Goal: Task Accomplishment & Management: Complete application form

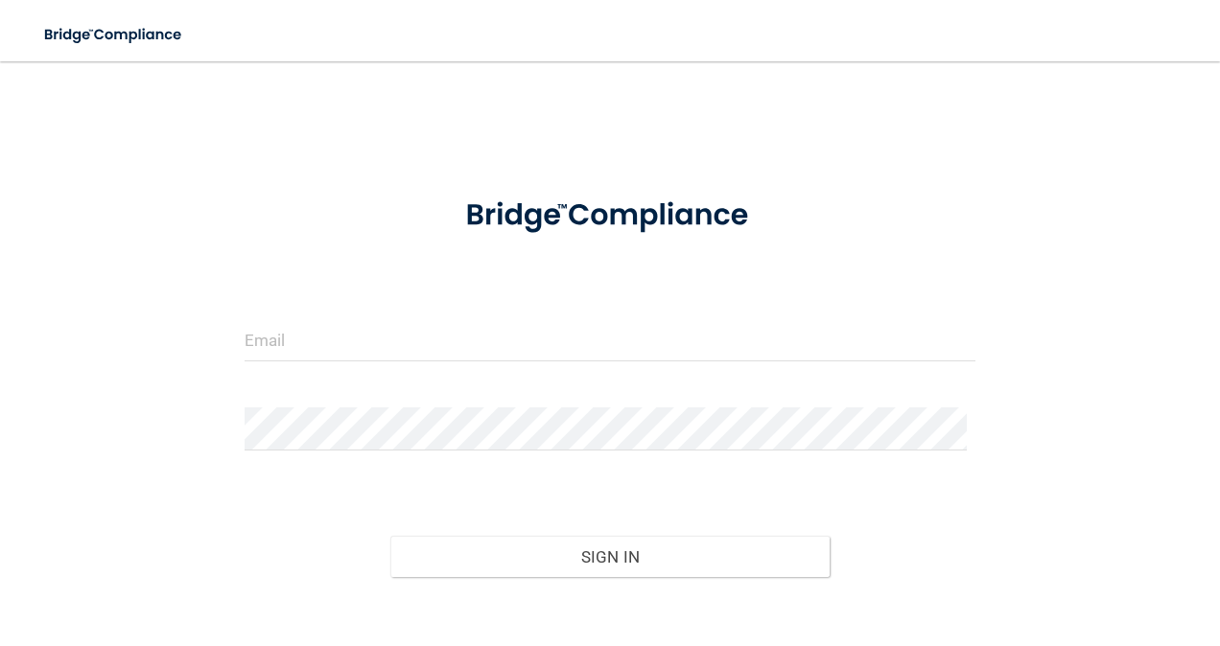
scroll to position [102, 0]
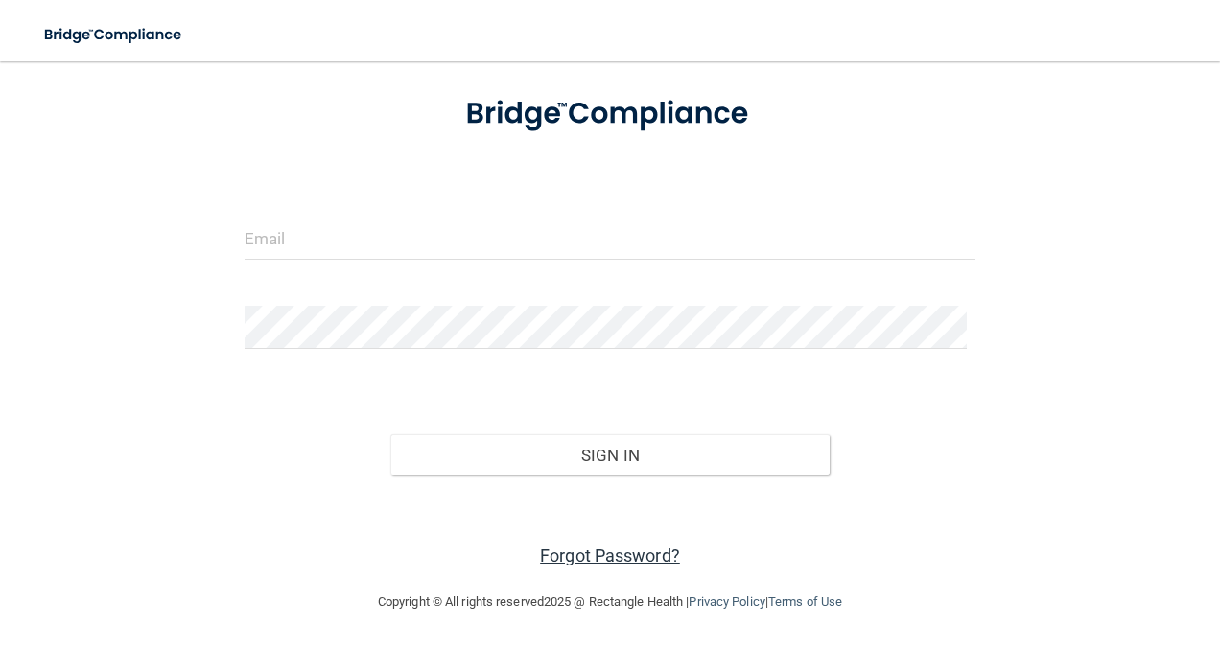
click at [574, 552] on link "Forgot Password?" at bounding box center [610, 556] width 140 height 20
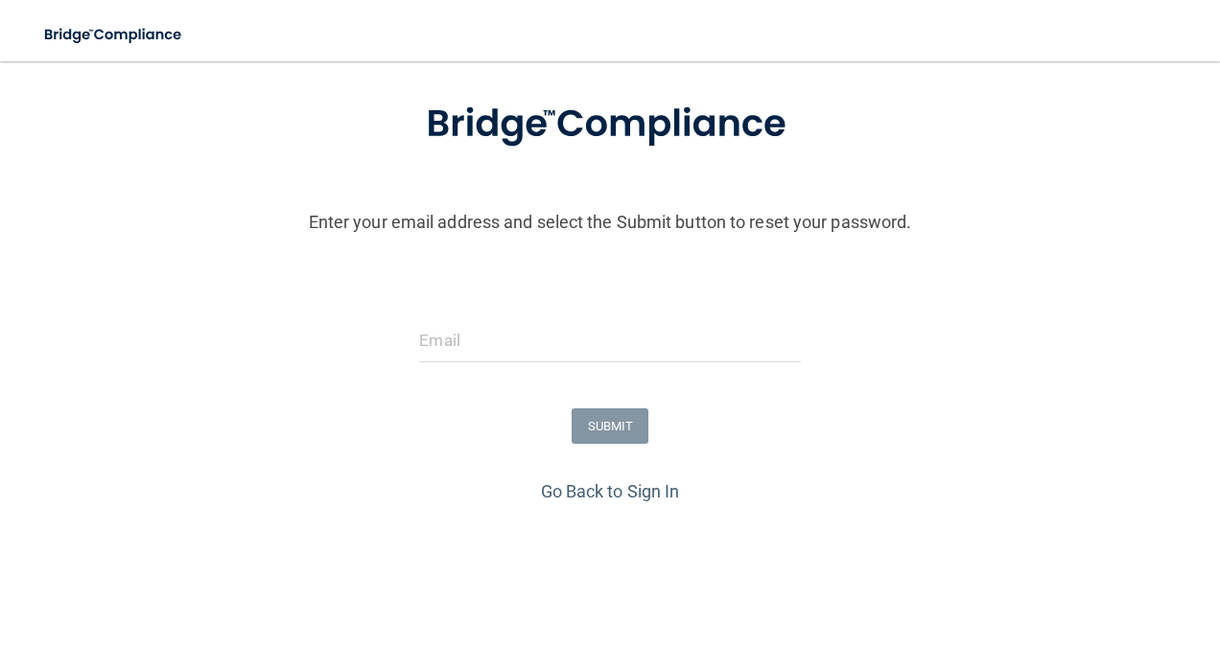
scroll to position [168, 0]
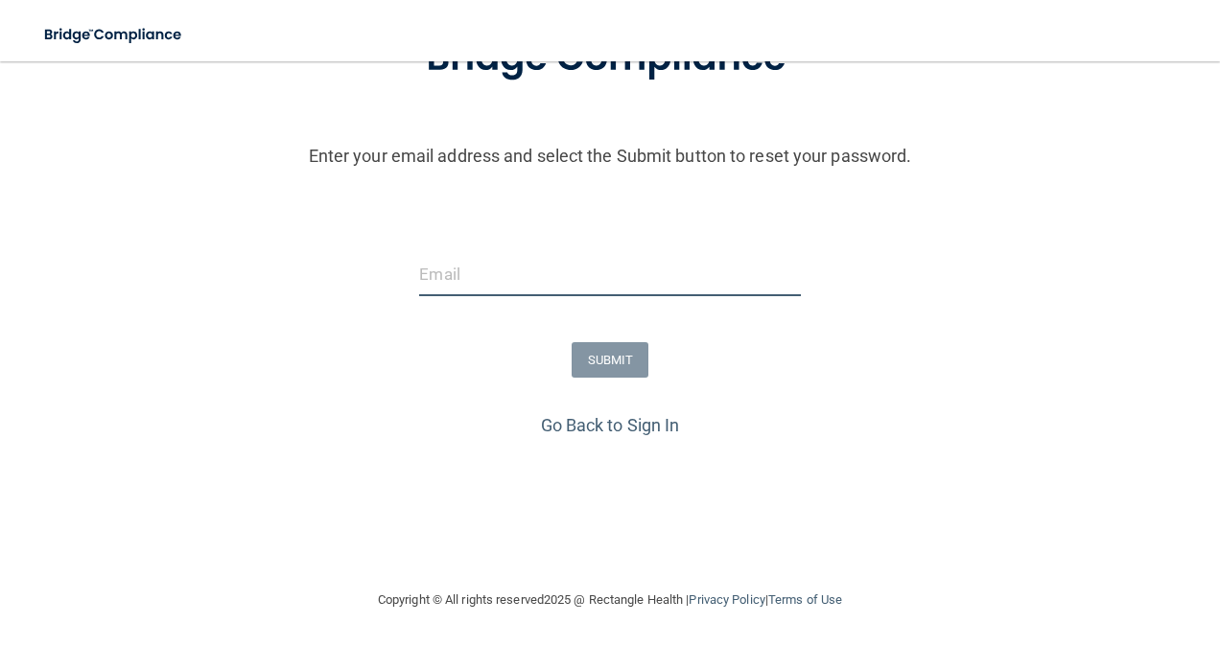
click at [602, 288] on input "email" at bounding box center [609, 274] width 381 height 43
type input "[PERSON_NAME][EMAIL_ADDRESS][PERSON_NAME][DOMAIN_NAME]"
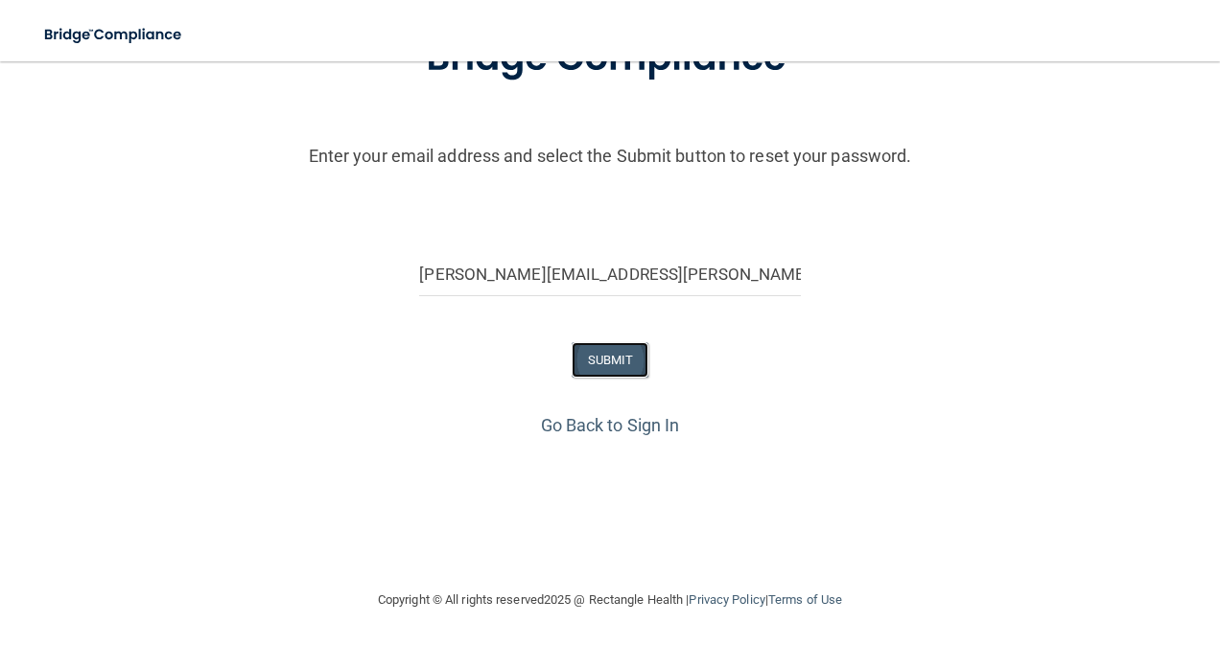
click at [602, 357] on button "SUBMIT" at bounding box center [611, 359] width 78 height 35
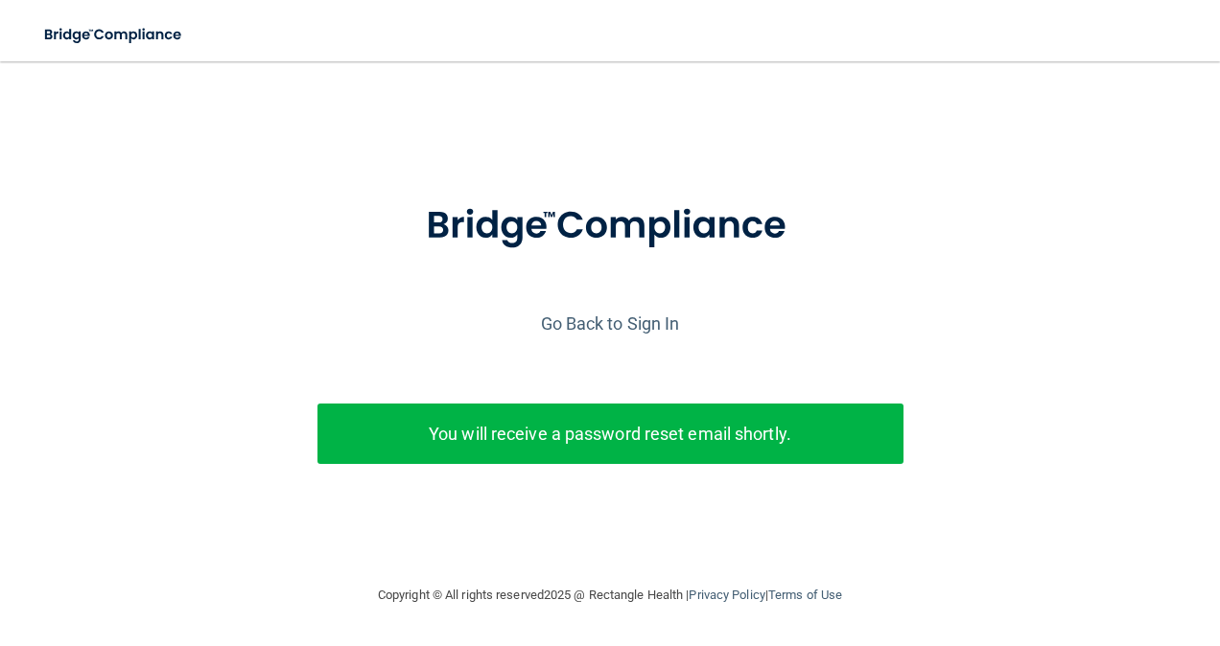
scroll to position [0, 0]
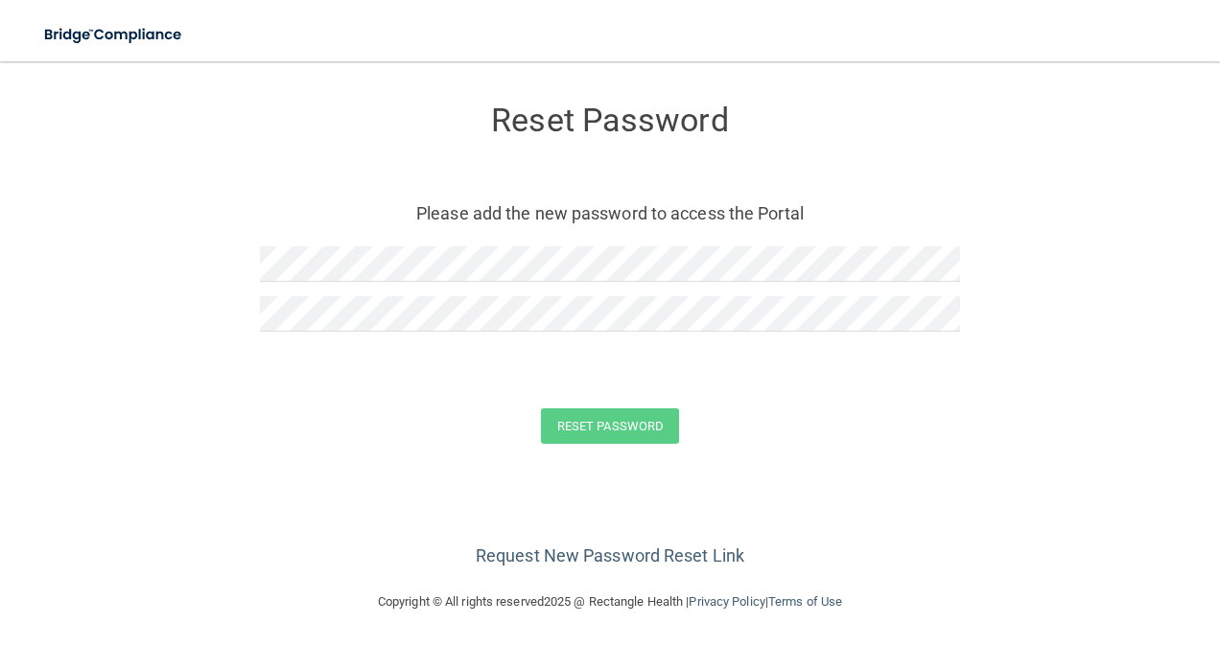
click at [702, 288] on div at bounding box center [610, 272] width 700 height 50
click at [819, 353] on div at bounding box center [610, 353] width 700 height 14
click at [637, 413] on button "Reset Password" at bounding box center [610, 426] width 138 height 35
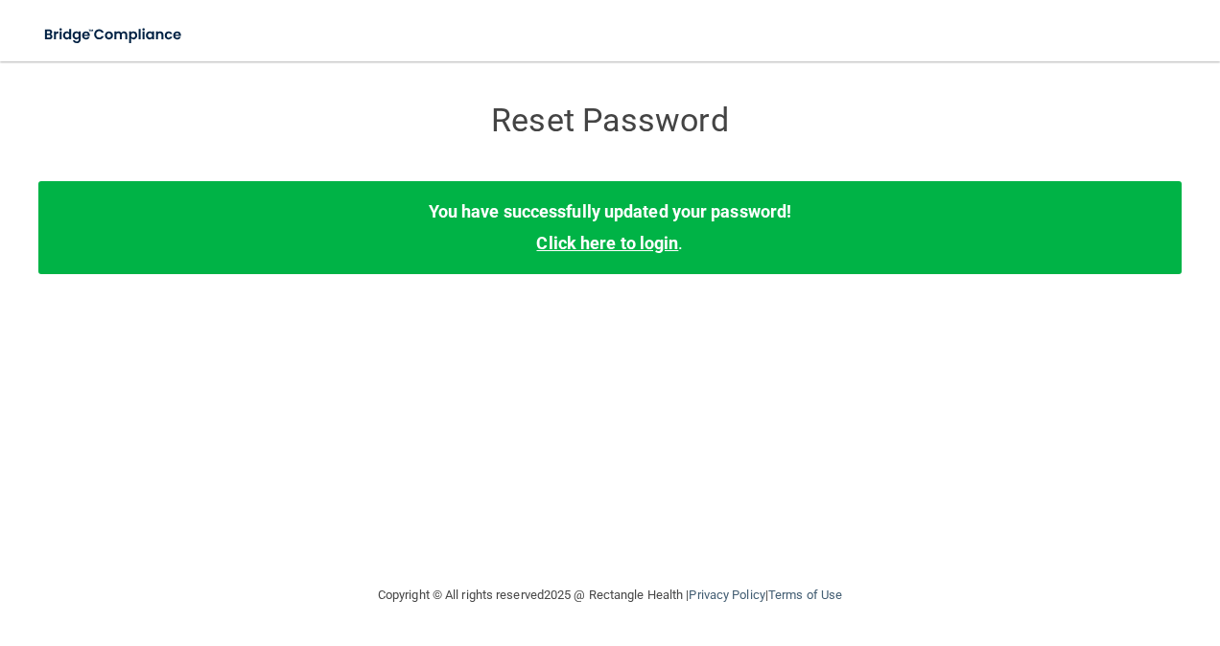
click at [596, 242] on link "Click here to login" at bounding box center [607, 243] width 142 height 20
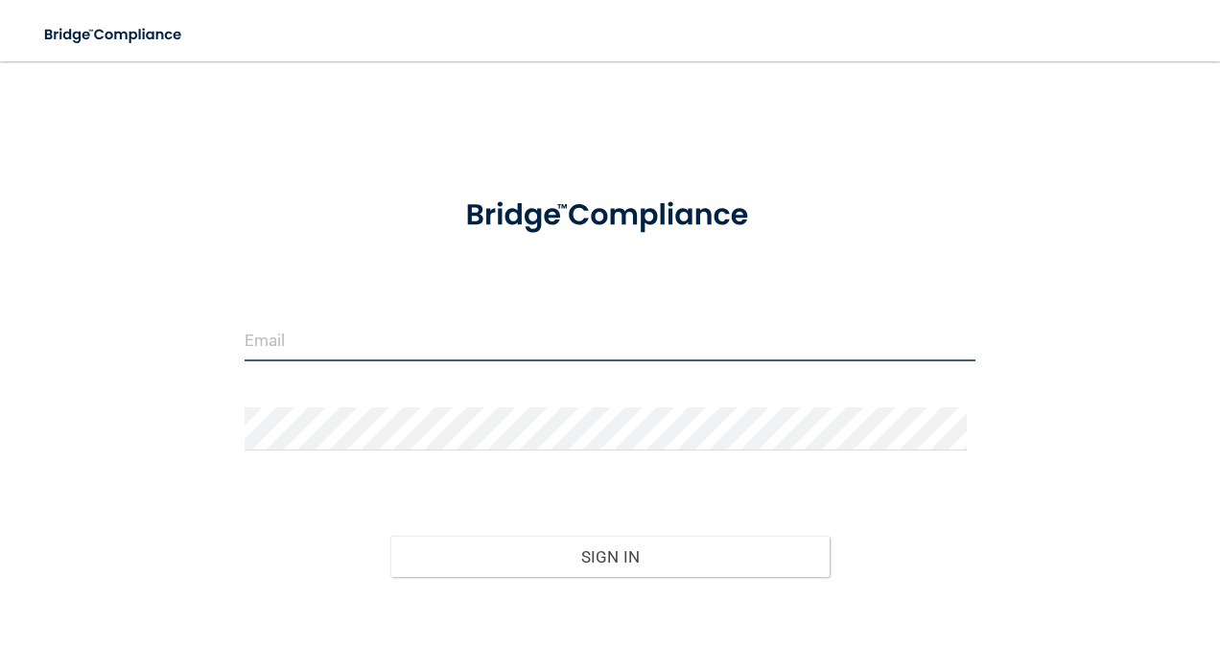
click at [560, 356] on input "email" at bounding box center [611, 339] width 732 height 43
type input "[PERSON_NAME][EMAIL_ADDRESS][PERSON_NAME][DOMAIN_NAME]"
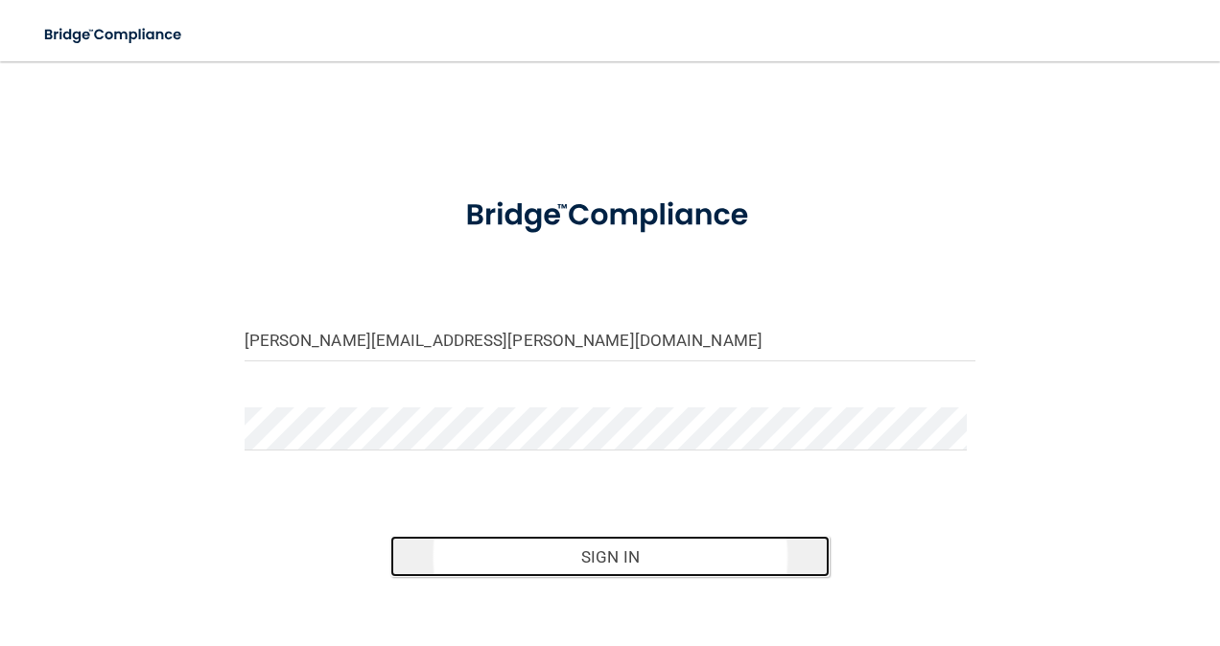
click at [614, 565] on button "Sign In" at bounding box center [609, 557] width 439 height 42
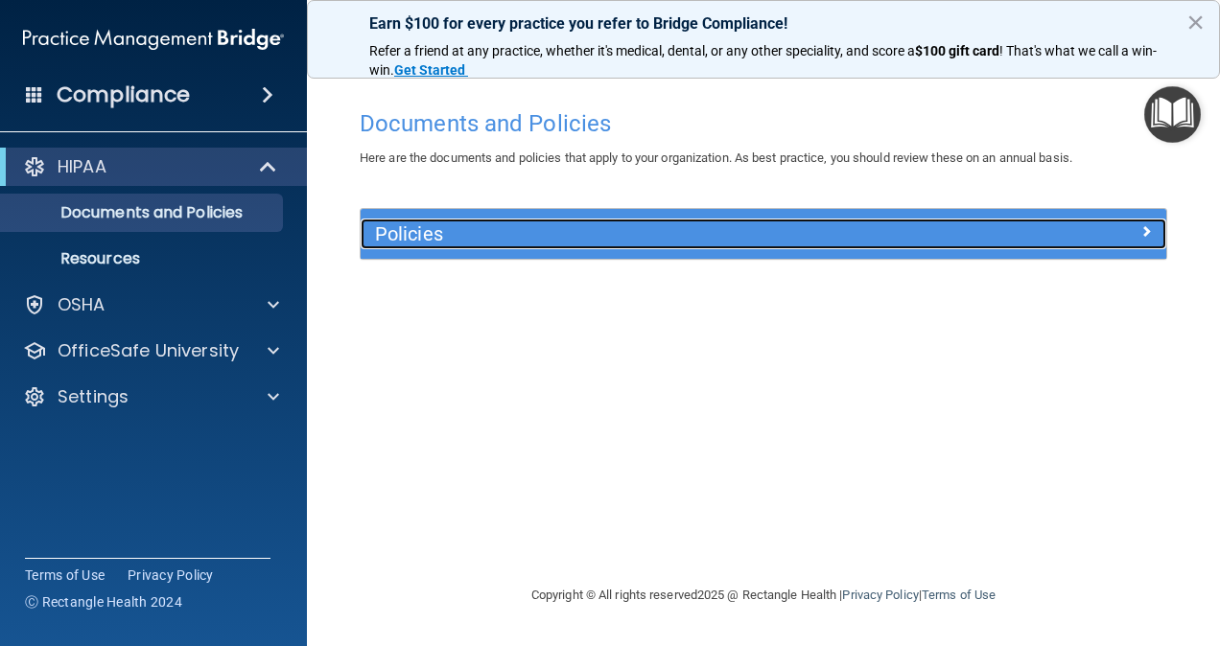
click at [874, 224] on h5 "Policies" at bounding box center [662, 233] width 575 height 21
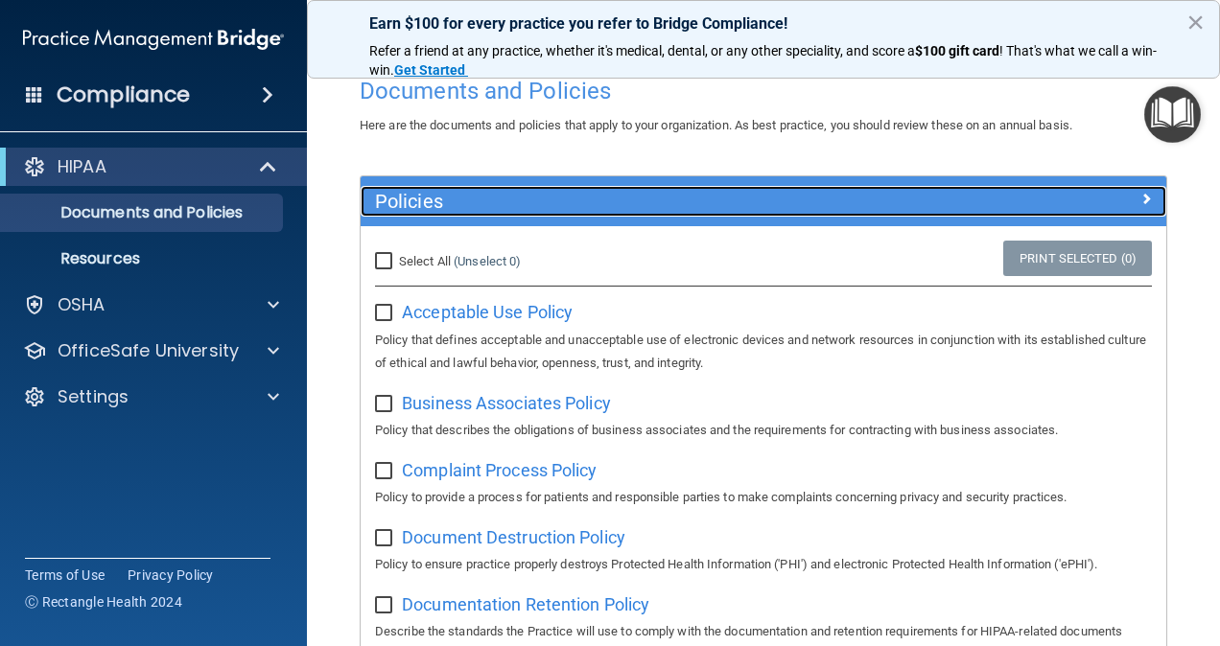
scroll to position [34, 0]
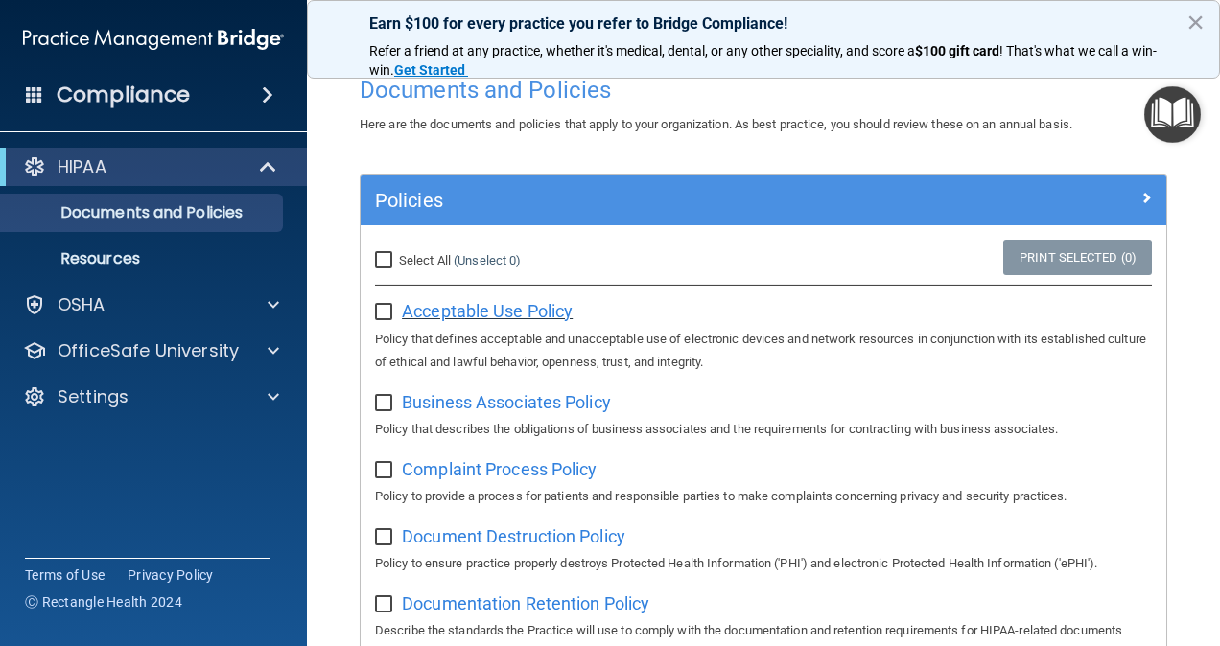
click at [547, 306] on span "Acceptable Use Policy" at bounding box center [487, 311] width 171 height 20
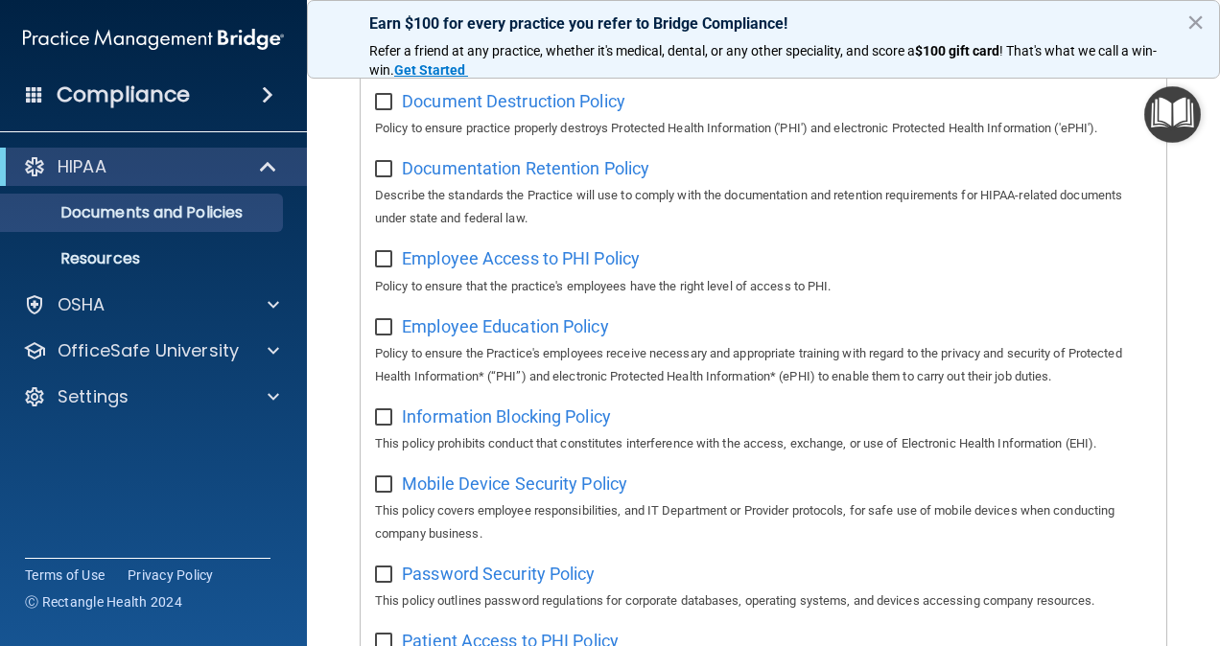
scroll to position [665, 0]
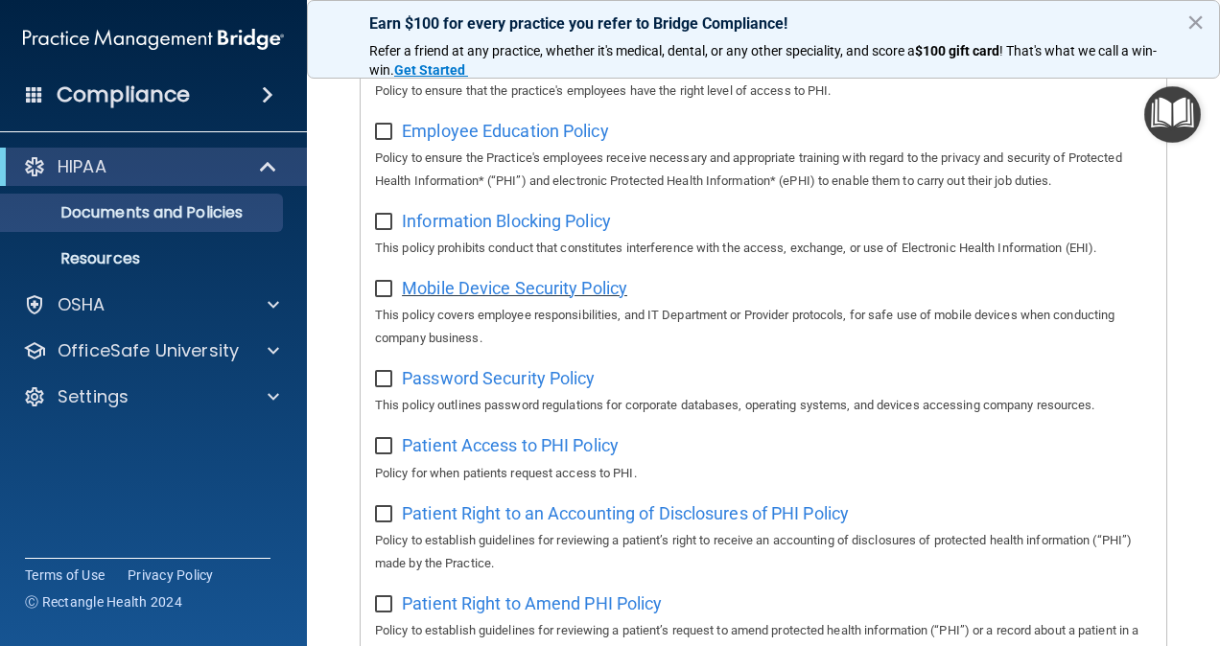
click at [508, 289] on span "Mobile Device Security Policy" at bounding box center [514, 288] width 225 height 20
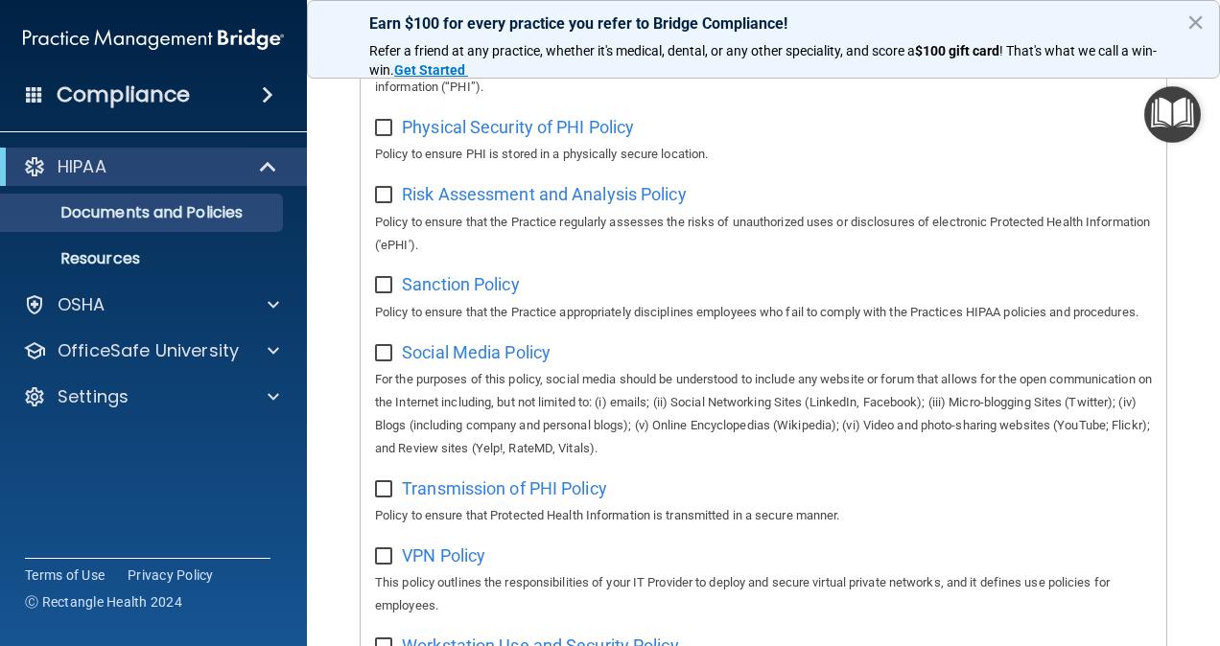
scroll to position [1326, 0]
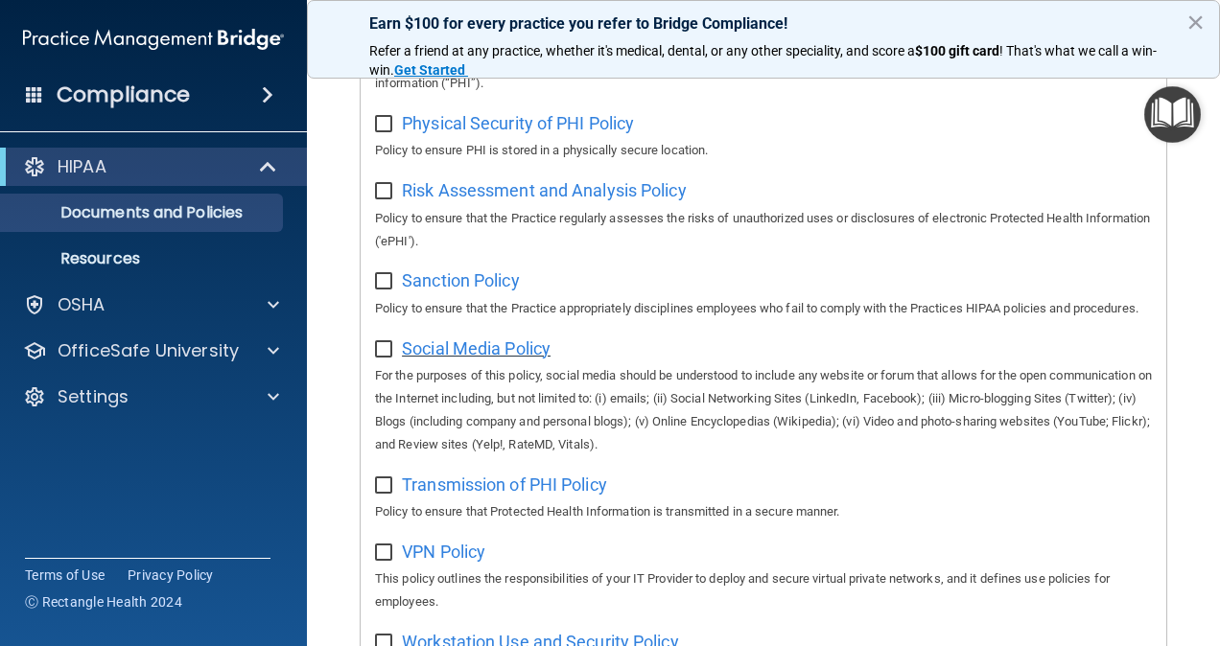
click at [521, 359] on span "Social Media Policy" at bounding box center [476, 349] width 149 height 20
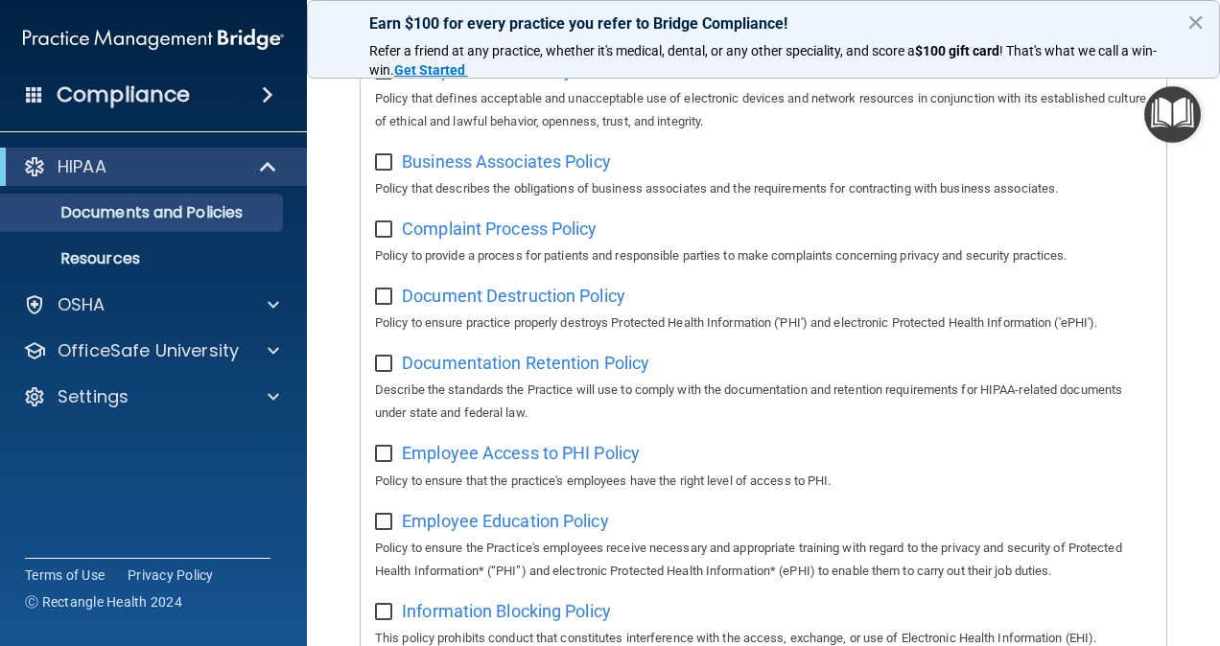
scroll to position [0, 0]
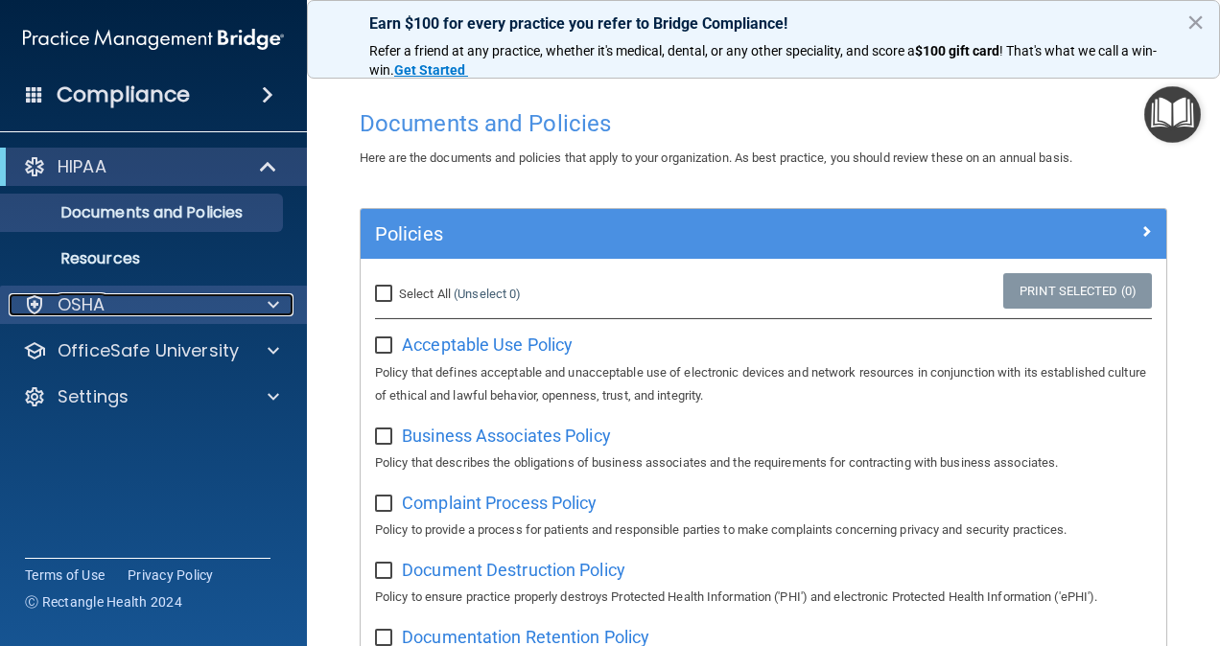
click at [272, 310] on span at bounding box center [274, 305] width 12 height 23
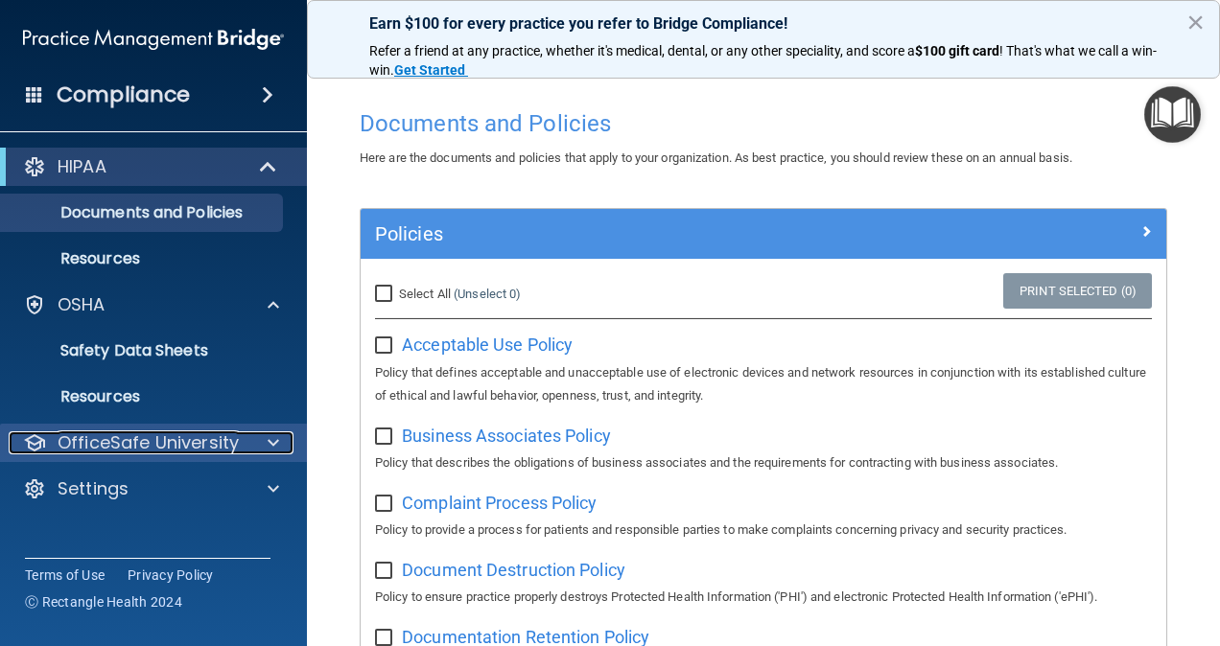
click at [290, 437] on div at bounding box center [271, 443] width 48 height 23
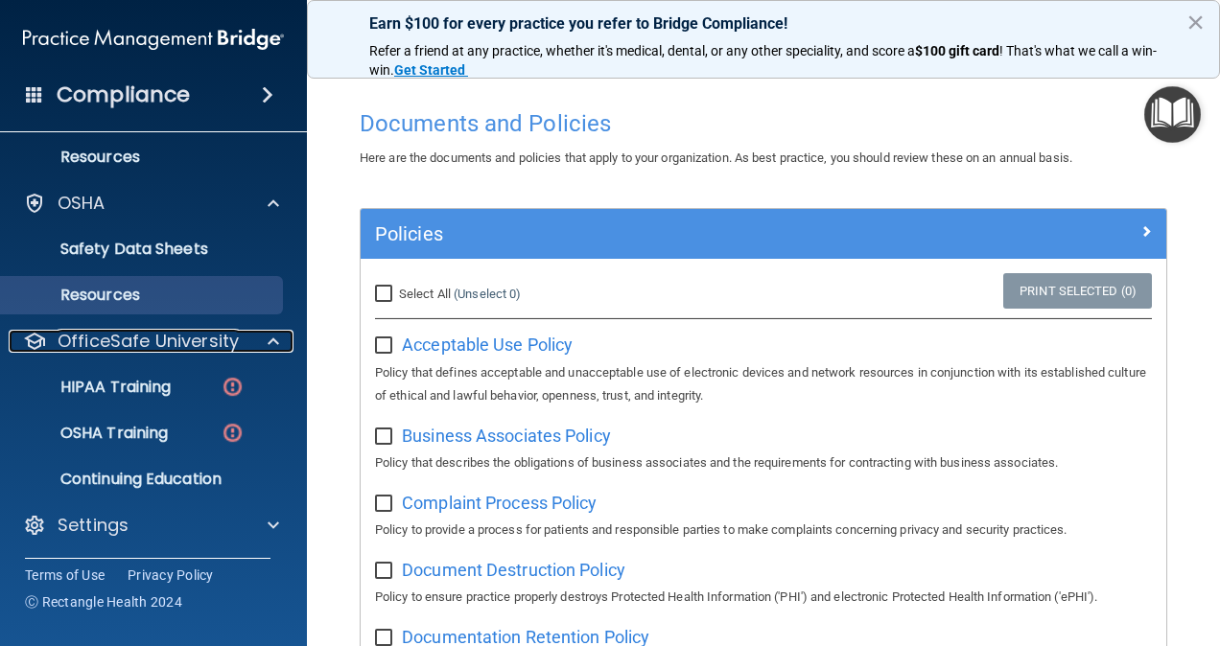
scroll to position [104, 0]
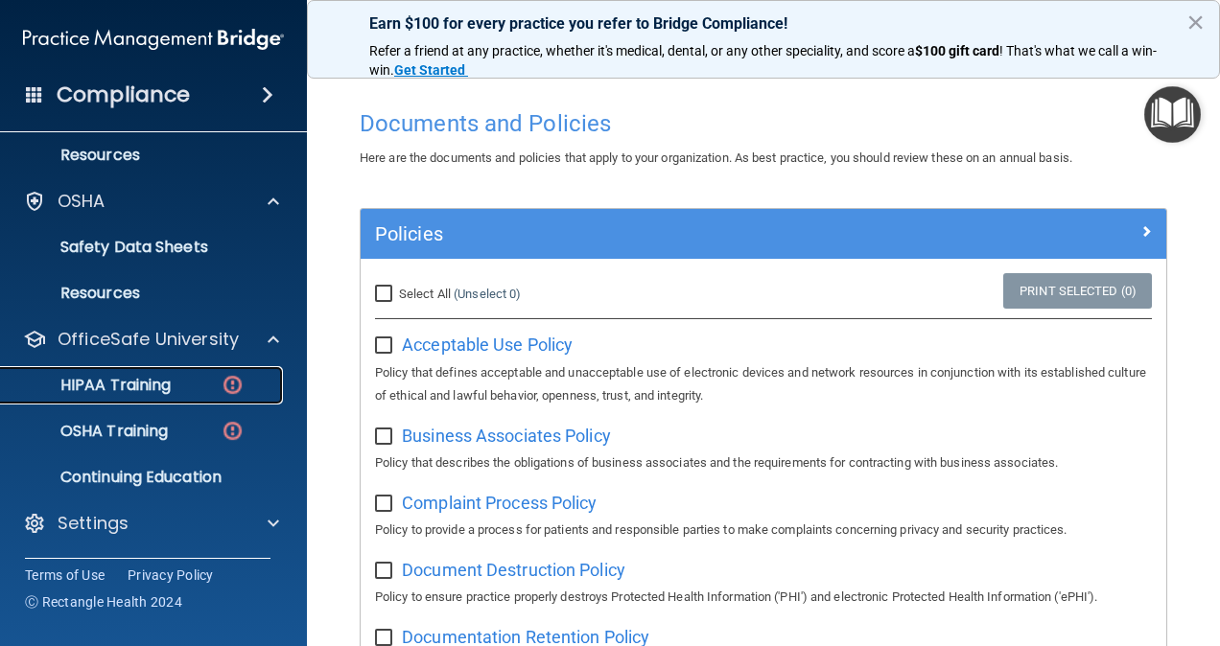
click at [200, 373] on link "HIPAA Training" at bounding box center [132, 385] width 302 height 38
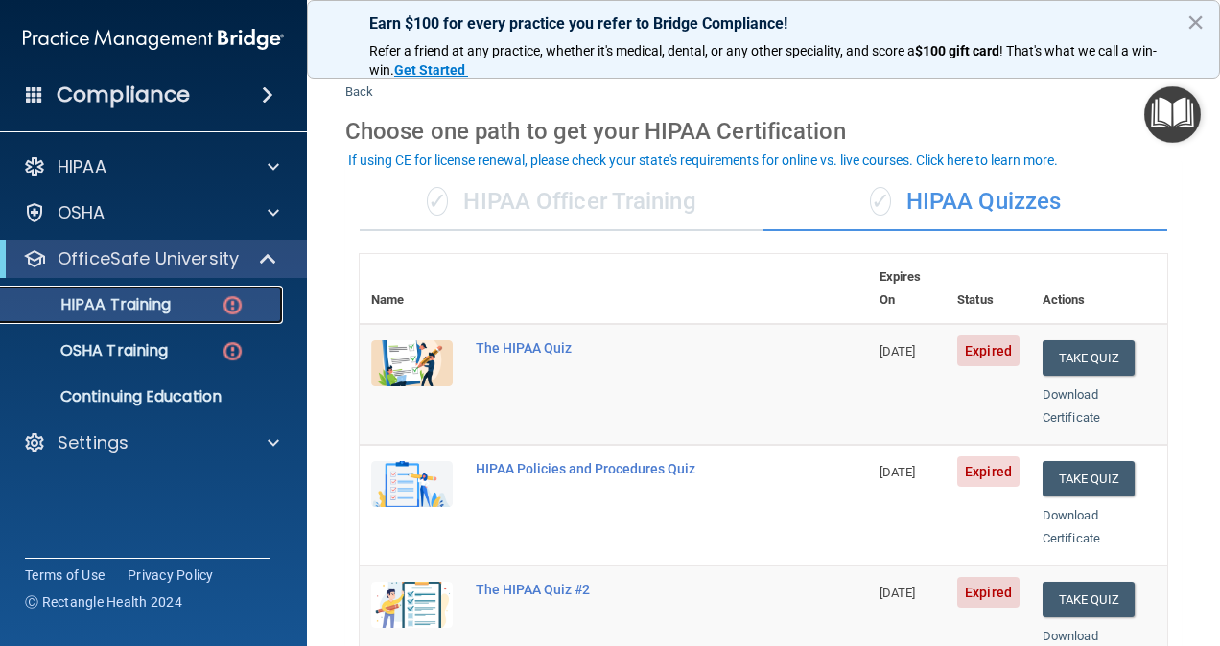
scroll to position [34, 0]
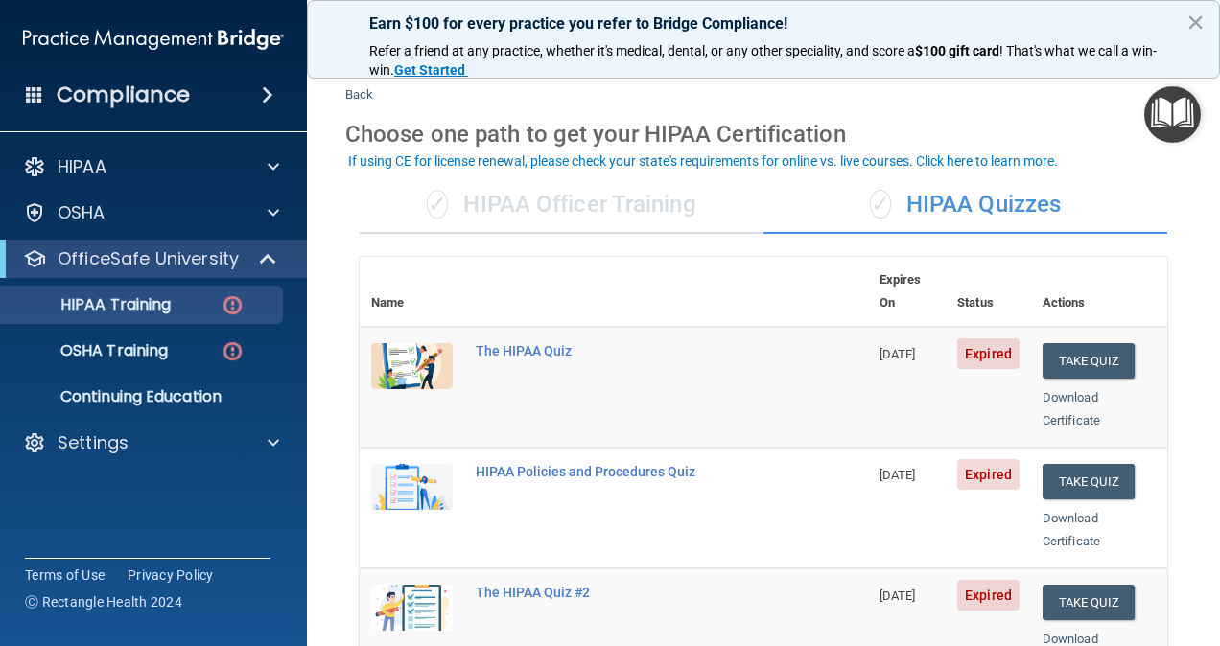
click at [619, 209] on div "✓ HIPAA Officer Training" at bounding box center [562, 205] width 404 height 58
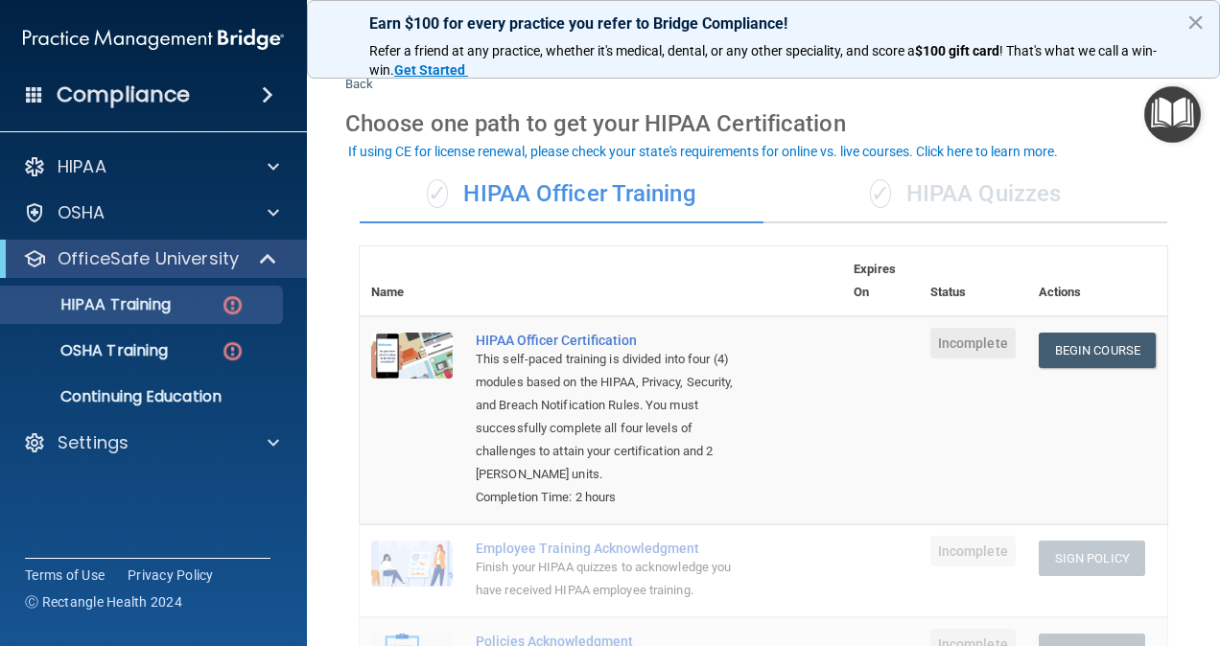
scroll to position [43, 0]
click at [870, 180] on span "✓" at bounding box center [880, 194] width 21 height 29
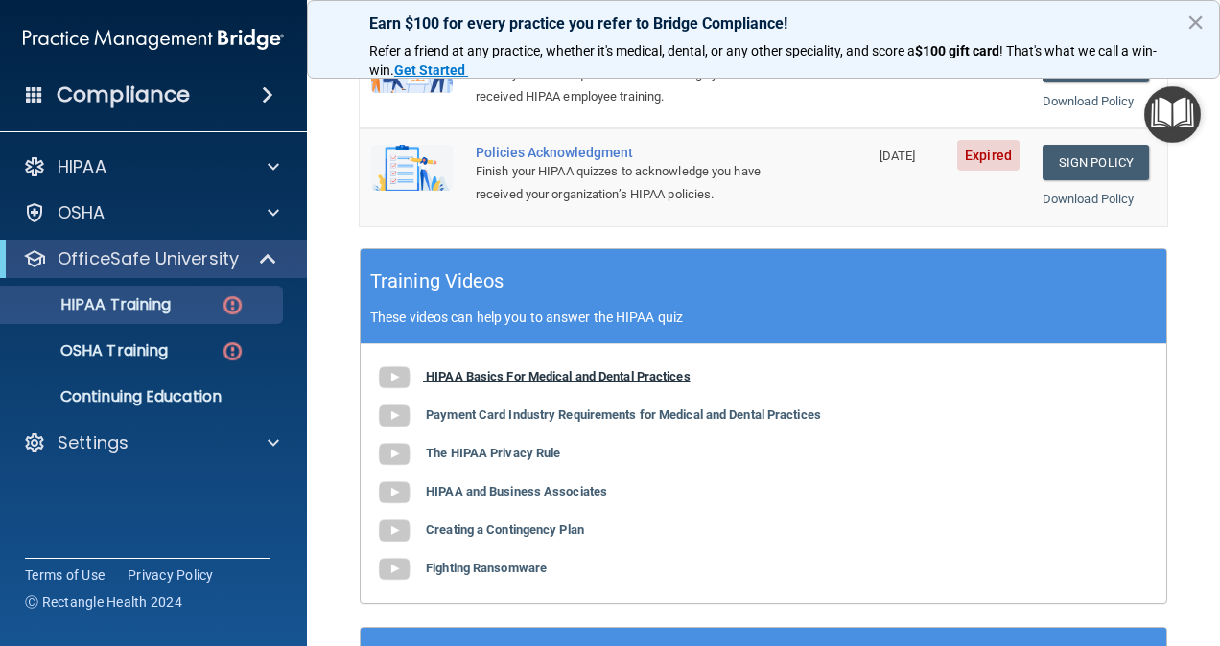
scroll to position [692, 0]
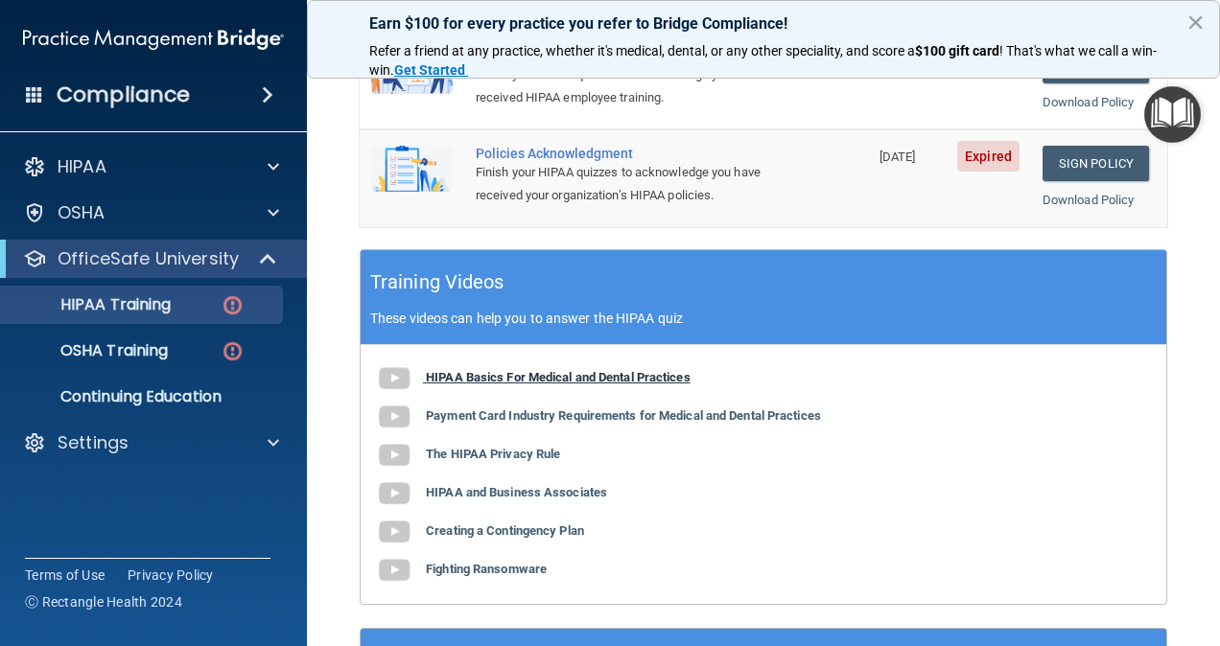
click at [646, 370] on b "HIPAA Basics For Medical and Dental Practices" at bounding box center [558, 377] width 265 height 14
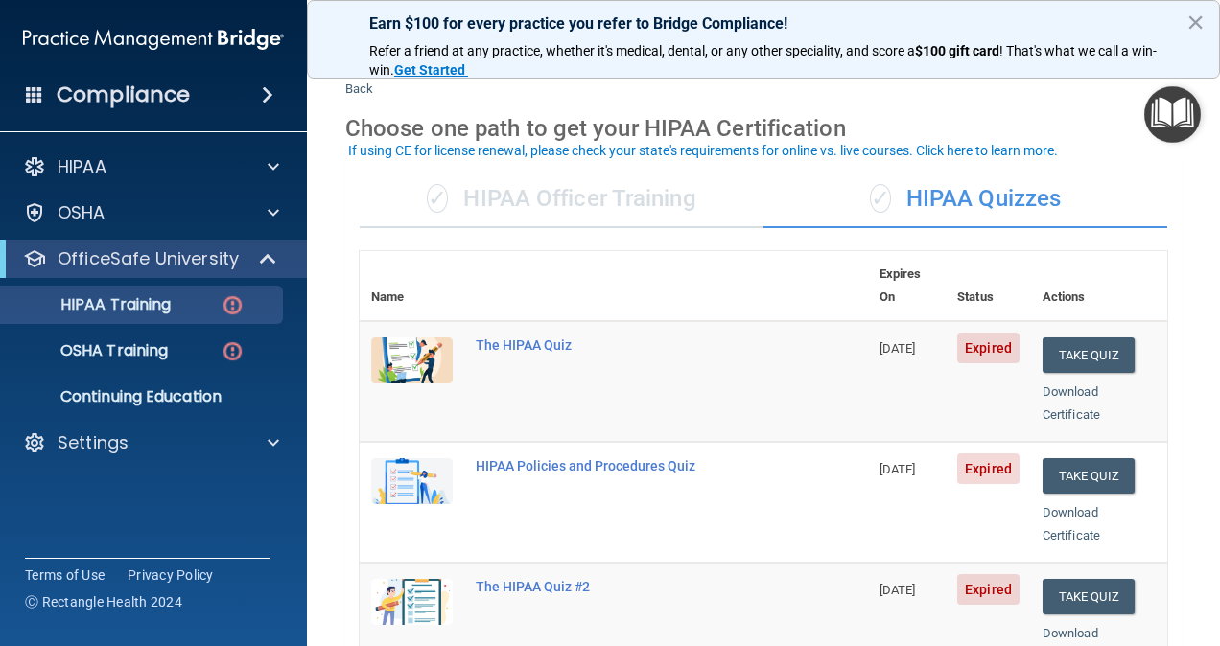
scroll to position [44, 0]
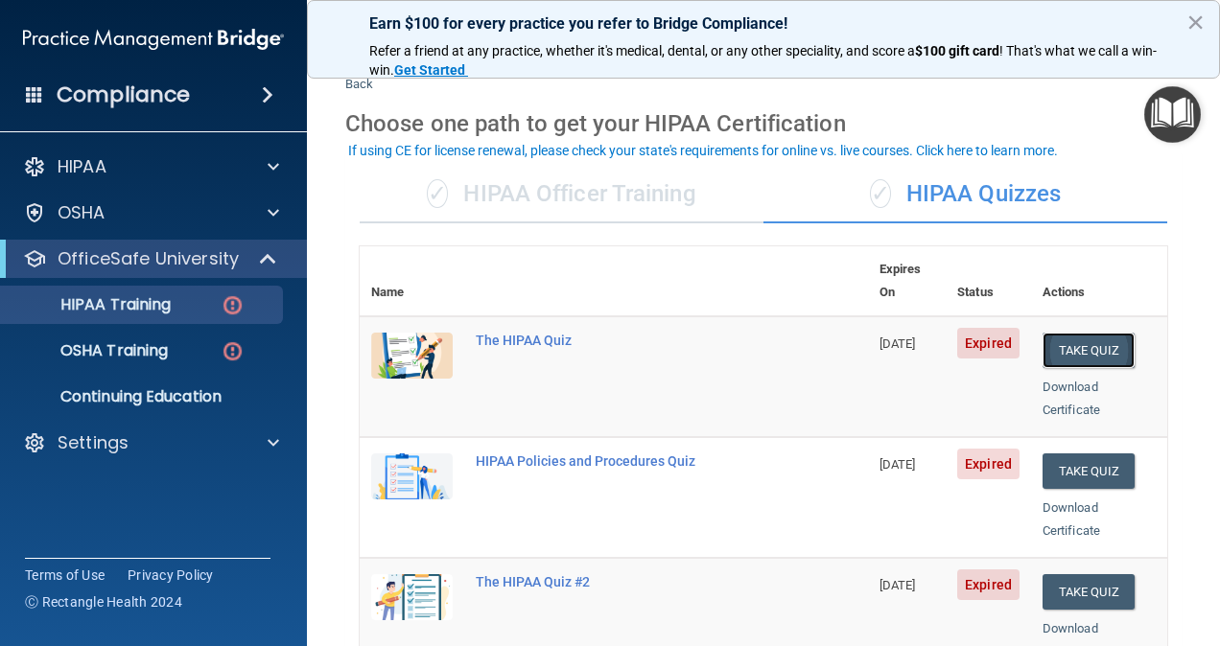
click at [1074, 334] on button "Take Quiz" at bounding box center [1089, 350] width 92 height 35
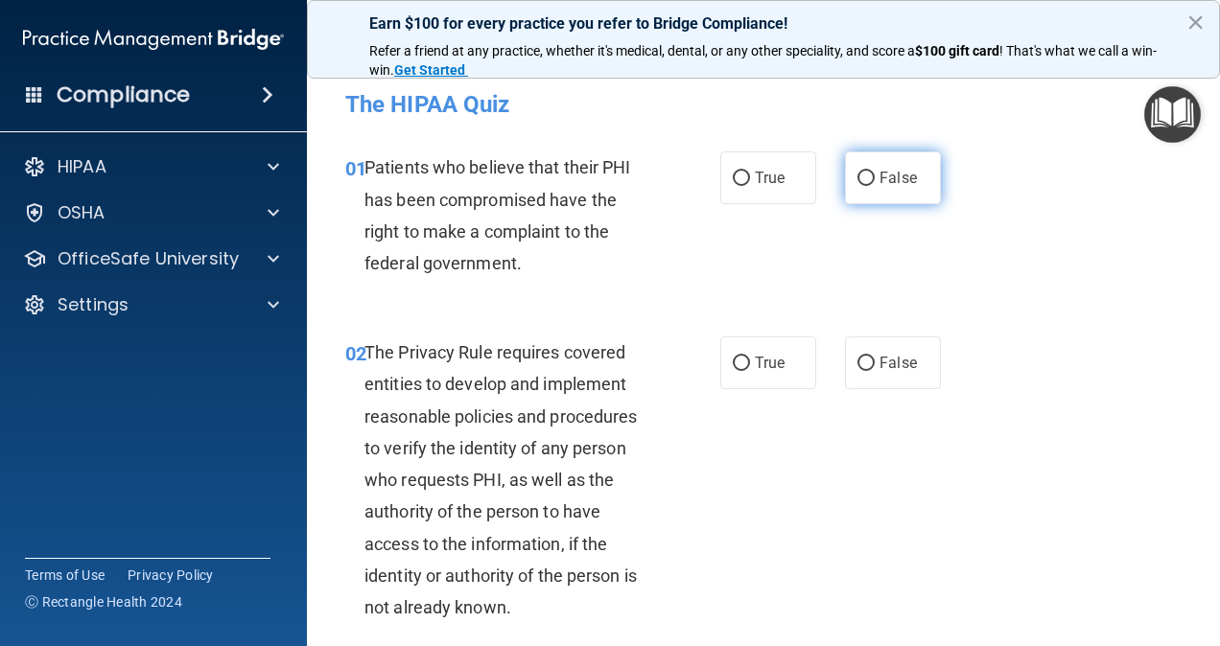
click at [880, 182] on span "False" at bounding box center [898, 178] width 37 height 18
click at [875, 182] on input "False" at bounding box center [865, 179] width 17 height 14
radio input "true"
click at [763, 196] on label "True" at bounding box center [768, 178] width 96 height 53
click at [750, 186] on input "True" at bounding box center [741, 179] width 17 height 14
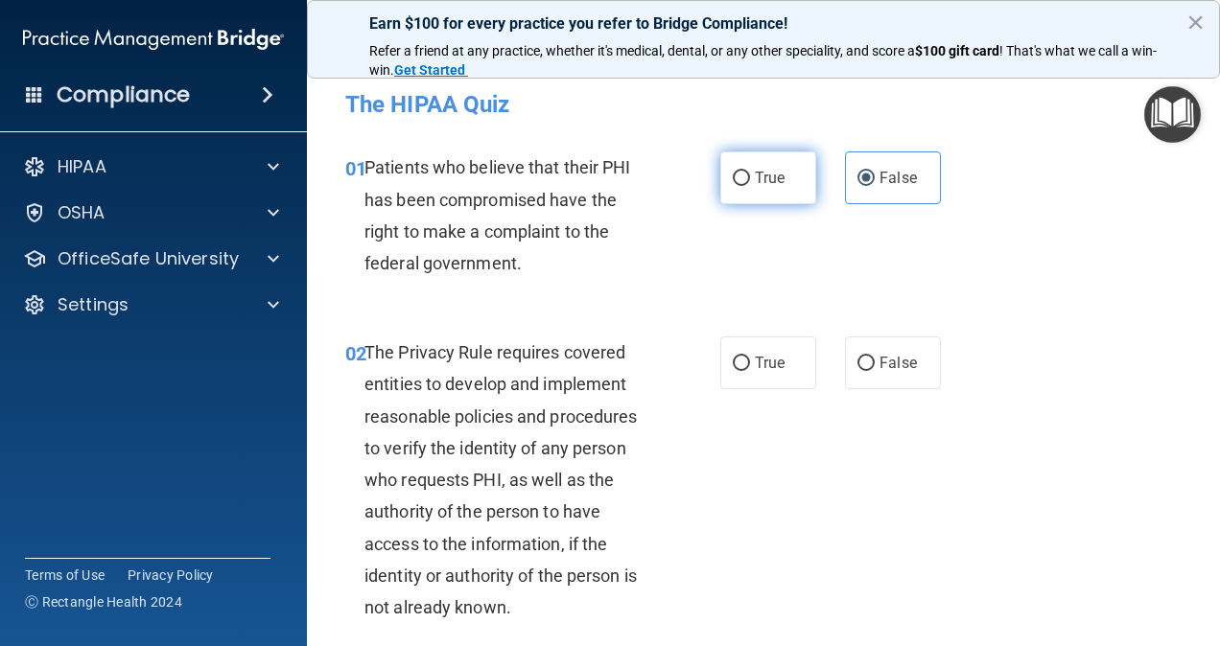
radio input "true"
radio input "false"
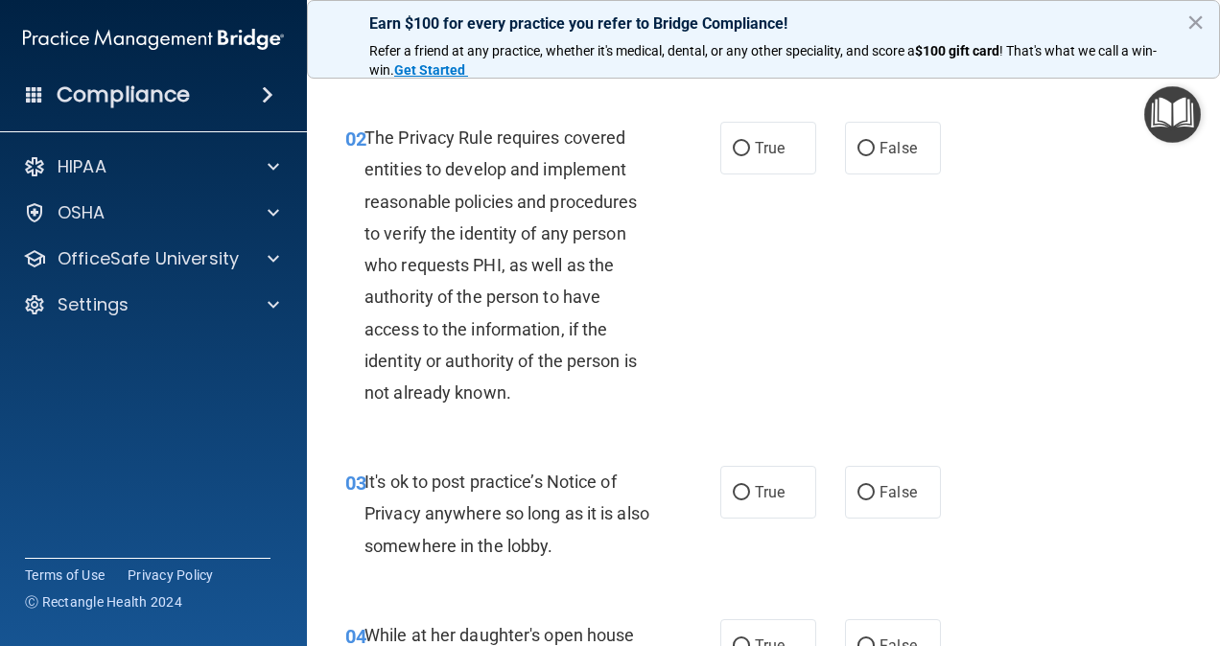
scroll to position [216, 0]
click at [758, 150] on span "True" at bounding box center [770, 147] width 30 height 18
click at [750, 150] on input "True" at bounding box center [741, 148] width 17 height 14
radio input "true"
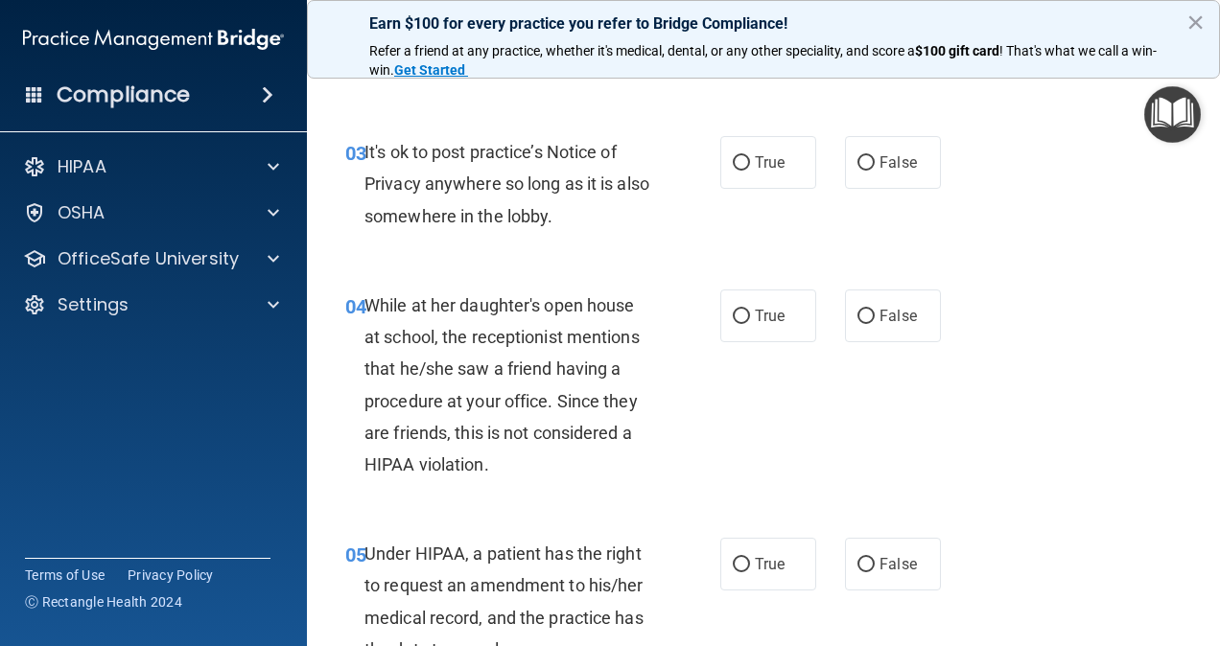
scroll to position [546, 0]
click at [873, 304] on label "False" at bounding box center [893, 315] width 96 height 53
click at [873, 309] on input "False" at bounding box center [865, 316] width 17 height 14
radio input "true"
click at [729, 170] on label "True" at bounding box center [768, 161] width 96 height 53
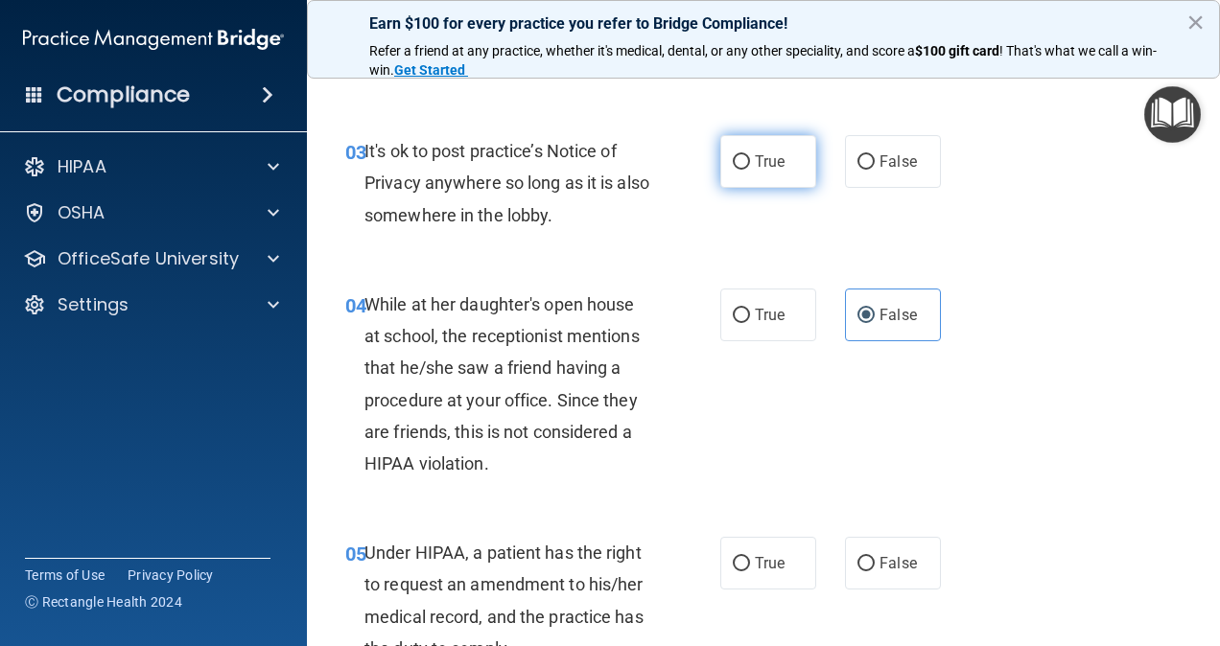
click at [733, 170] on input "True" at bounding box center [741, 162] width 17 height 14
radio input "true"
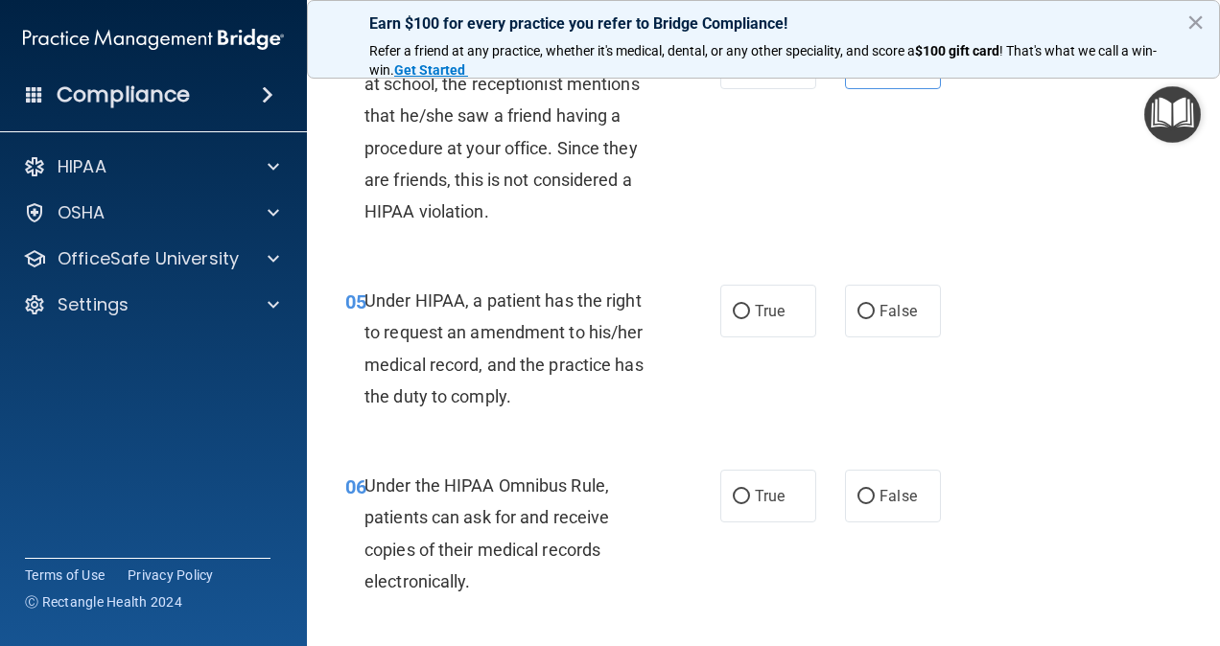
scroll to position [799, 0]
click at [783, 437] on div "05 Under HIPAA, a patient has the right to request an amendment to his/her medi…" at bounding box center [763, 352] width 865 height 185
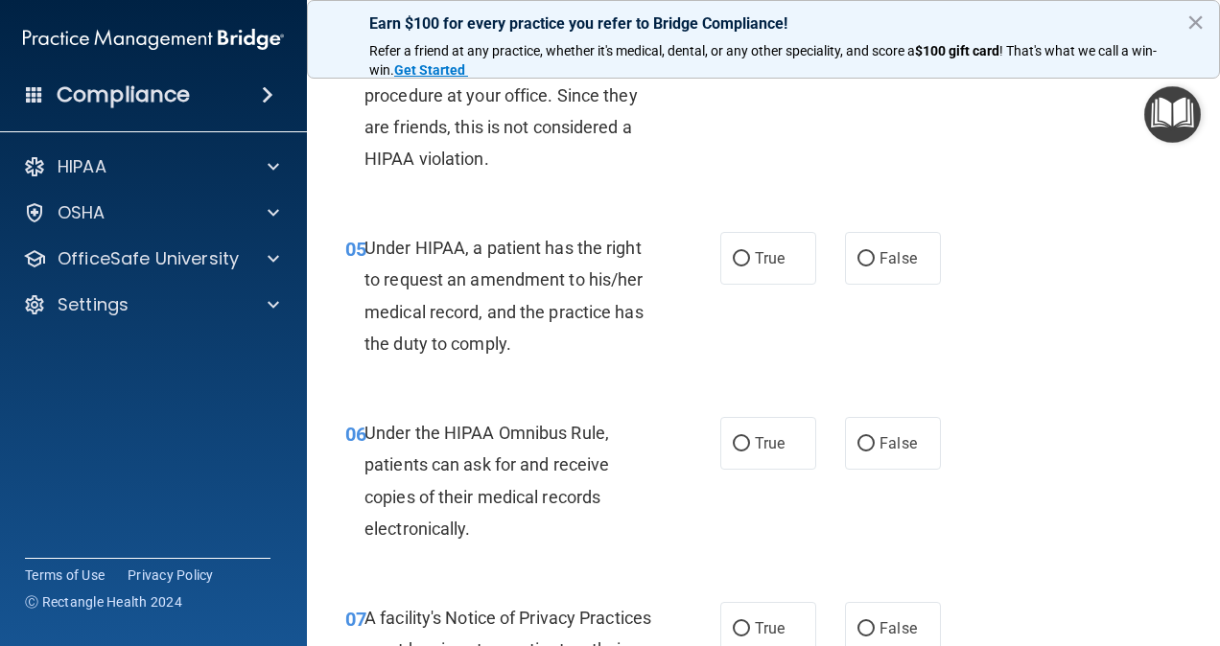
scroll to position [881, 0]
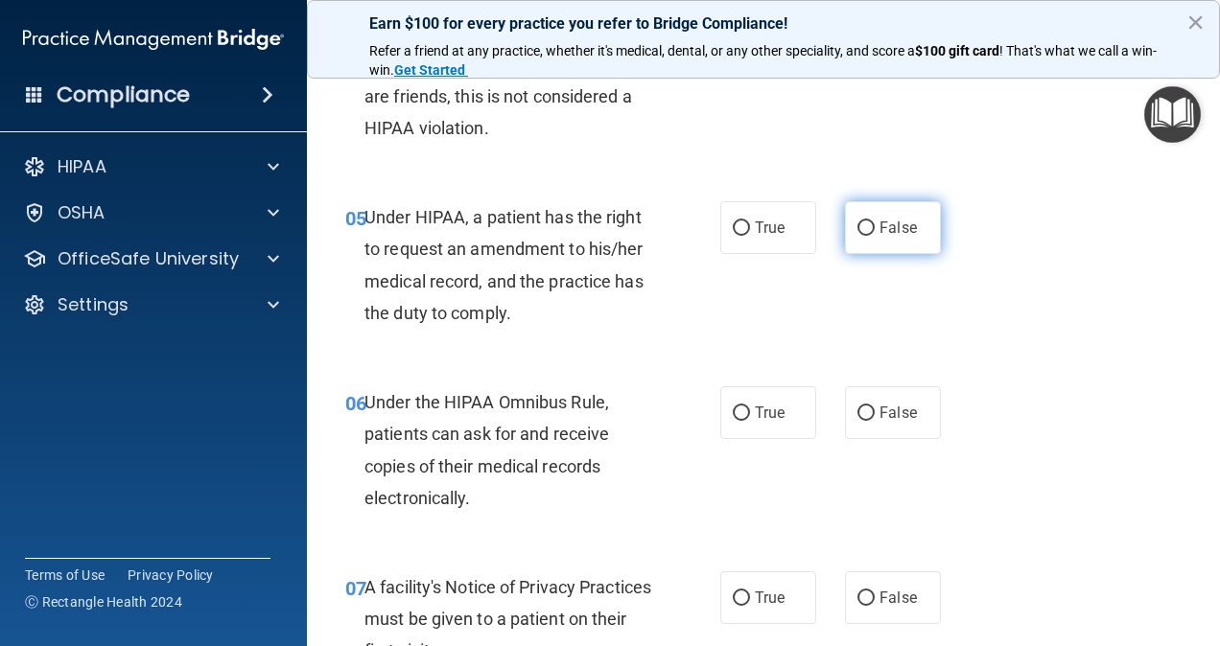
click at [845, 223] on label "False" at bounding box center [893, 227] width 96 height 53
click at [857, 223] on input "False" at bounding box center [865, 229] width 17 height 14
radio input "true"
click at [763, 411] on span "True" at bounding box center [770, 413] width 30 height 18
click at [750, 411] on input "True" at bounding box center [741, 414] width 17 height 14
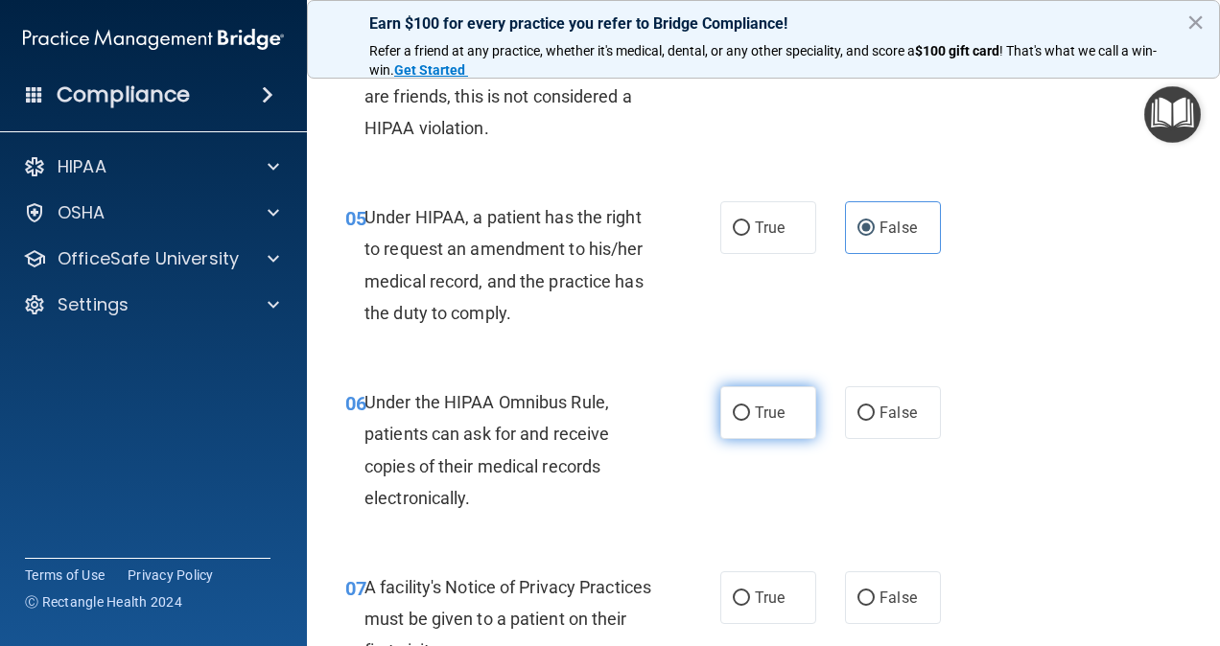
radio input "true"
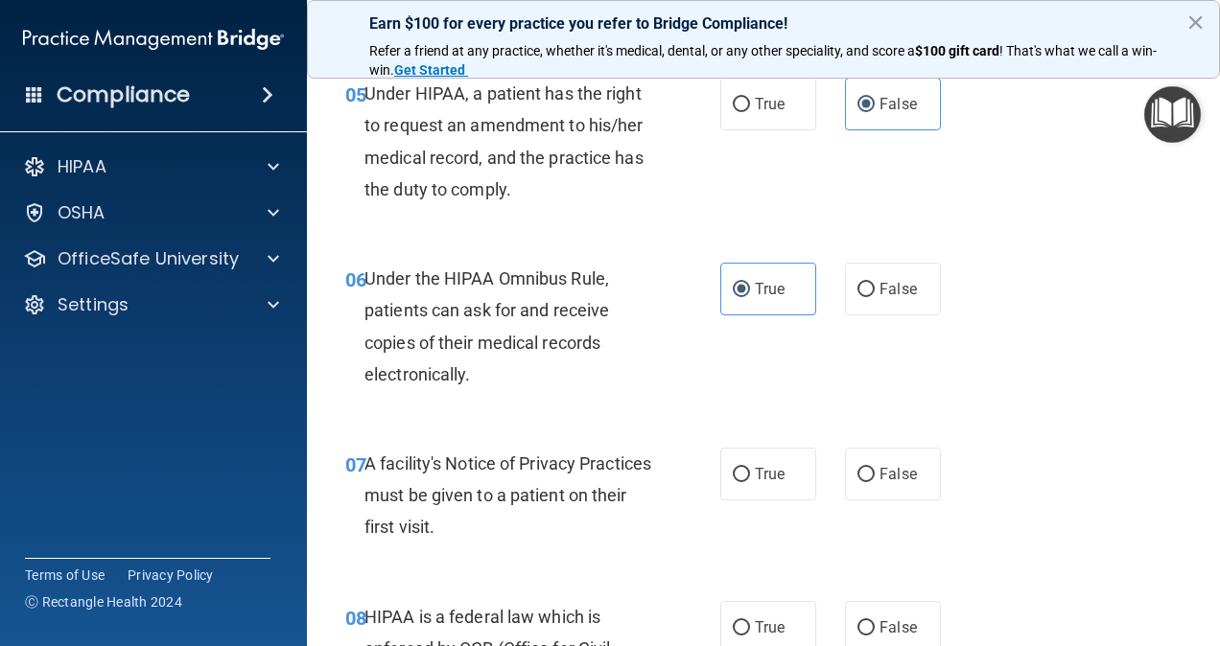
scroll to position [1026, 0]
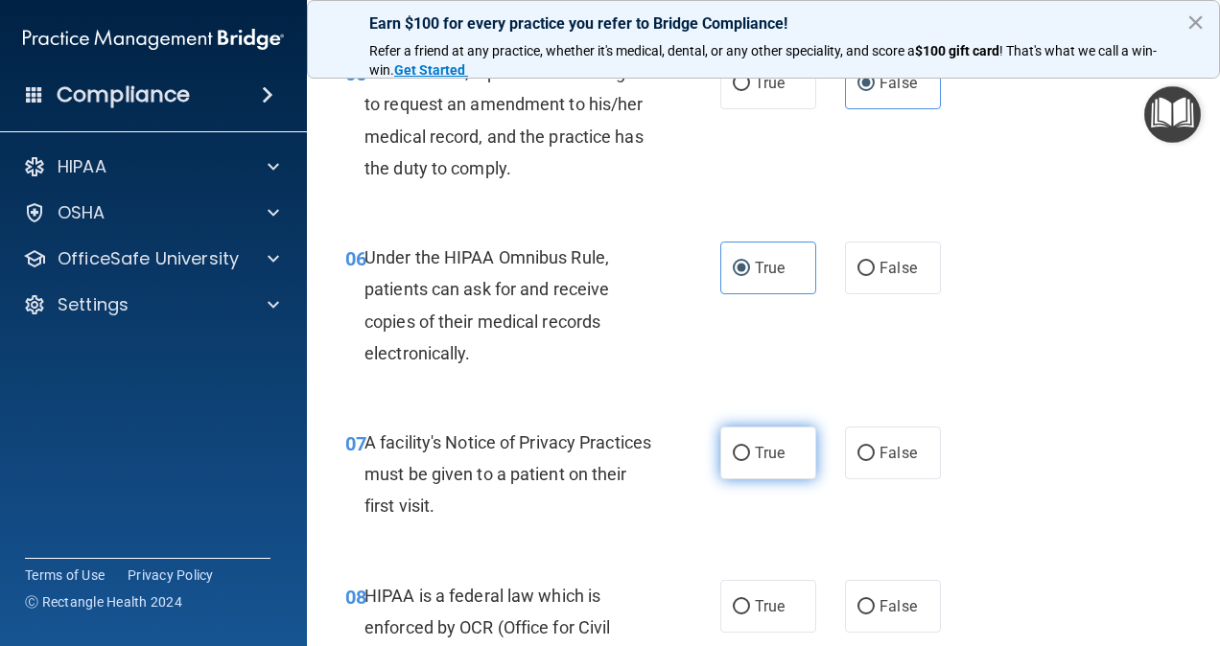
click at [785, 456] on label "True" at bounding box center [768, 453] width 96 height 53
click at [750, 456] on input "True" at bounding box center [741, 454] width 17 height 14
radio input "true"
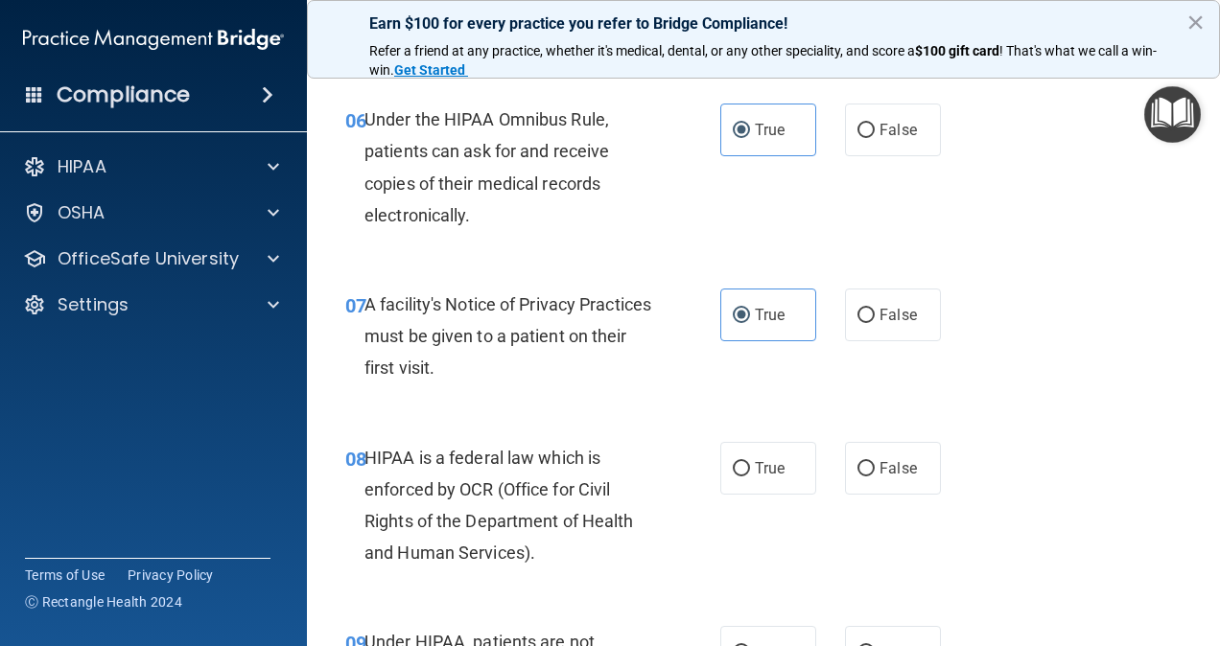
scroll to position [1168, 0]
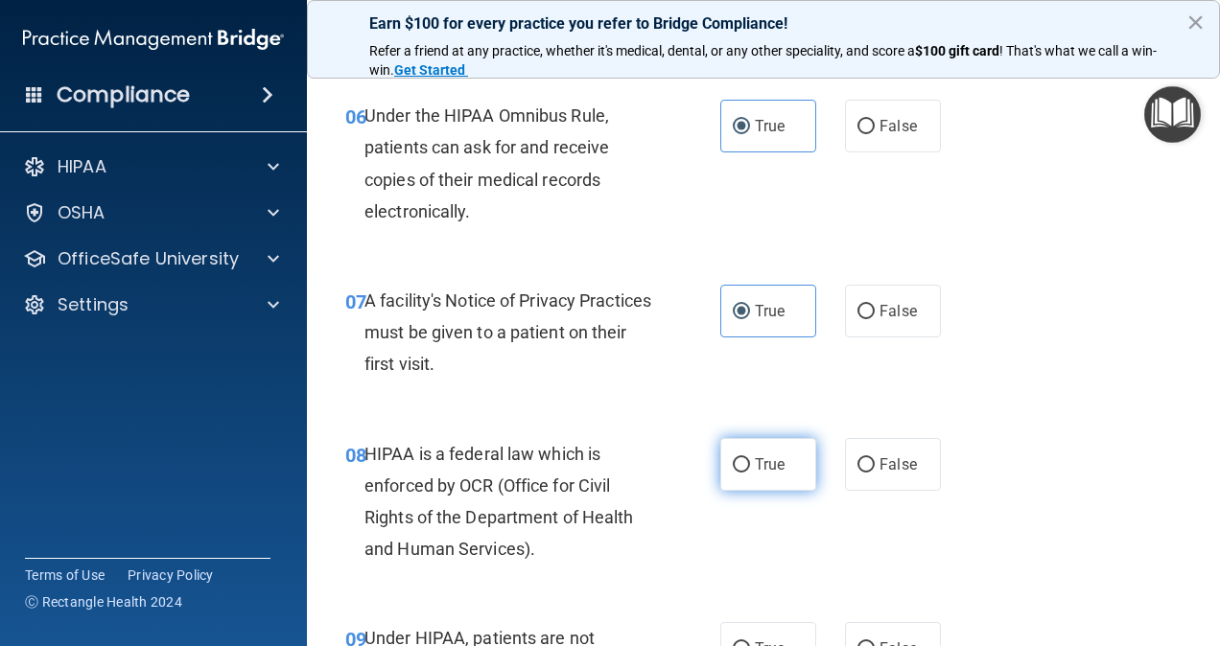
click at [790, 483] on label "True" at bounding box center [768, 464] width 96 height 53
click at [750, 473] on input "True" at bounding box center [741, 465] width 17 height 14
radio input "true"
click at [790, 483] on label "True" at bounding box center [768, 464] width 96 height 53
click at [750, 473] on input "True" at bounding box center [741, 465] width 17 height 14
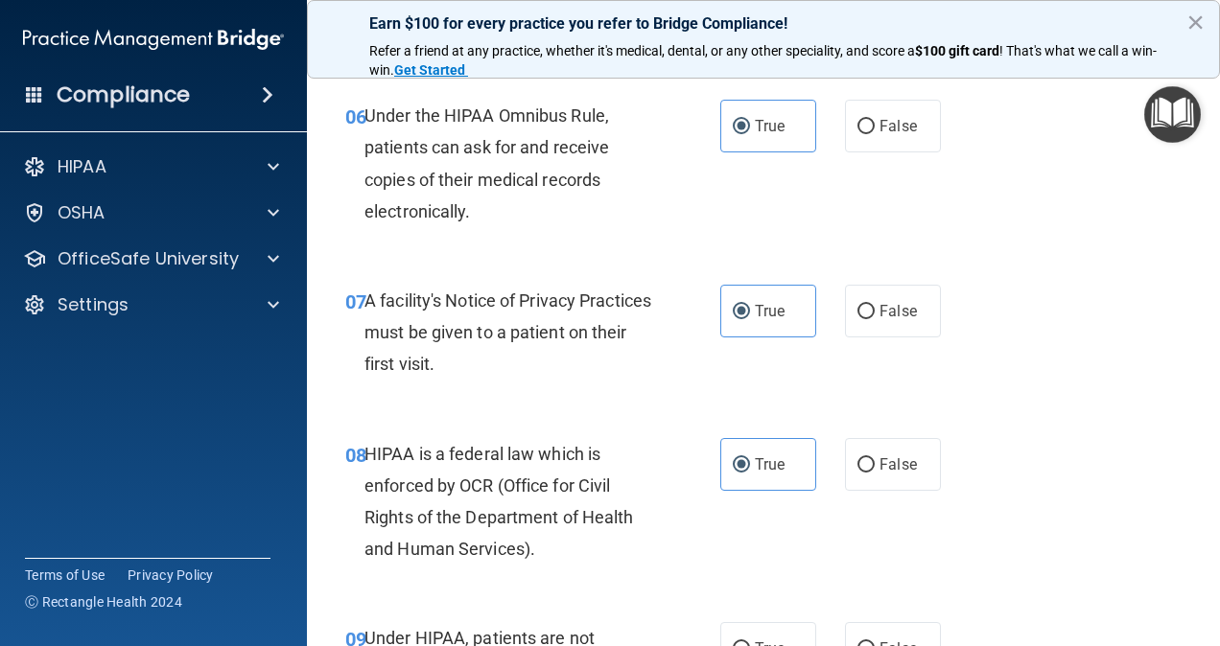
click at [789, 504] on div "08 HIPAA is a federal law which is enforced by OCR (Office for Civil Rights of …" at bounding box center [763, 506] width 865 height 185
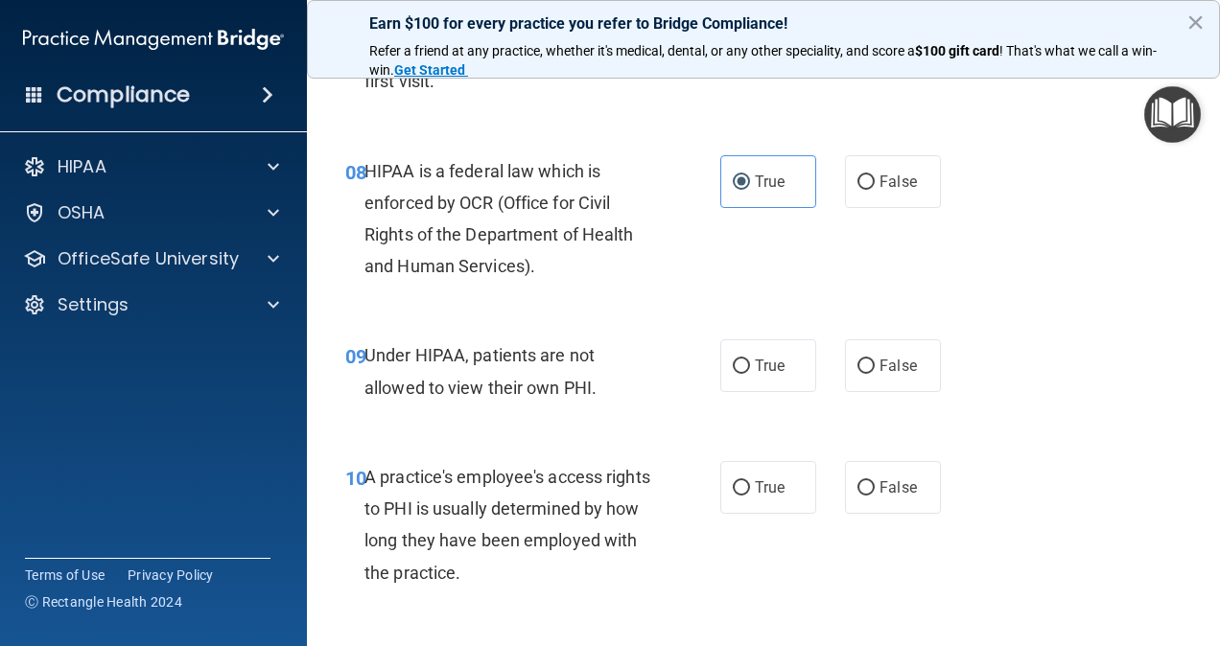
scroll to position [1448, 0]
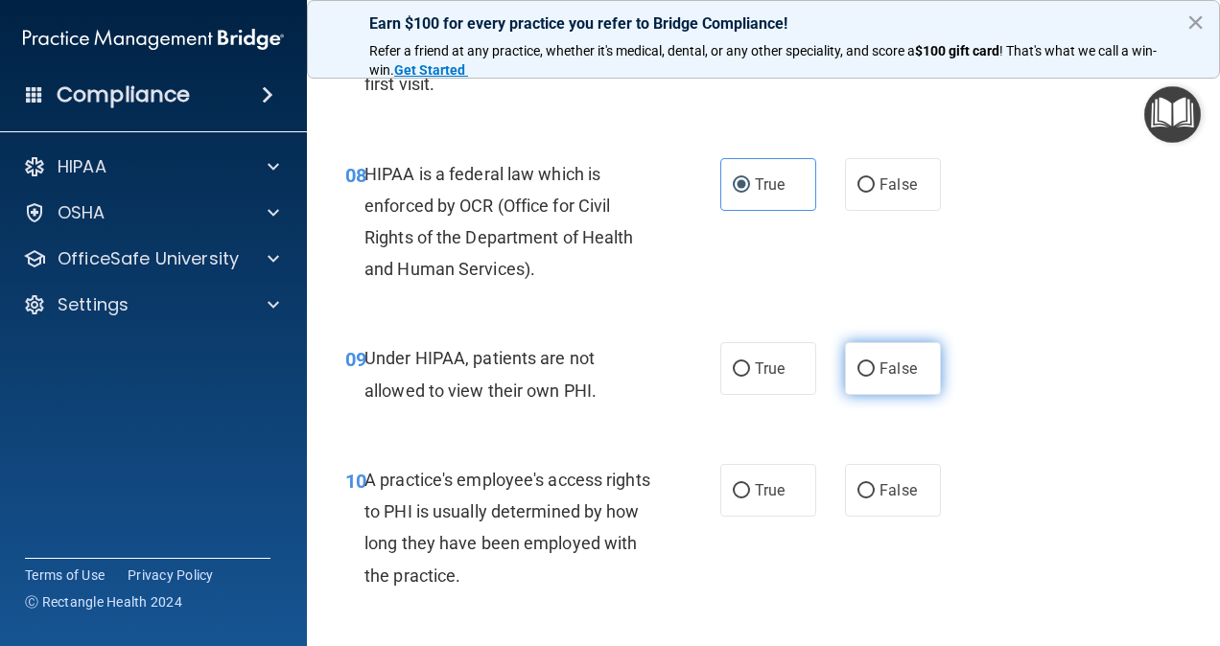
click at [880, 367] on span "False" at bounding box center [898, 369] width 37 height 18
click at [874, 367] on input "False" at bounding box center [865, 370] width 17 height 14
radio input "true"
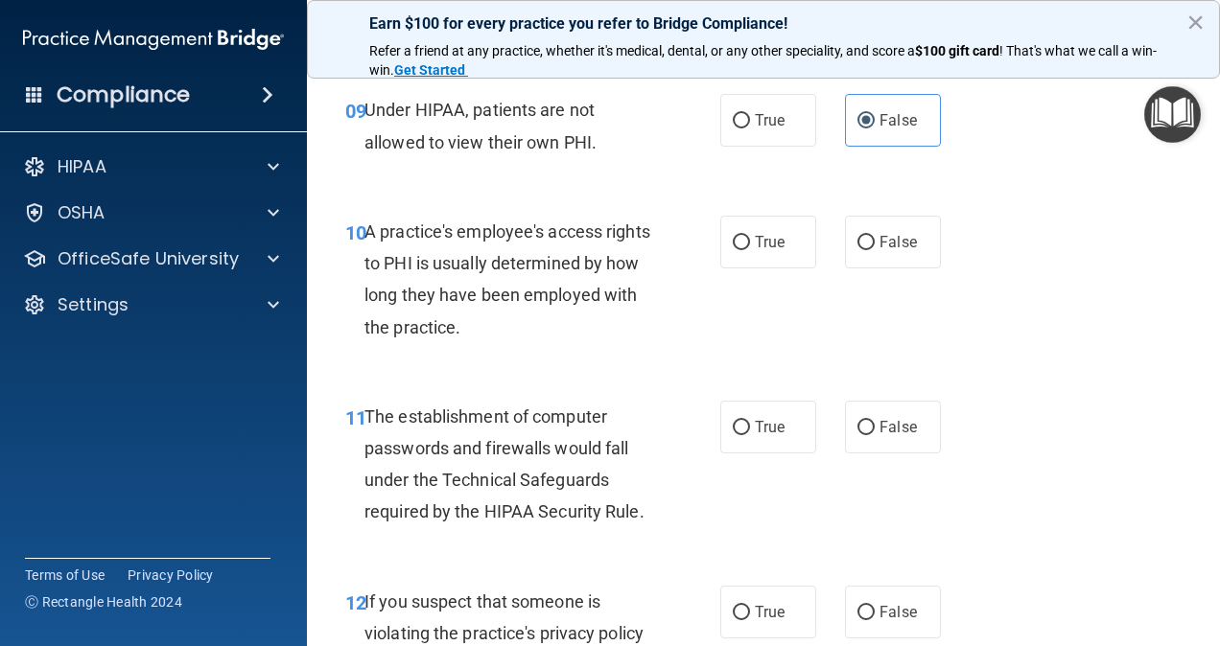
scroll to position [1698, 0]
click at [783, 442] on label "True" at bounding box center [768, 426] width 96 height 53
click at [750, 435] on input "True" at bounding box center [741, 427] width 17 height 14
radio input "true"
click at [846, 503] on div "11 The establishment of computer passwords and firewalls would fall under the T…" at bounding box center [763, 468] width 865 height 185
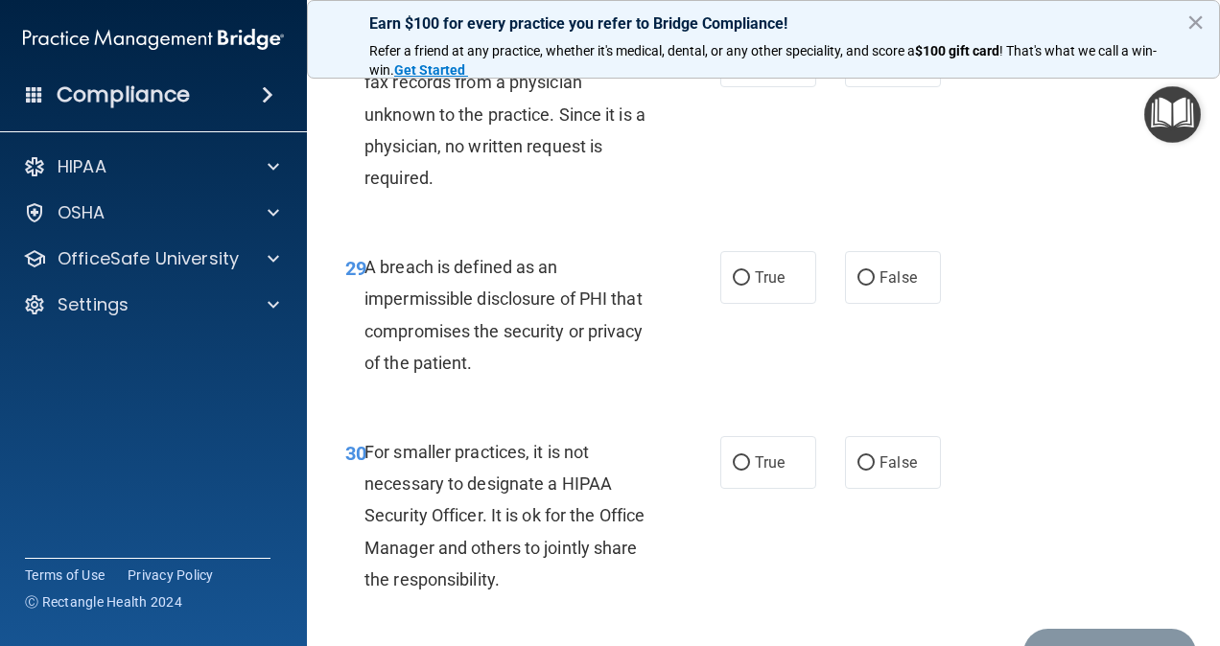
scroll to position [5697, 0]
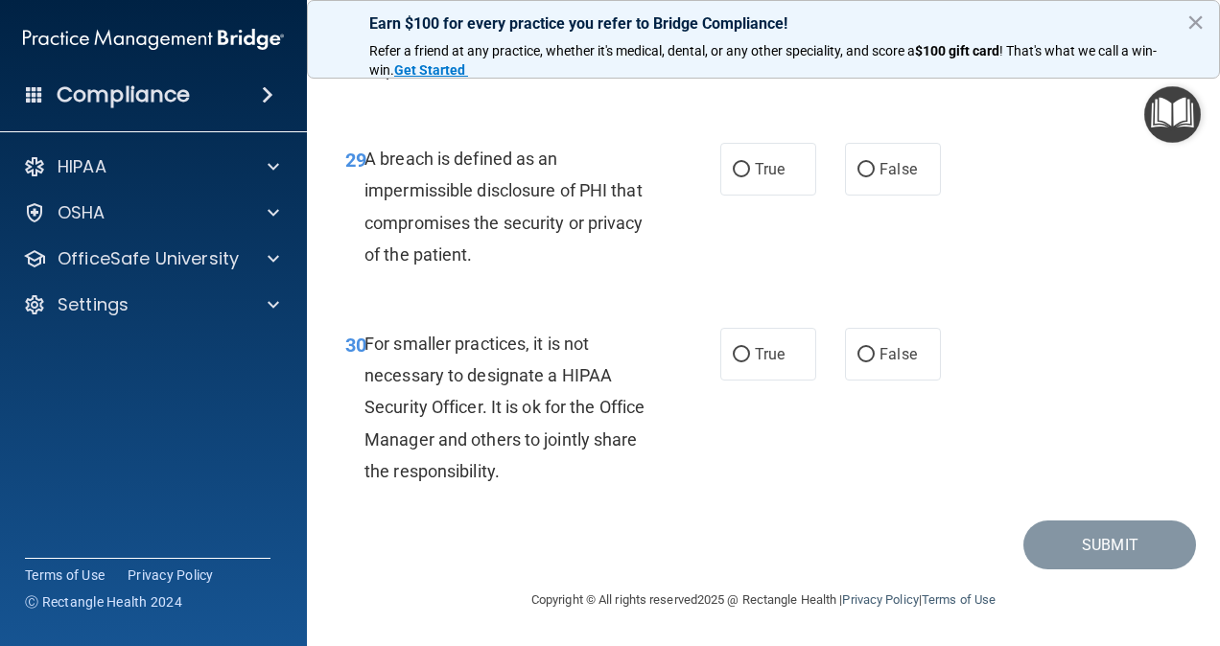
click at [846, 503] on div "30 For smaller practices, it is not necessary to designate a HIPAA Security Off…" at bounding box center [763, 412] width 865 height 217
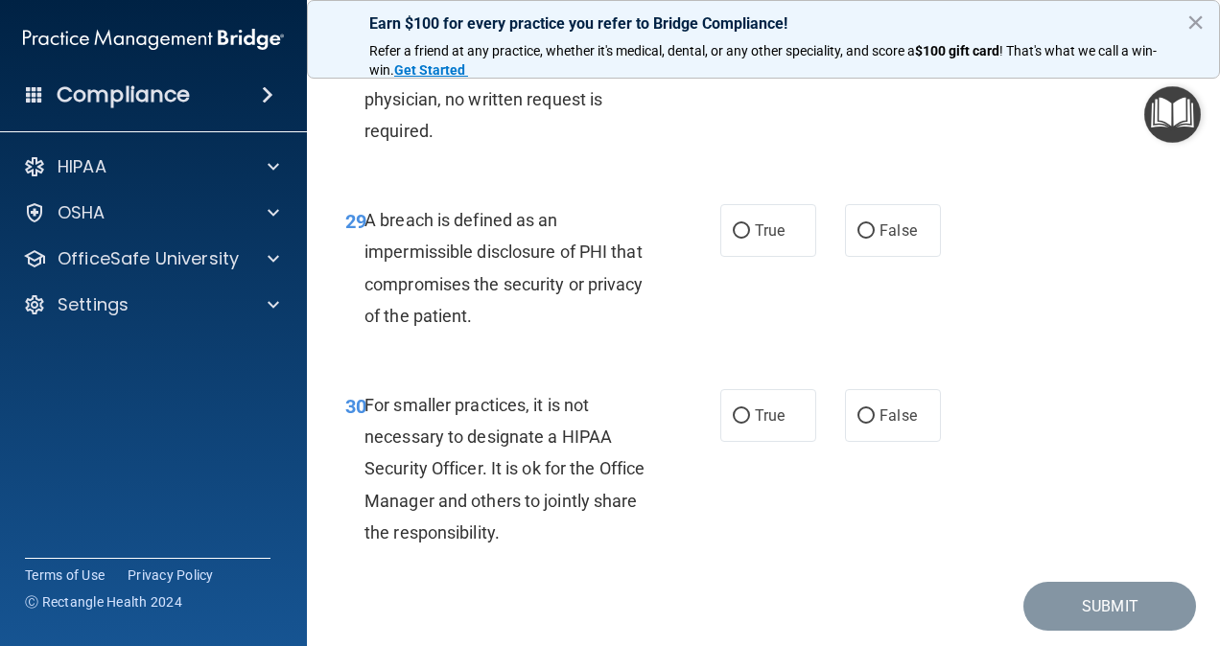
scroll to position [5603, 0]
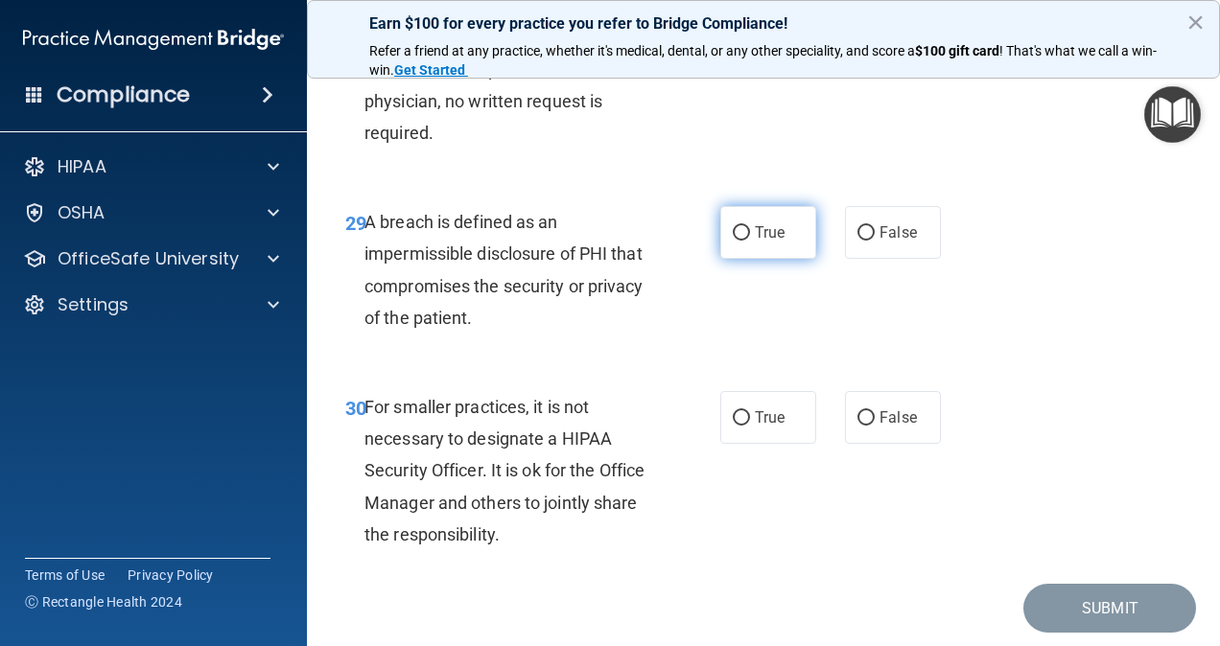
click at [745, 259] on label "True" at bounding box center [768, 232] width 96 height 53
click at [745, 241] on input "True" at bounding box center [741, 233] width 17 height 14
radio input "true"
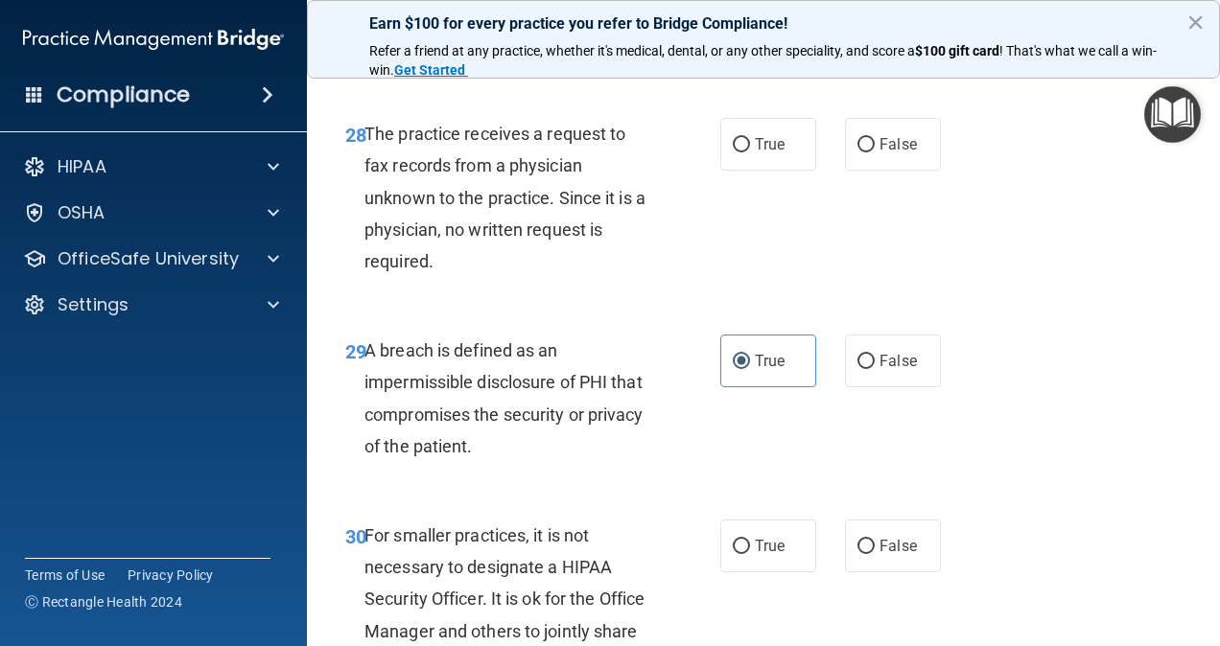
scroll to position [5437, 0]
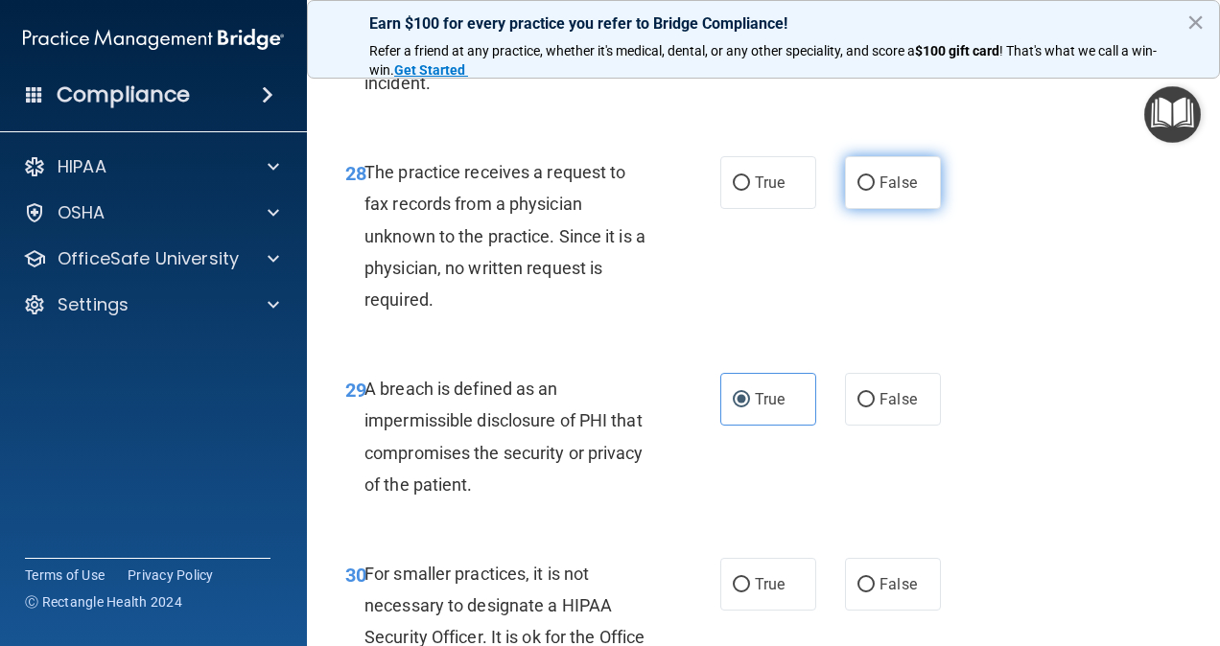
click at [881, 192] on span "False" at bounding box center [898, 183] width 37 height 18
click at [875, 191] on input "False" at bounding box center [865, 183] width 17 height 14
radio input "true"
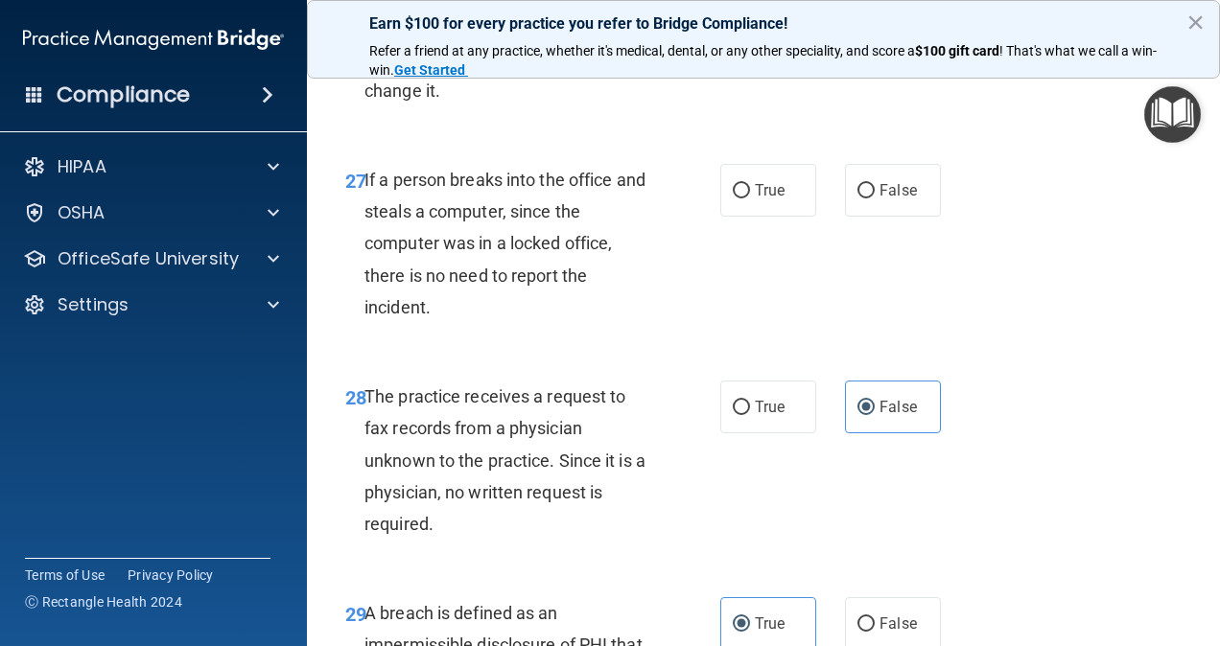
scroll to position [5214, 0]
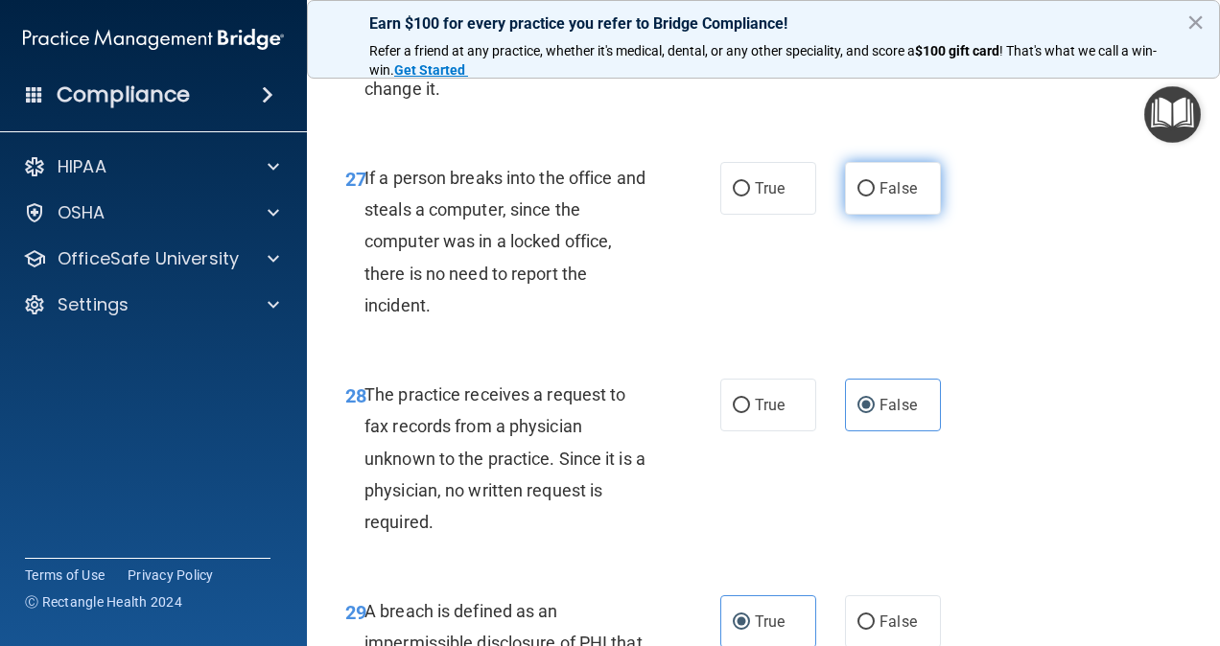
click at [902, 198] on span "False" at bounding box center [898, 188] width 37 height 18
click at [875, 197] on input "False" at bounding box center [865, 189] width 17 height 14
radio input "true"
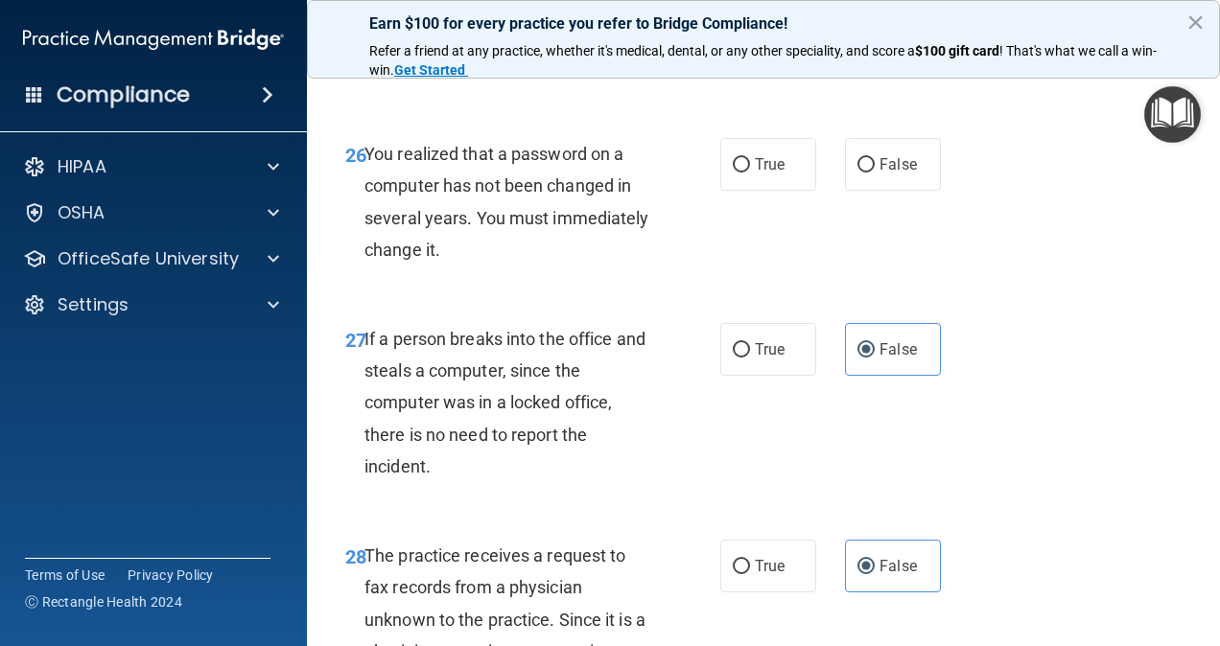
scroll to position [5053, 0]
click at [746, 189] on label "True" at bounding box center [768, 164] width 96 height 53
click at [746, 173] on input "True" at bounding box center [741, 165] width 17 height 14
radio input "true"
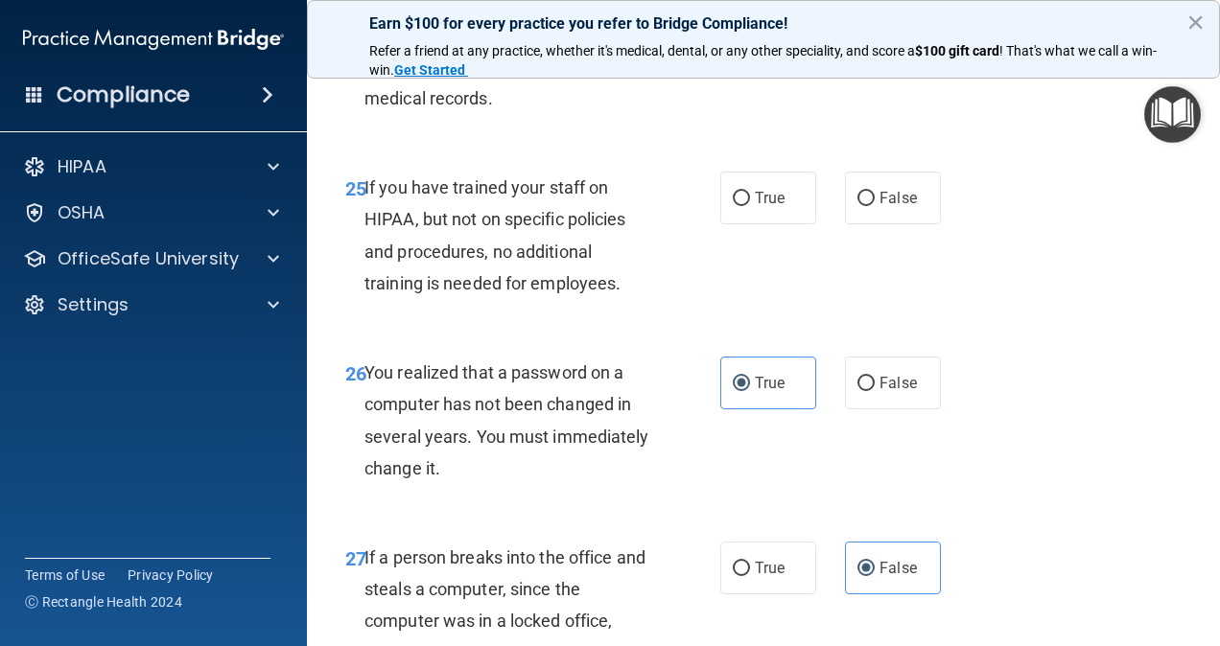
scroll to position [4834, 0]
click at [847, 213] on label "False" at bounding box center [893, 198] width 96 height 53
click at [857, 206] on input "False" at bounding box center [865, 199] width 17 height 14
radio input "true"
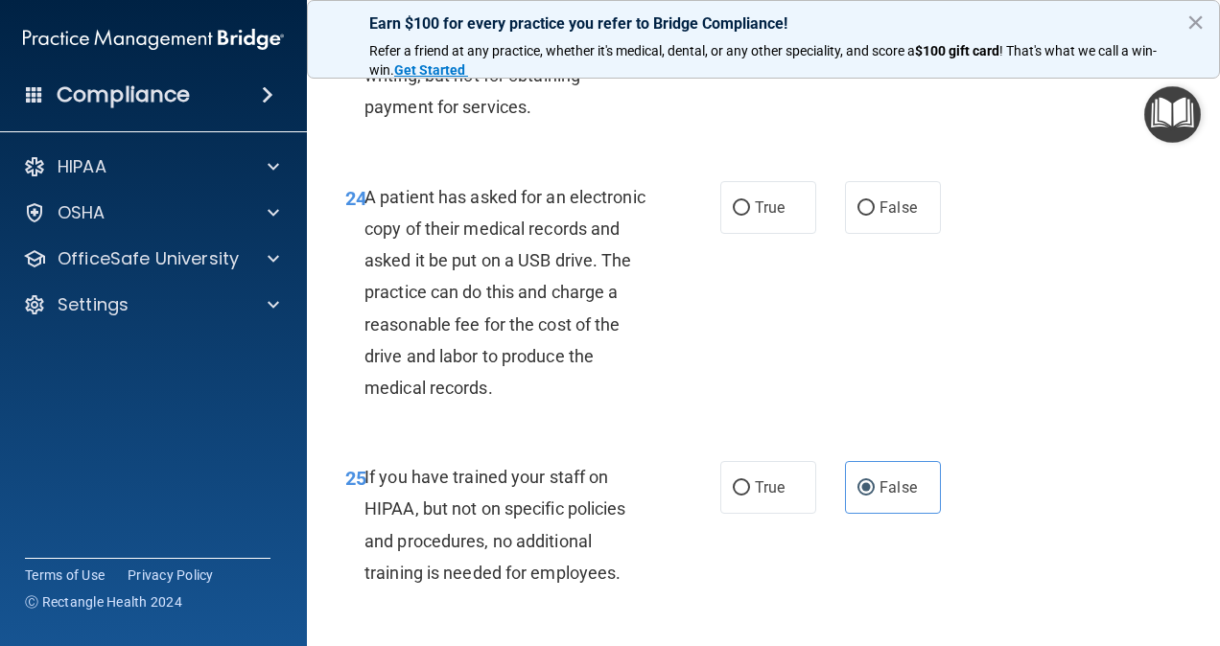
scroll to position [4545, 0]
click at [629, 205] on div "24 A patient has asked for an electronic copy of their medical records and aske…" at bounding box center [763, 297] width 865 height 281
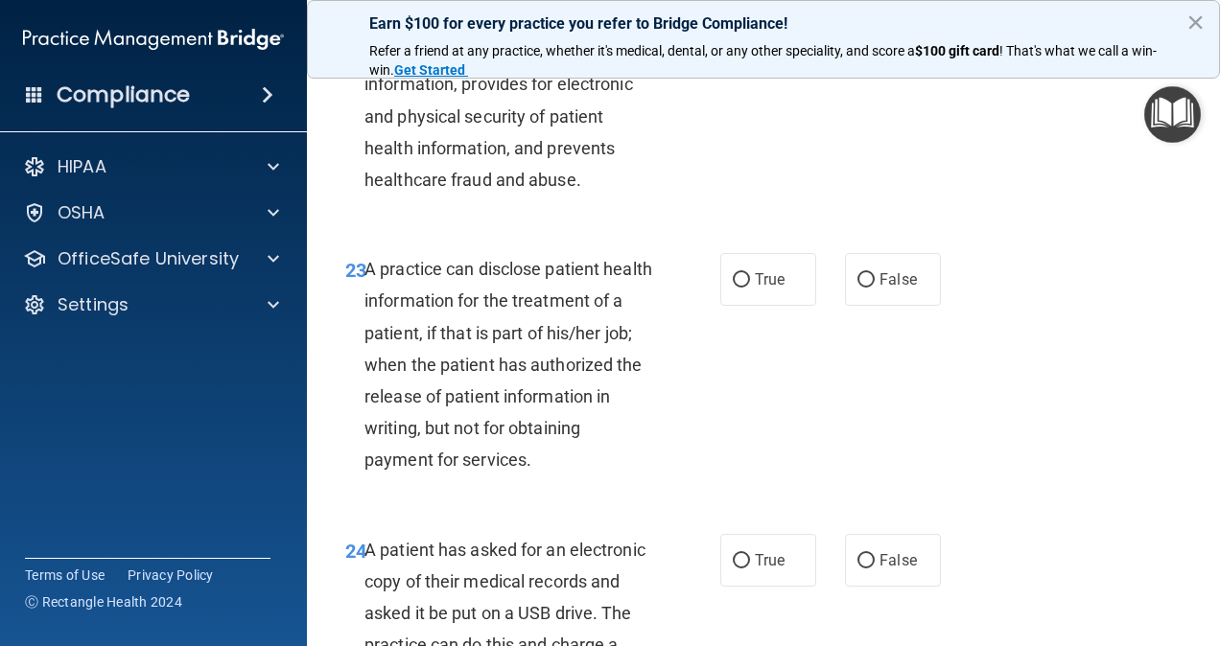
scroll to position [4195, 0]
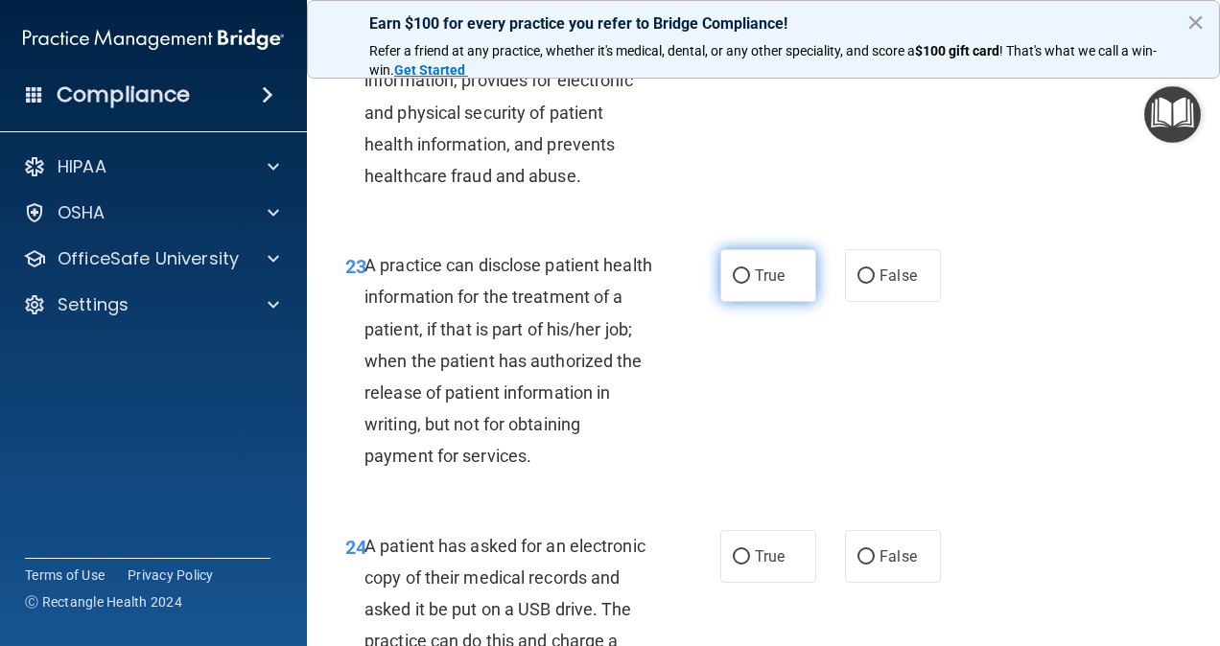
click at [742, 302] on label "True" at bounding box center [768, 275] width 96 height 53
click at [742, 284] on input "True" at bounding box center [741, 277] width 17 height 14
radio input "true"
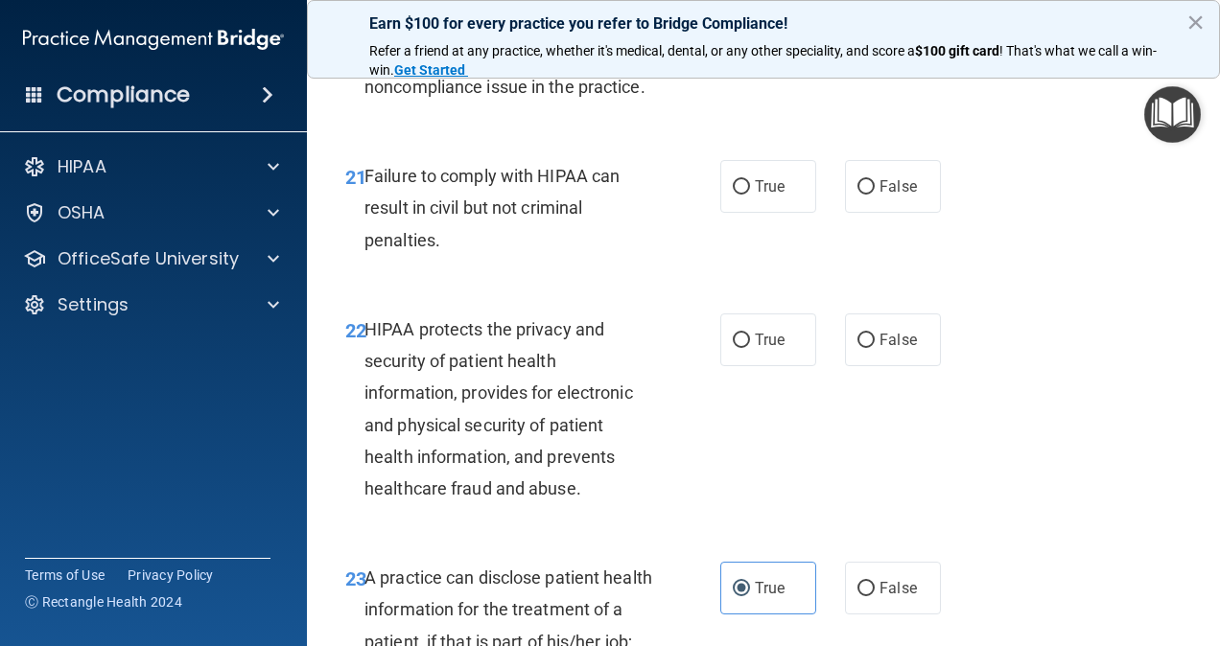
scroll to position [3881, 0]
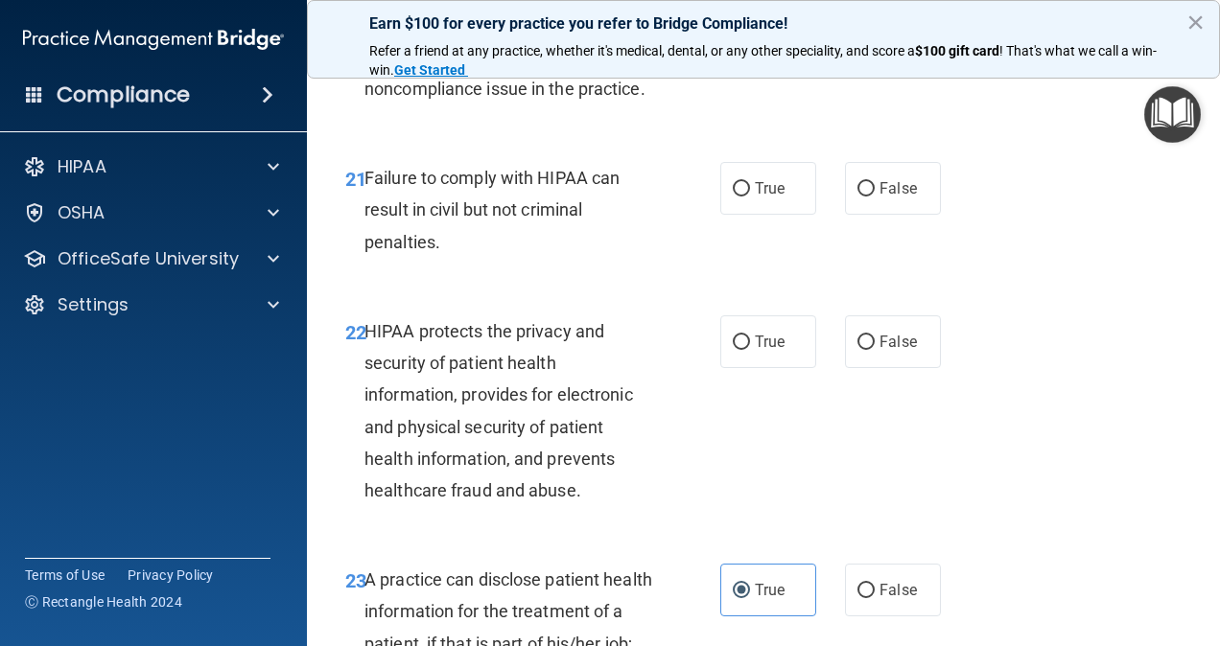
click at [622, 292] on div "21 Failure to comply with HIPAA can result in civil but not criminal penalties.…" at bounding box center [763, 214] width 865 height 153
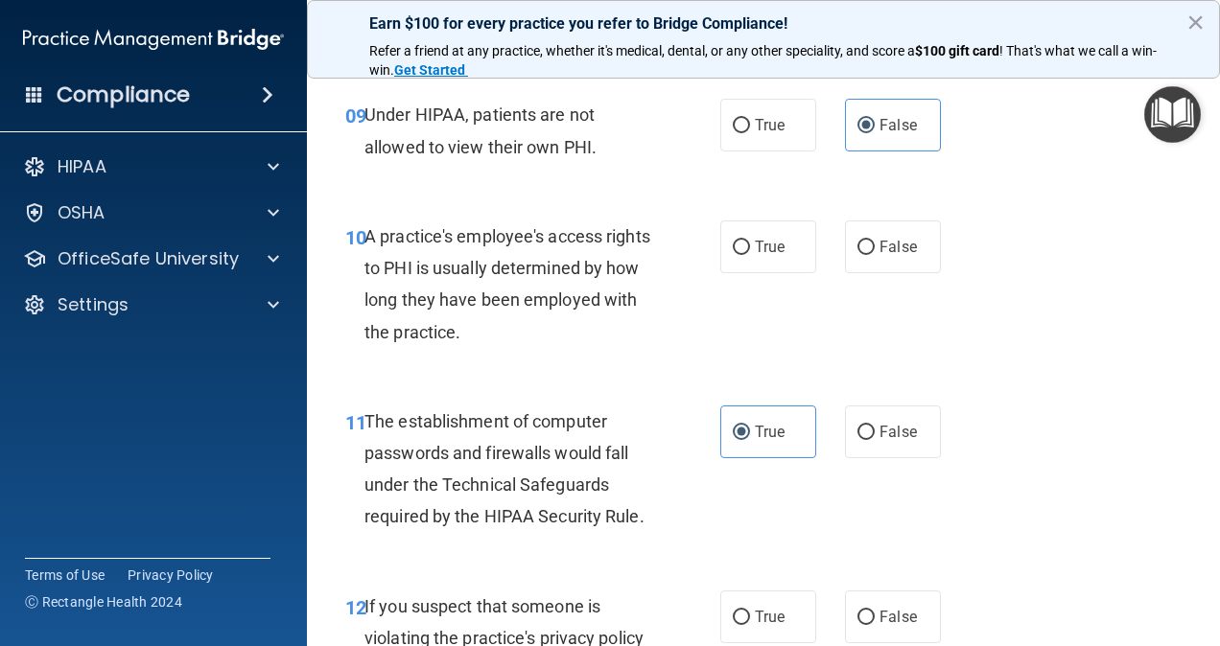
scroll to position [1692, 0]
click at [871, 223] on label "False" at bounding box center [893, 247] width 96 height 53
click at [871, 241] on input "False" at bounding box center [865, 248] width 17 height 14
radio input "true"
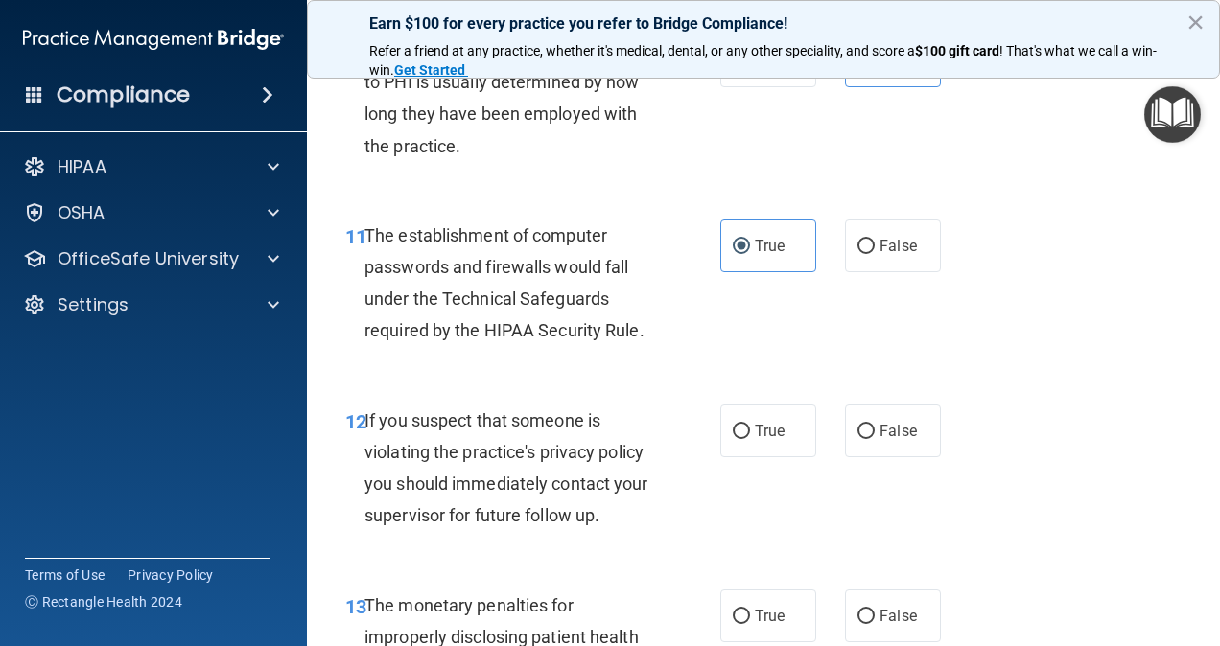
scroll to position [2010, 0]
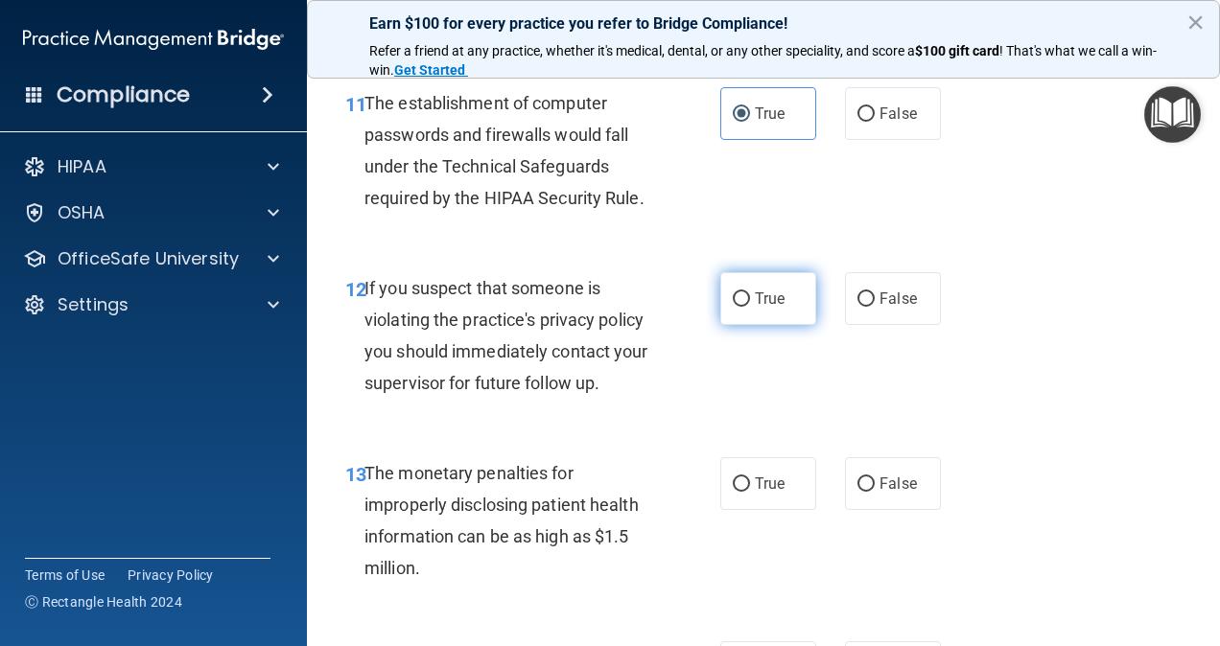
click at [764, 290] on span "True" at bounding box center [770, 299] width 30 height 18
click at [750, 293] on input "True" at bounding box center [741, 300] width 17 height 14
radio input "true"
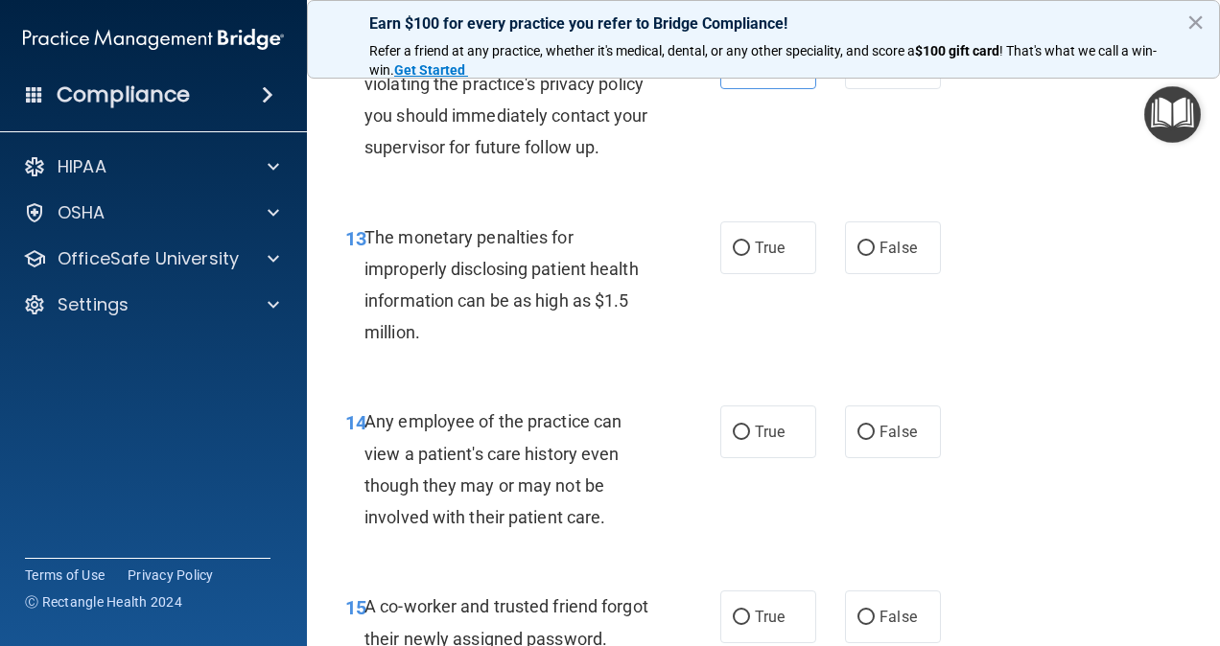
scroll to position [2248, 0]
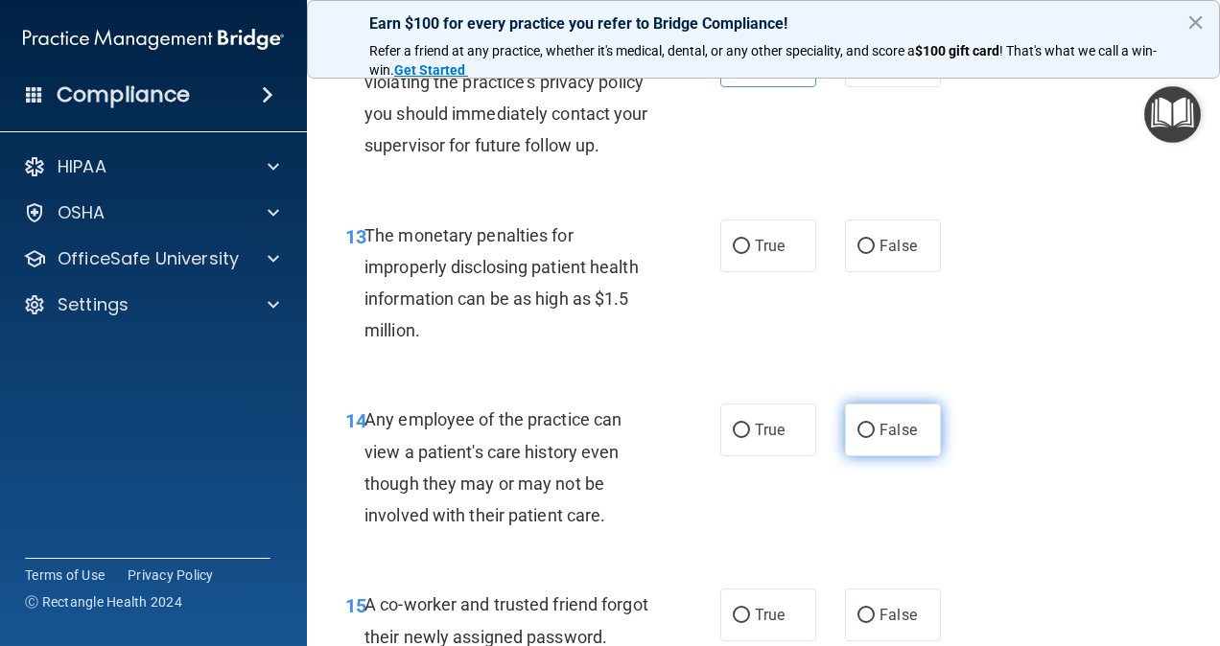
click at [857, 424] on input "False" at bounding box center [865, 431] width 17 height 14
radio input "true"
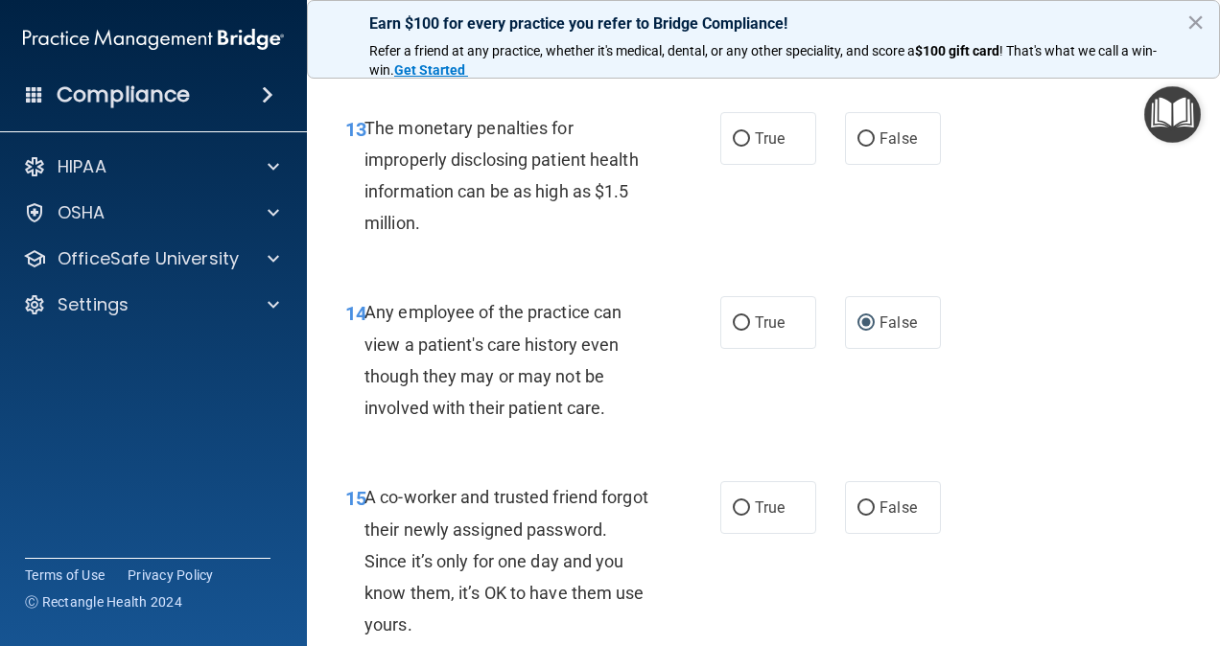
scroll to position [2411, 0]
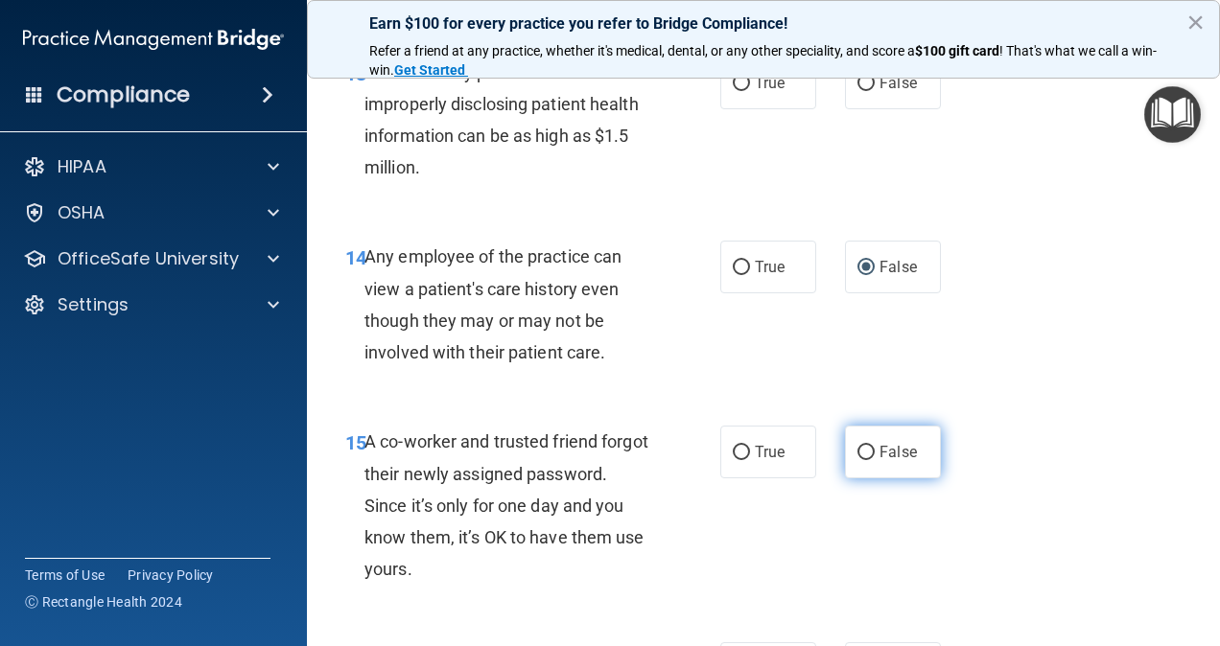
click at [871, 439] on label "False" at bounding box center [893, 452] width 96 height 53
click at [871, 446] on input "False" at bounding box center [865, 453] width 17 height 14
radio input "true"
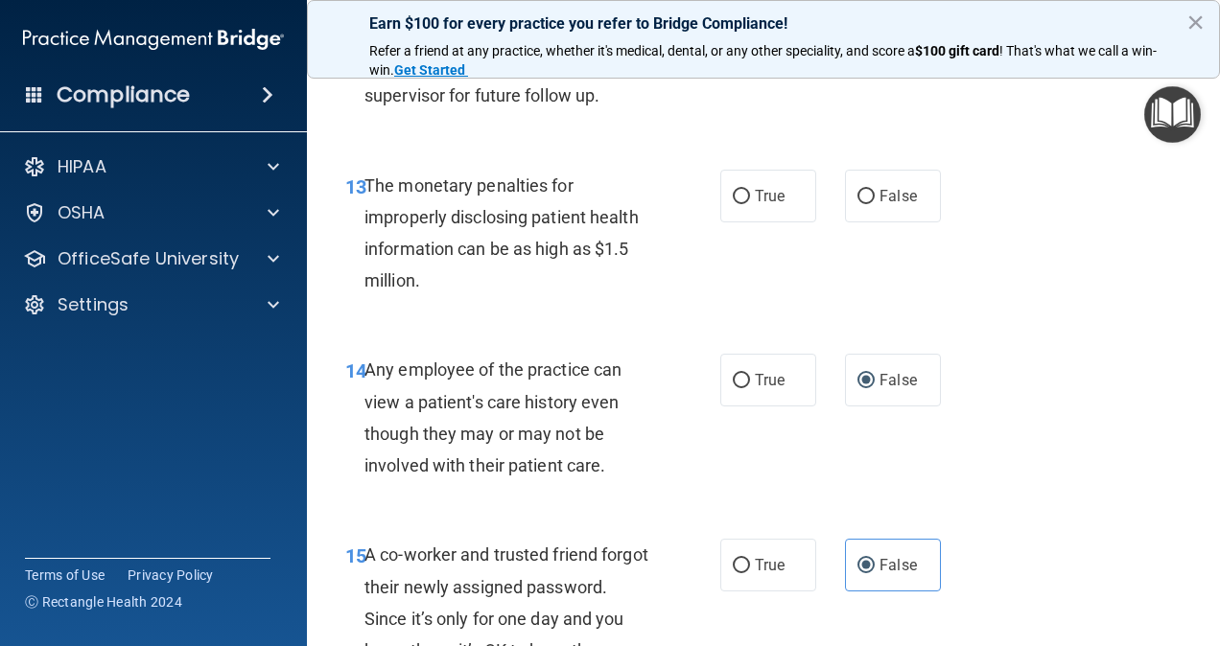
scroll to position [2298, 0]
click at [893, 210] on label "False" at bounding box center [893, 196] width 96 height 53
click at [875, 204] on input "False" at bounding box center [865, 197] width 17 height 14
radio input "true"
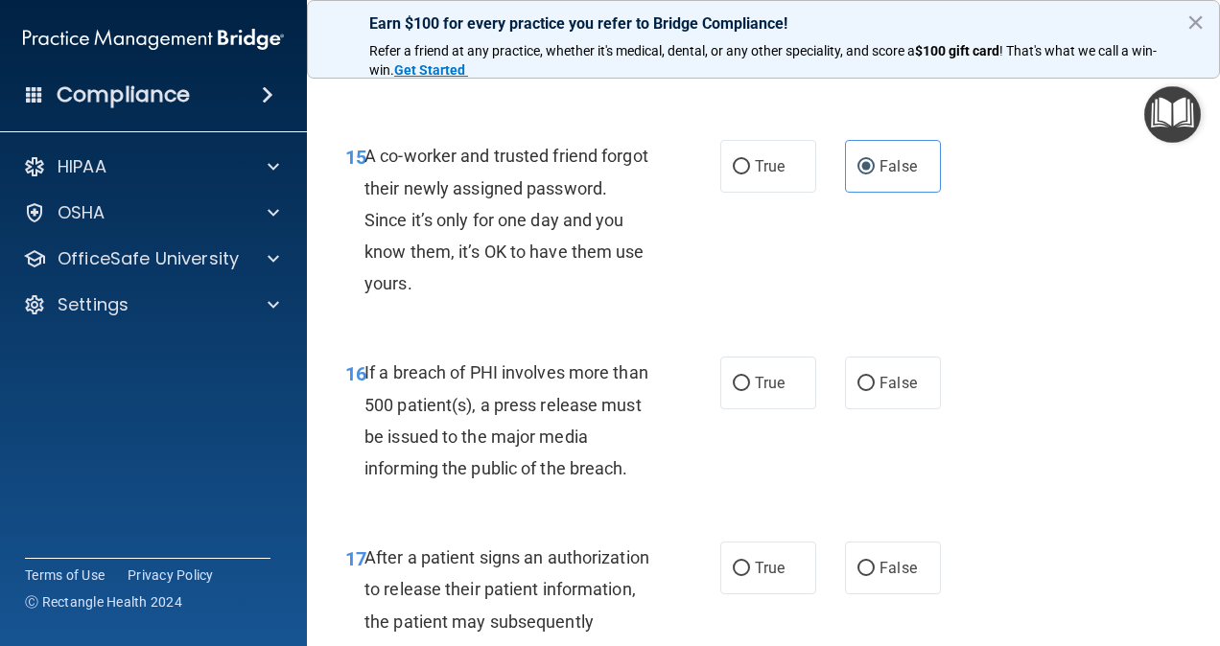
scroll to position [2699, 0]
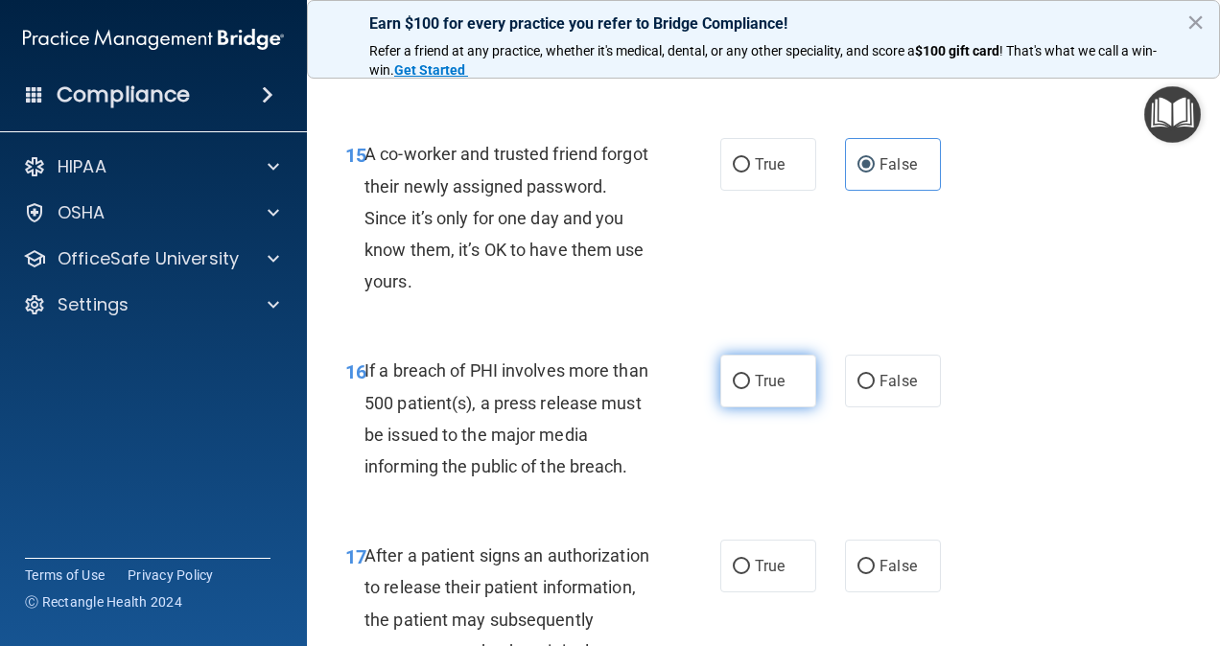
click at [769, 388] on span "True" at bounding box center [770, 381] width 30 height 18
click at [750, 388] on input "True" at bounding box center [741, 382] width 17 height 14
radio input "true"
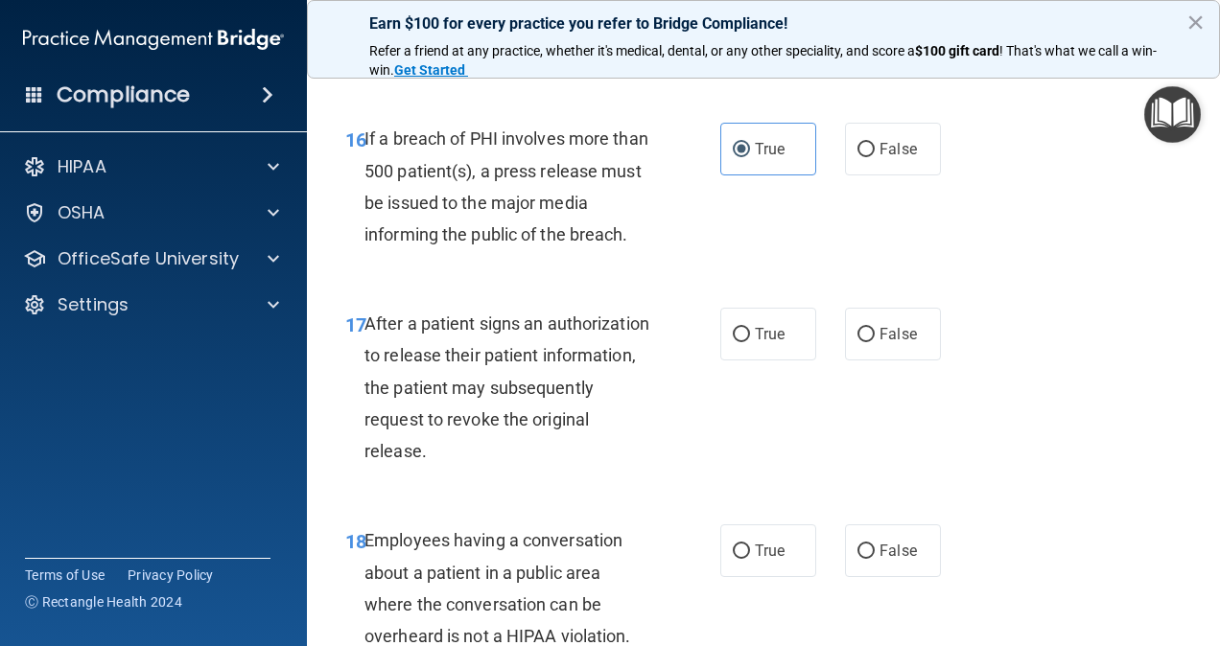
scroll to position [2933, 0]
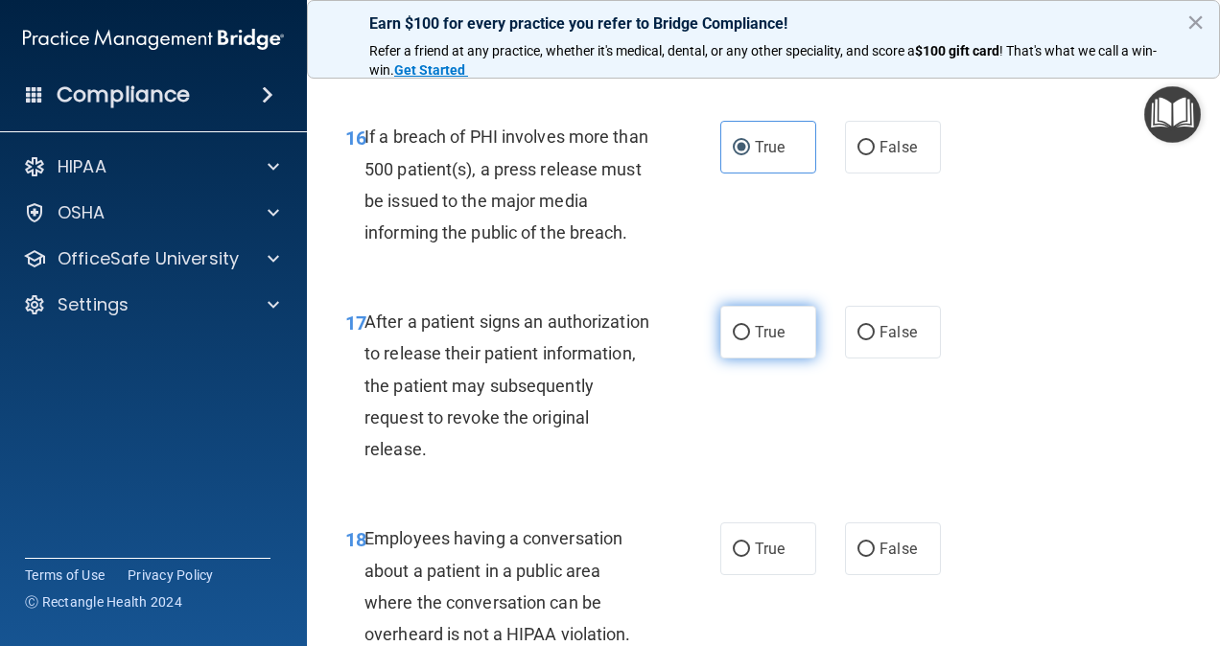
click at [755, 339] on span "True" at bounding box center [770, 332] width 30 height 18
click at [750, 339] on input "True" at bounding box center [741, 333] width 17 height 14
radio input "true"
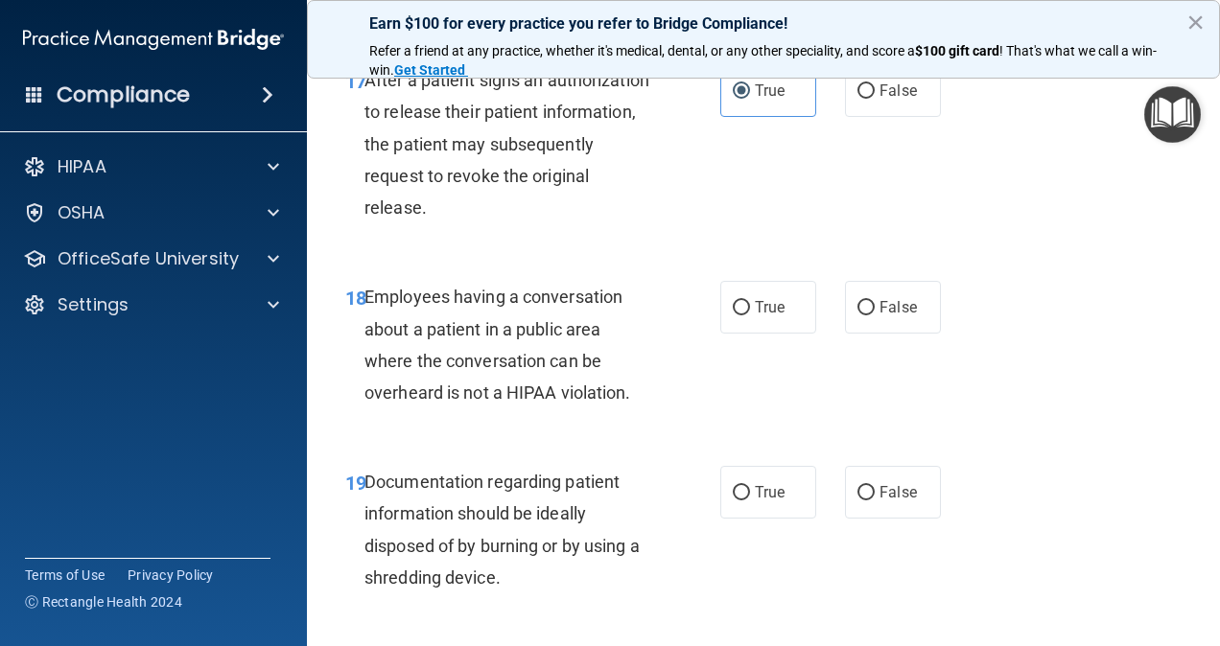
scroll to position [3177, 0]
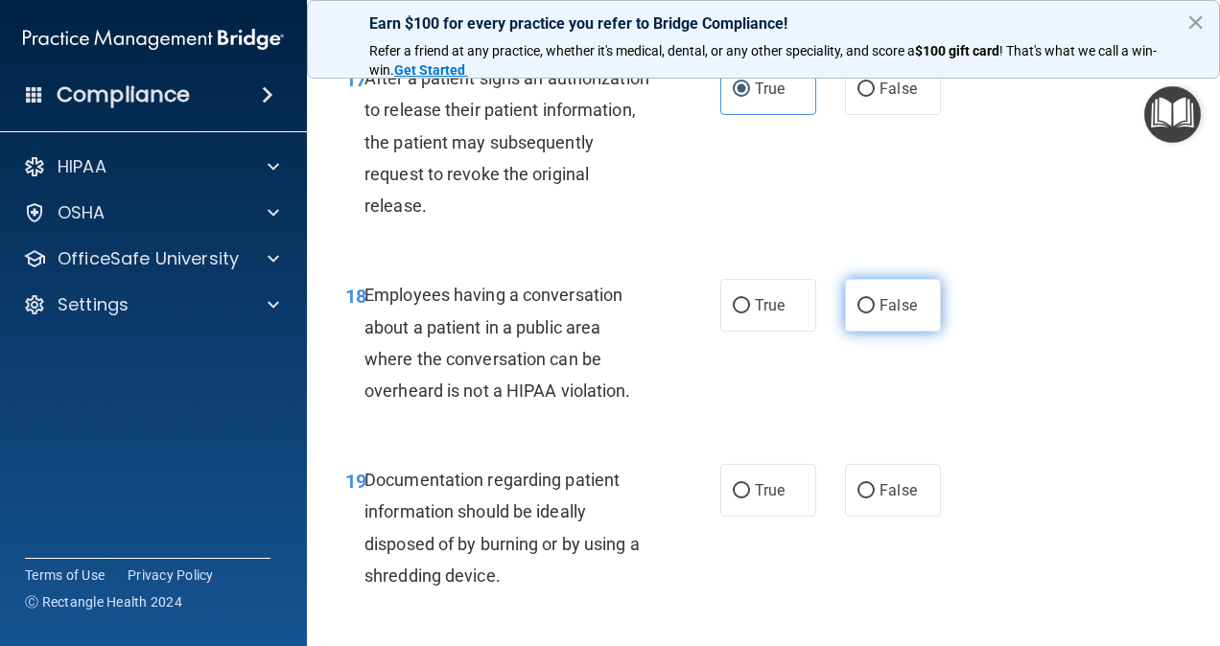
click at [867, 299] on label "False" at bounding box center [893, 305] width 96 height 53
click at [867, 299] on input "False" at bounding box center [865, 306] width 17 height 14
radio input "true"
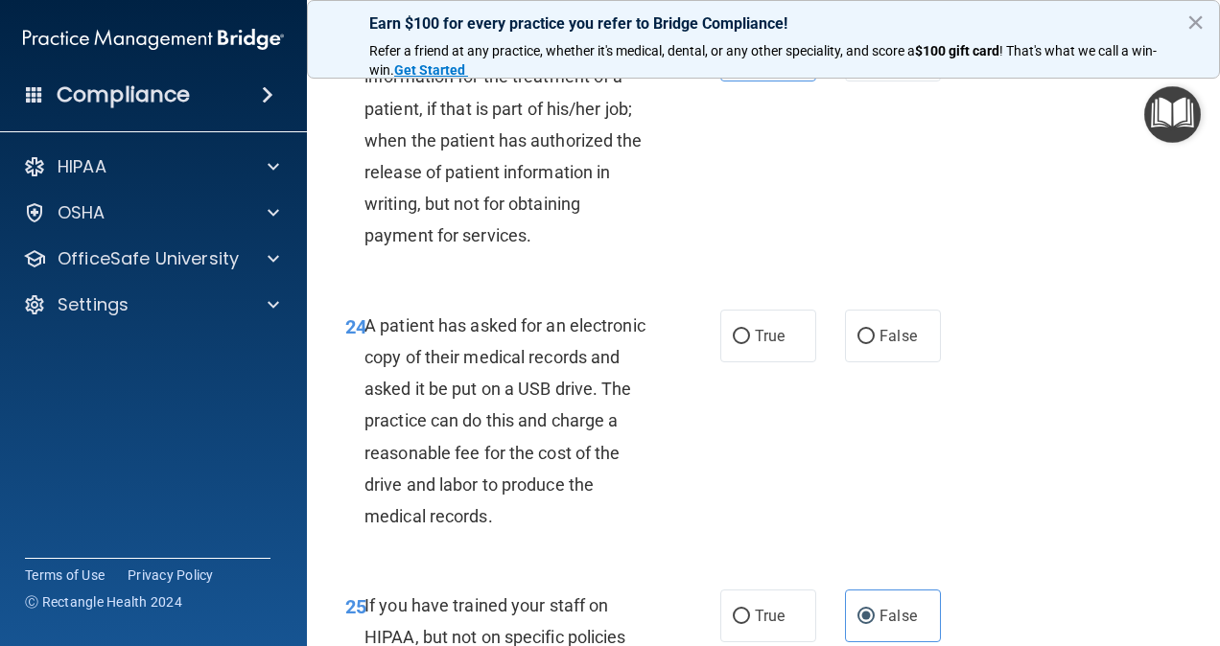
scroll to position [4429, 0]
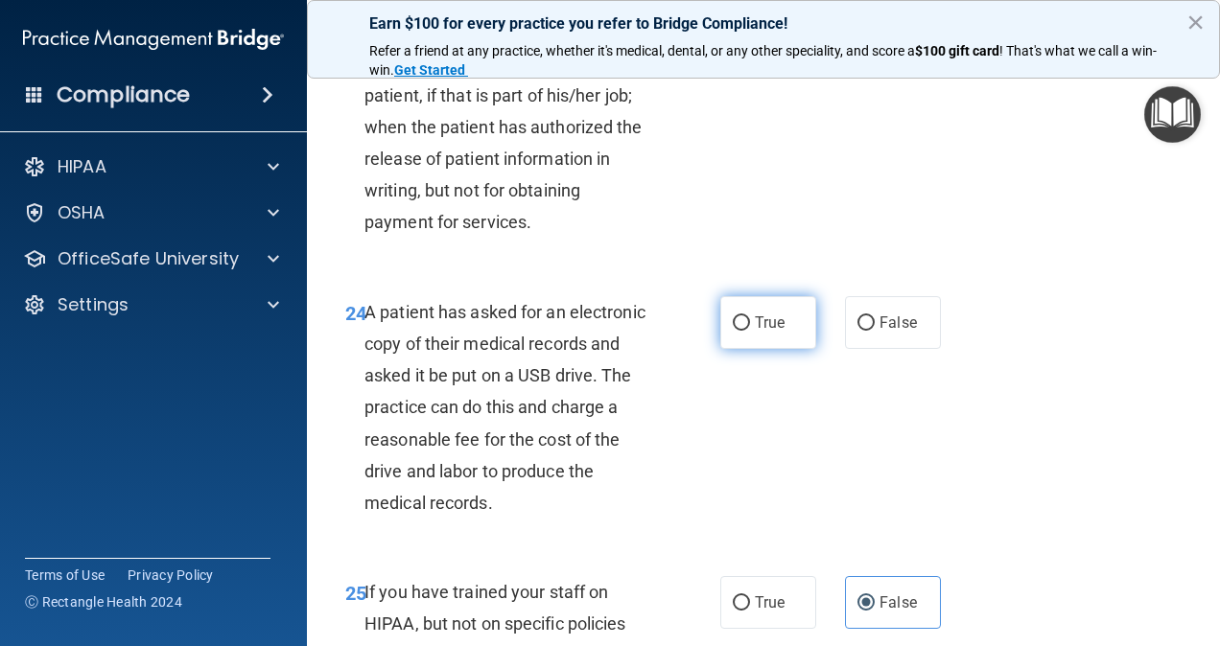
click at [765, 349] on label "True" at bounding box center [768, 322] width 96 height 53
click at [750, 331] on input "True" at bounding box center [741, 324] width 17 height 14
radio input "true"
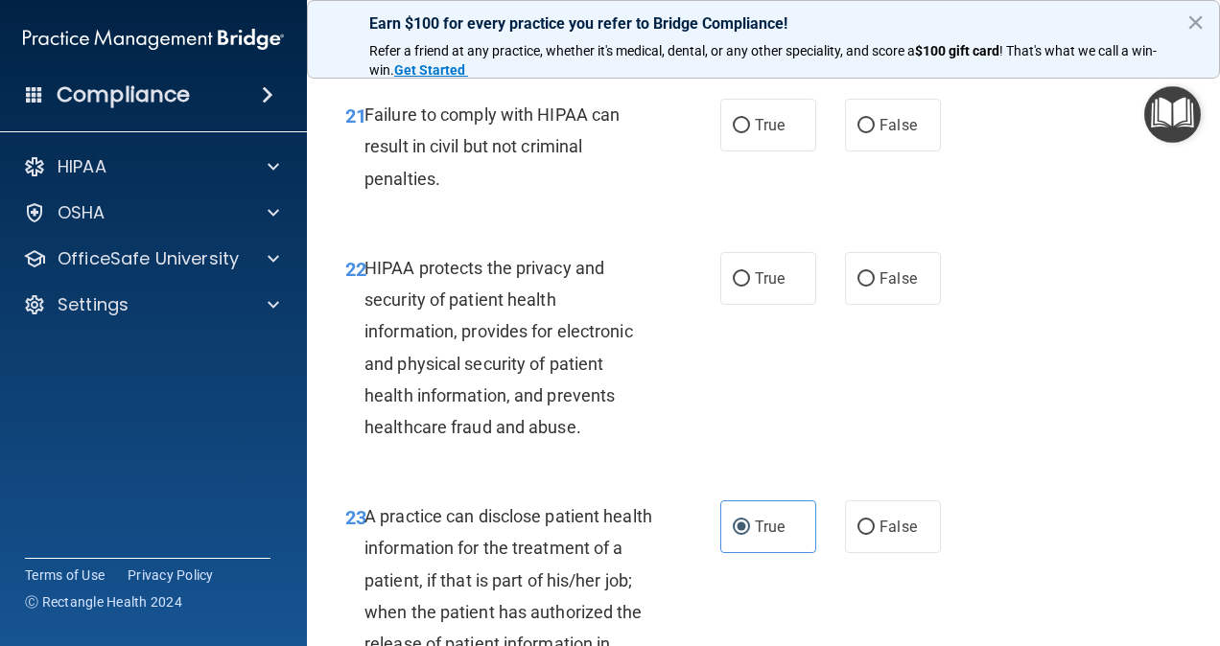
scroll to position [3942, 0]
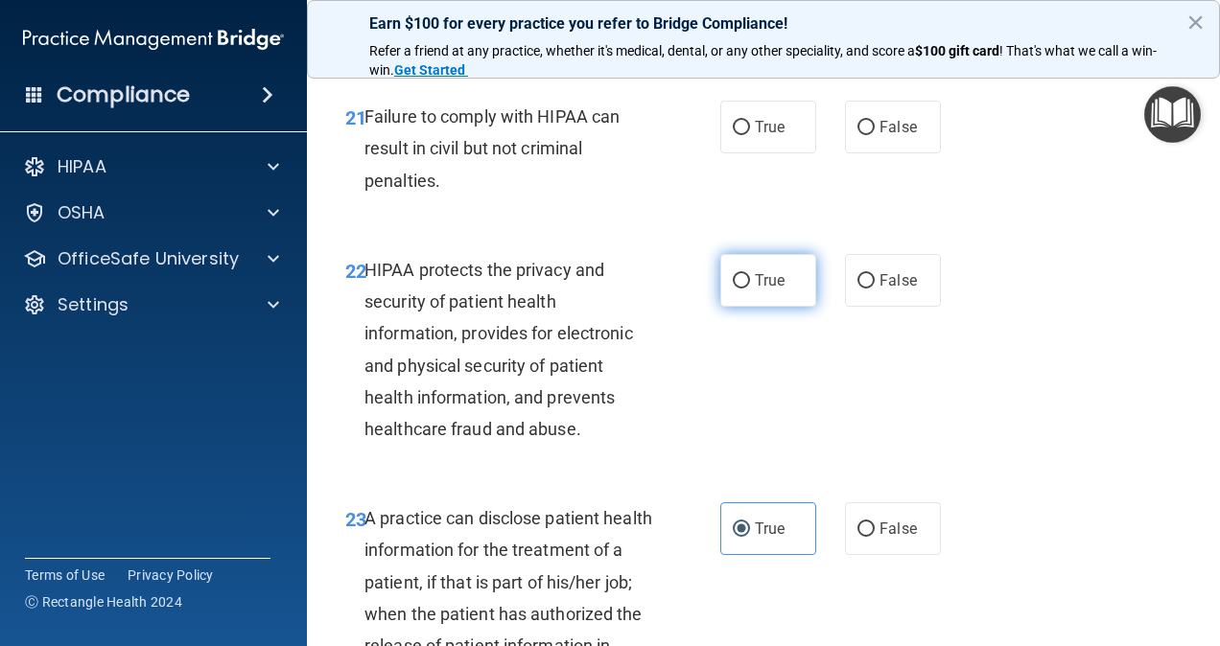
click at [775, 290] on span "True" at bounding box center [770, 280] width 30 height 18
click at [750, 289] on input "True" at bounding box center [741, 281] width 17 height 14
radio input "true"
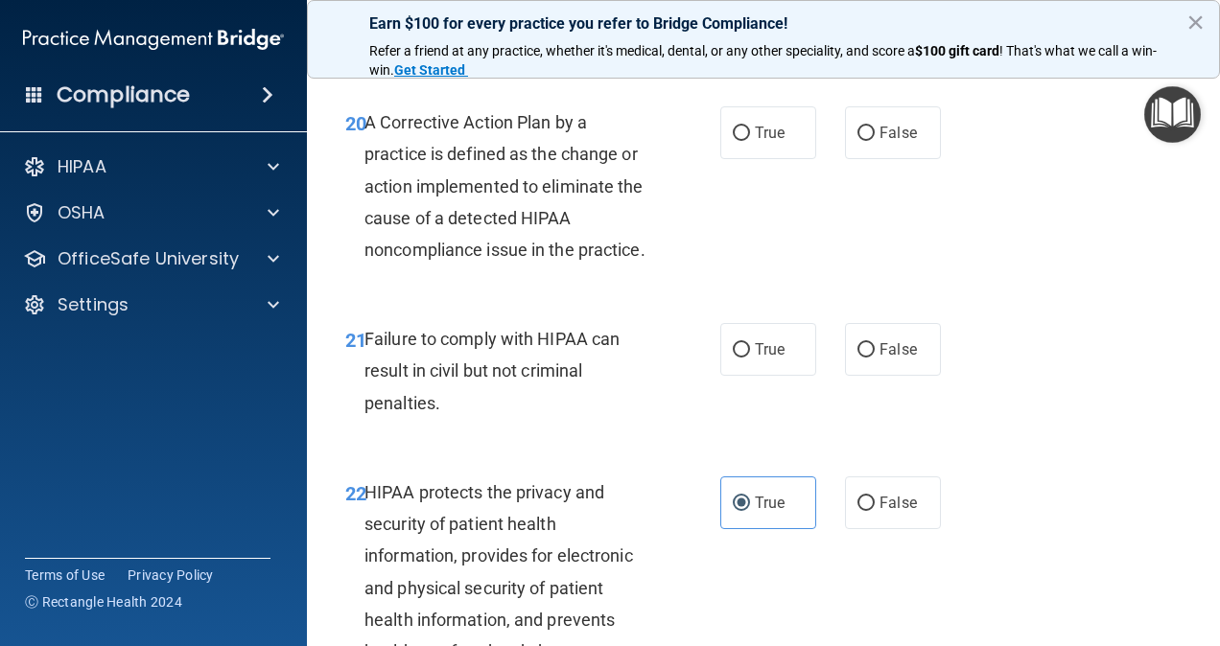
scroll to position [3716, 0]
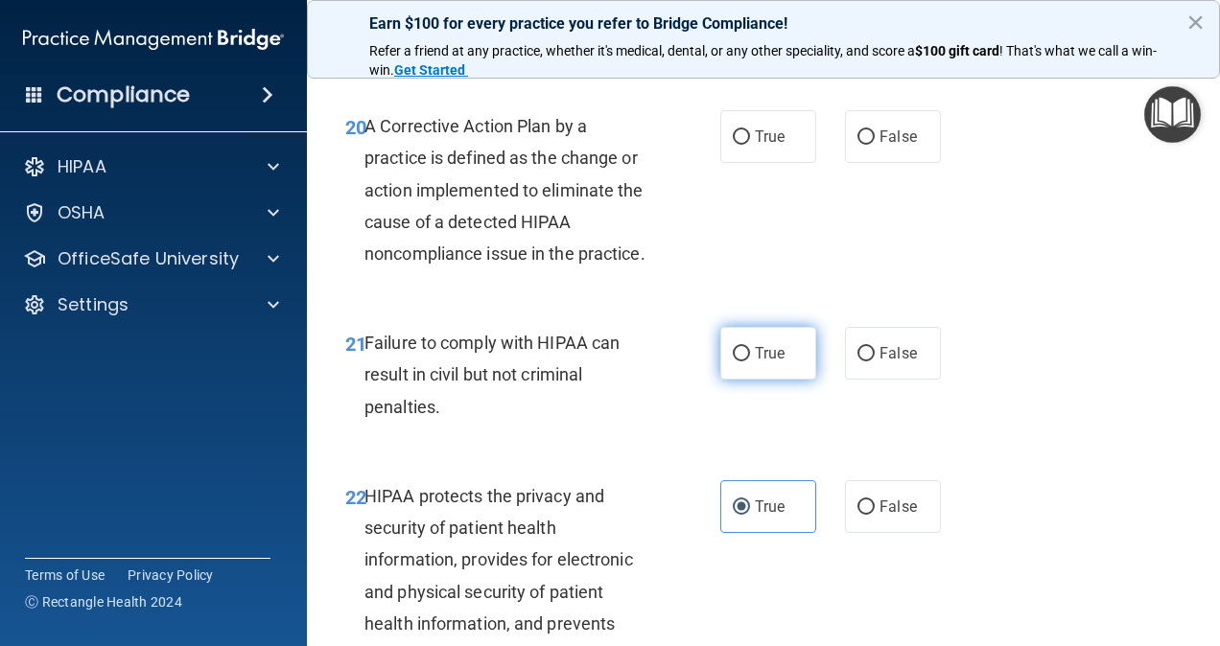
click at [781, 380] on label "True" at bounding box center [768, 353] width 96 height 53
click at [750, 362] on input "True" at bounding box center [741, 354] width 17 height 14
radio input "true"
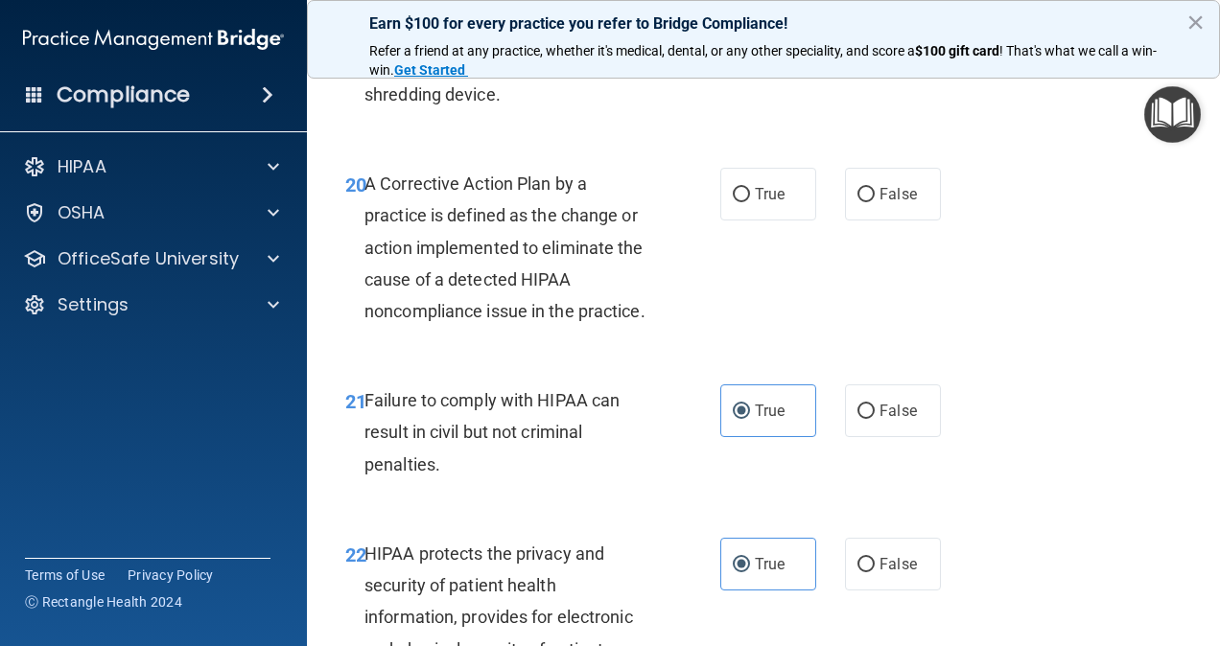
scroll to position [3658, 0]
click at [762, 207] on label "True" at bounding box center [768, 194] width 96 height 53
click at [750, 202] on input "True" at bounding box center [741, 195] width 17 height 14
radio input "true"
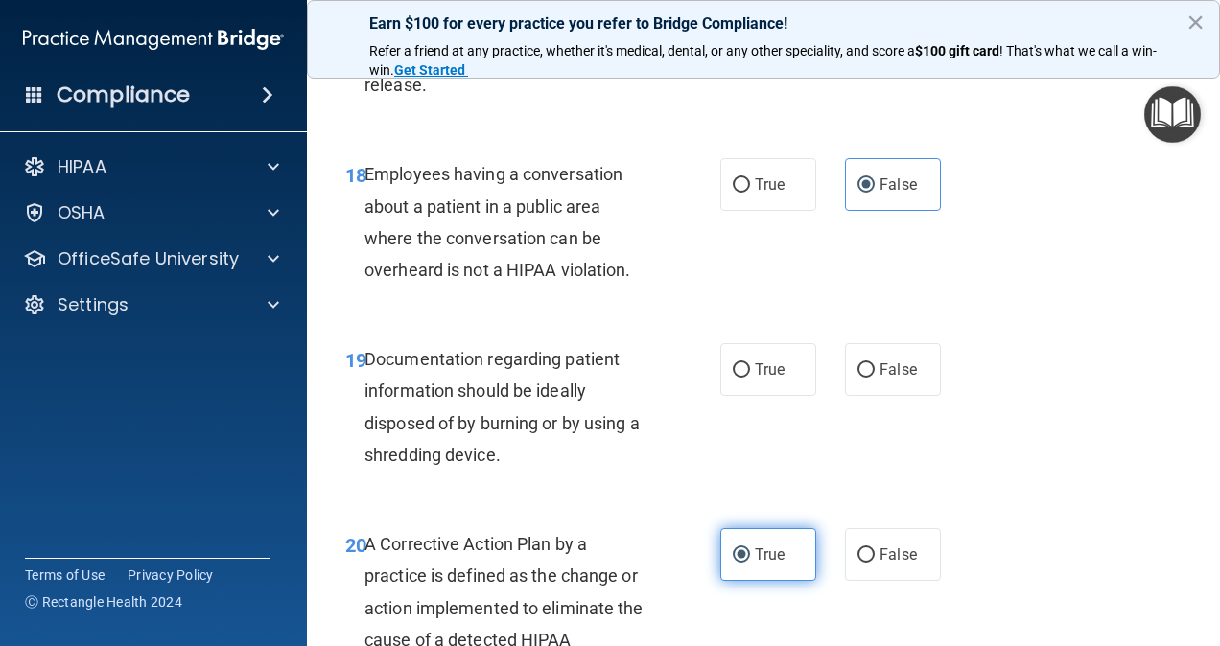
scroll to position [3296, 0]
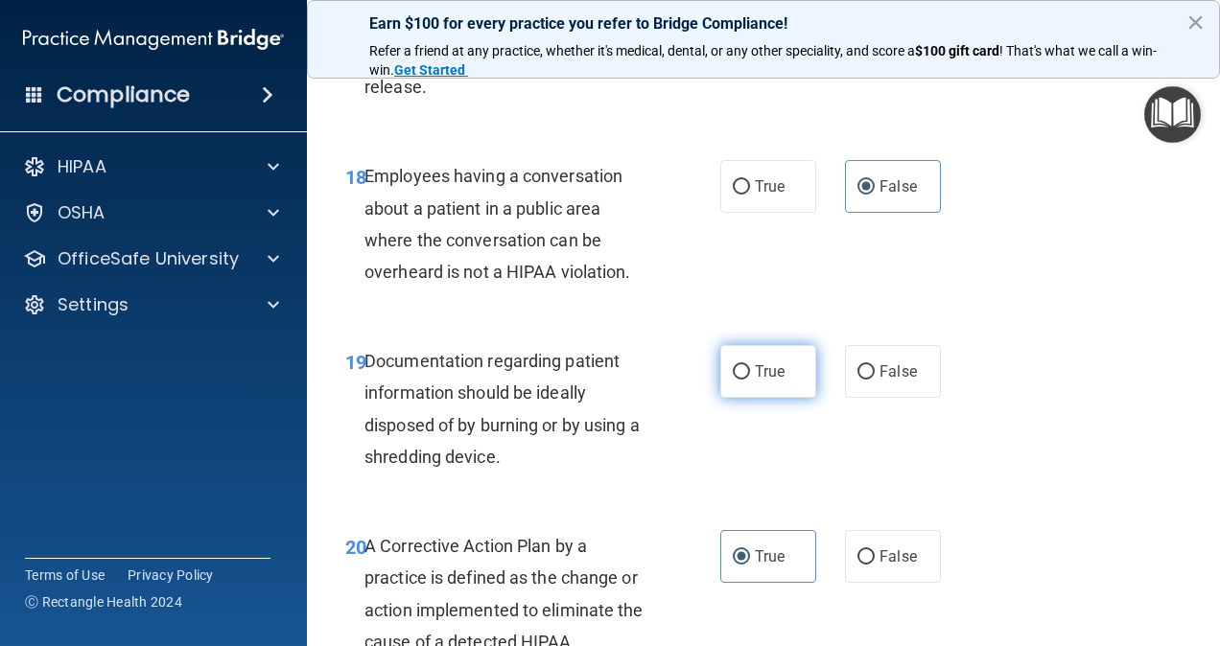
click at [771, 389] on label "True" at bounding box center [768, 371] width 96 height 53
click at [750, 380] on input "True" at bounding box center [741, 372] width 17 height 14
radio input "true"
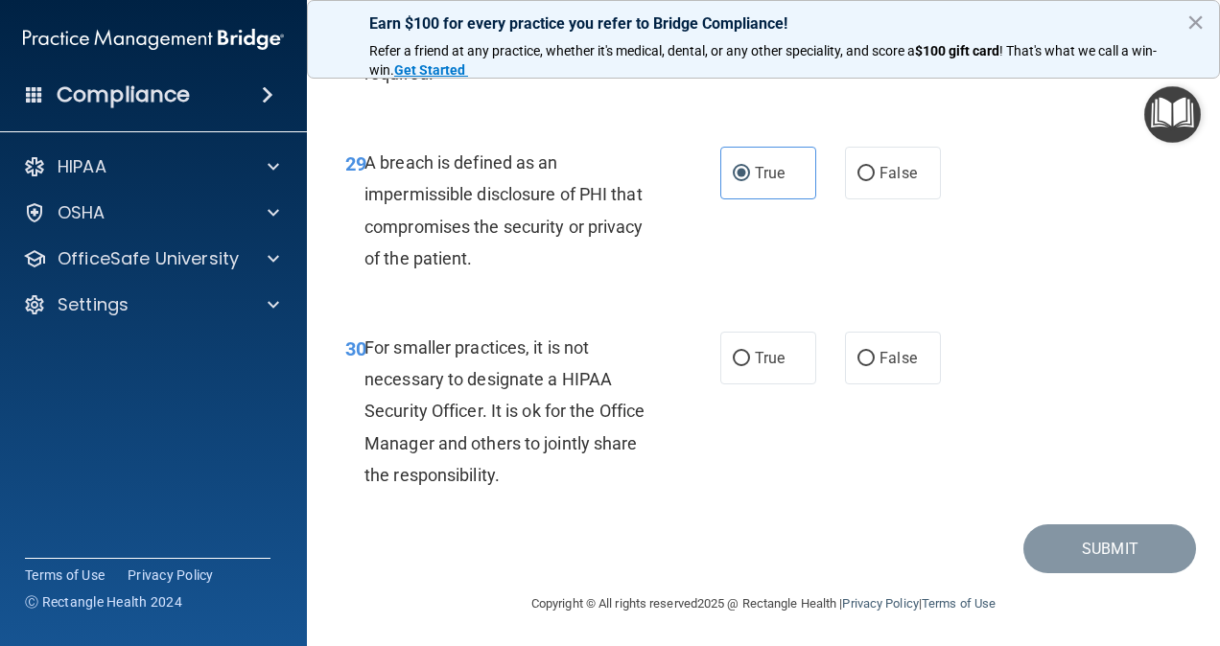
scroll to position [5697, 0]
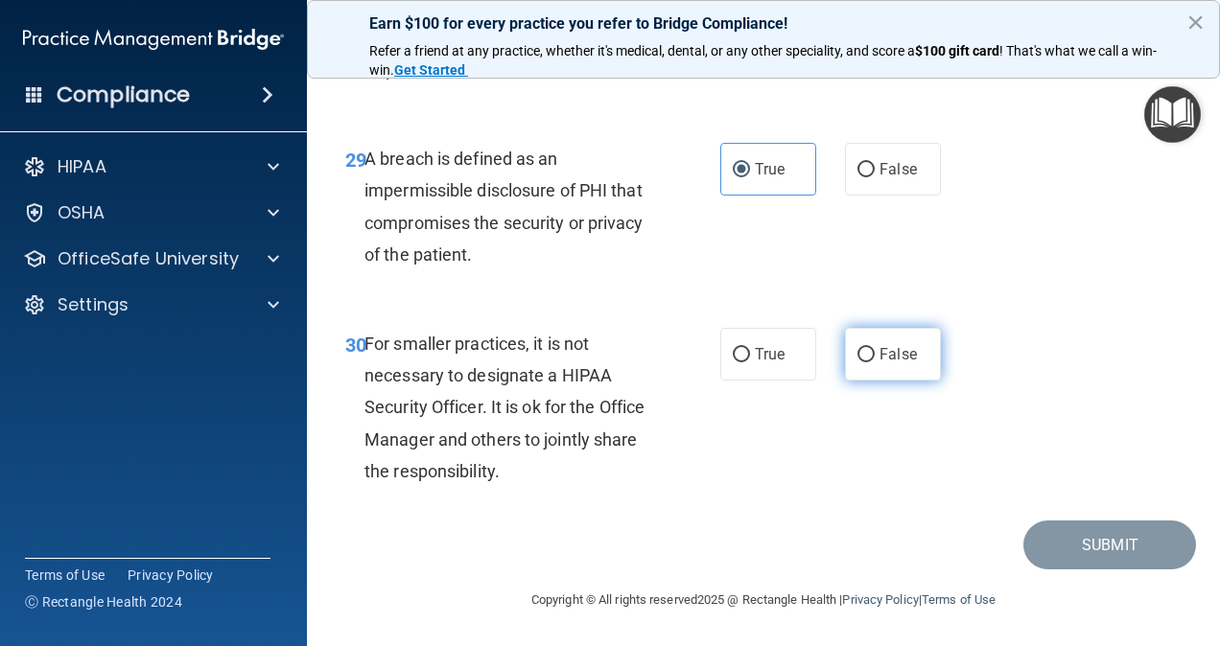
click at [888, 364] on label "False" at bounding box center [893, 354] width 96 height 53
click at [875, 363] on input "False" at bounding box center [865, 355] width 17 height 14
radio input "true"
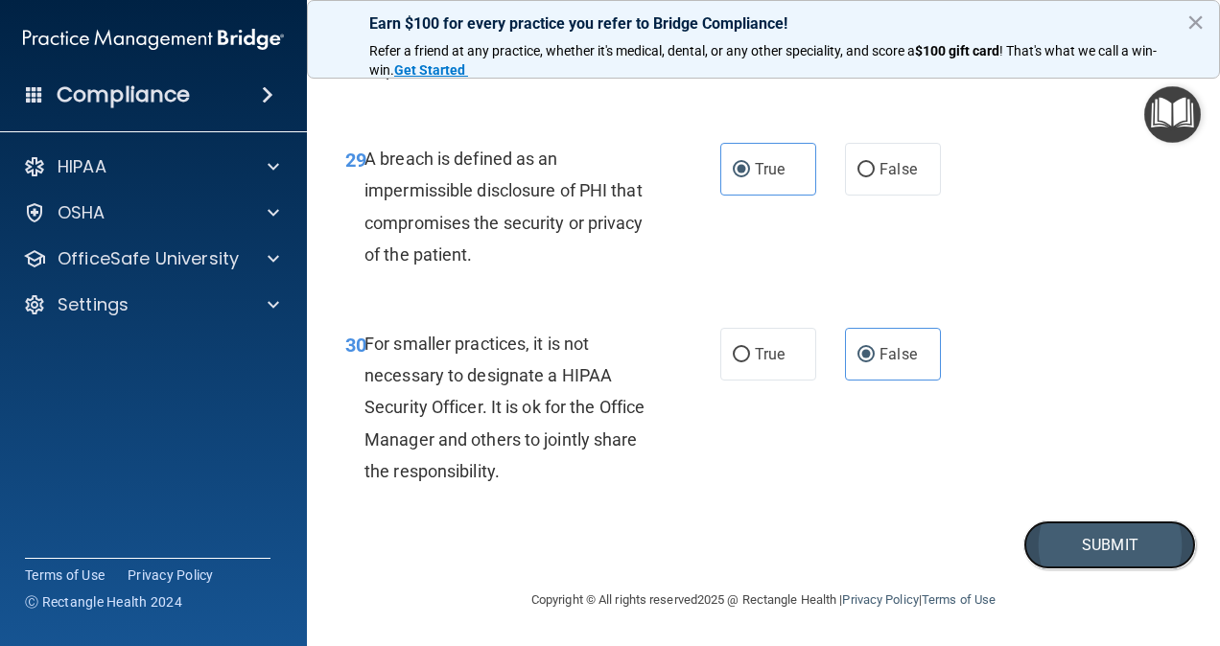
click at [1069, 549] on button "Submit" at bounding box center [1109, 545] width 173 height 49
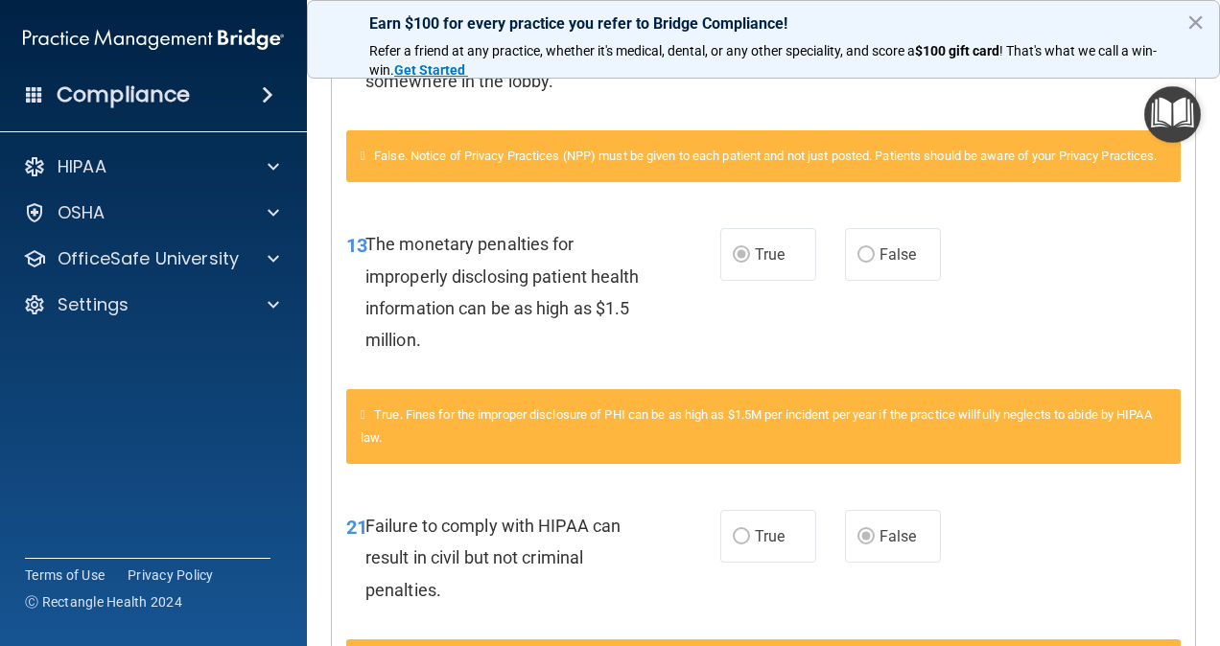
scroll to position [538, 0]
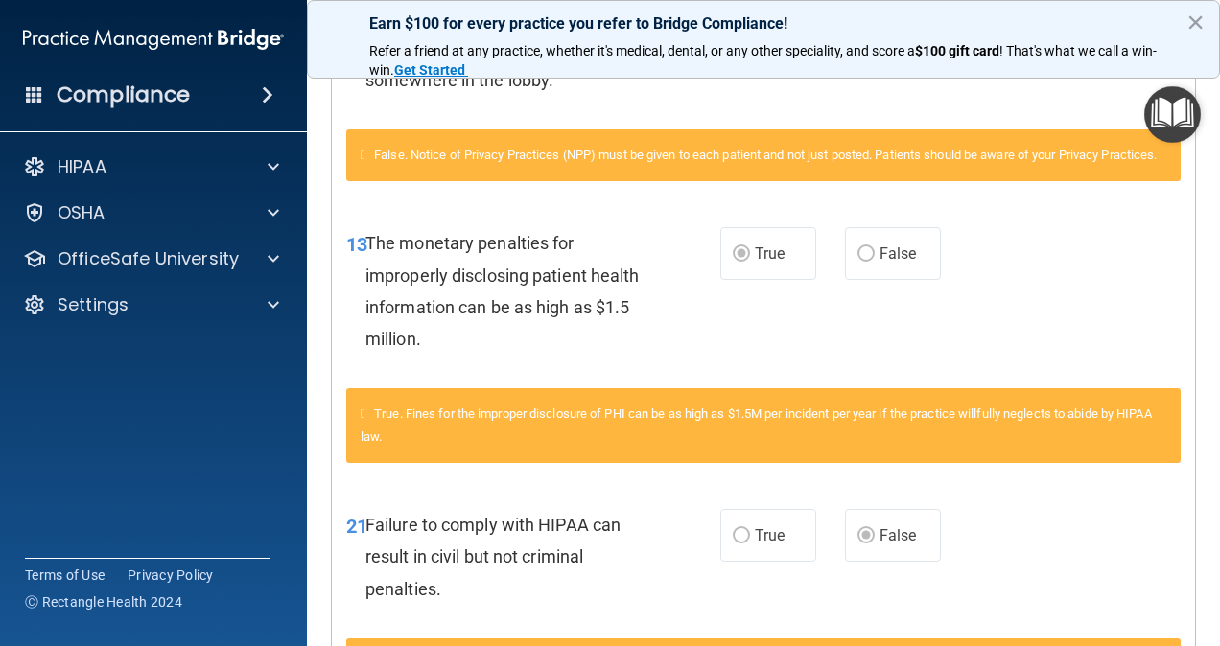
click at [857, 388] on div "13 The monetary penalties for improperly disclosing patient health information …" at bounding box center [763, 295] width 863 height 185
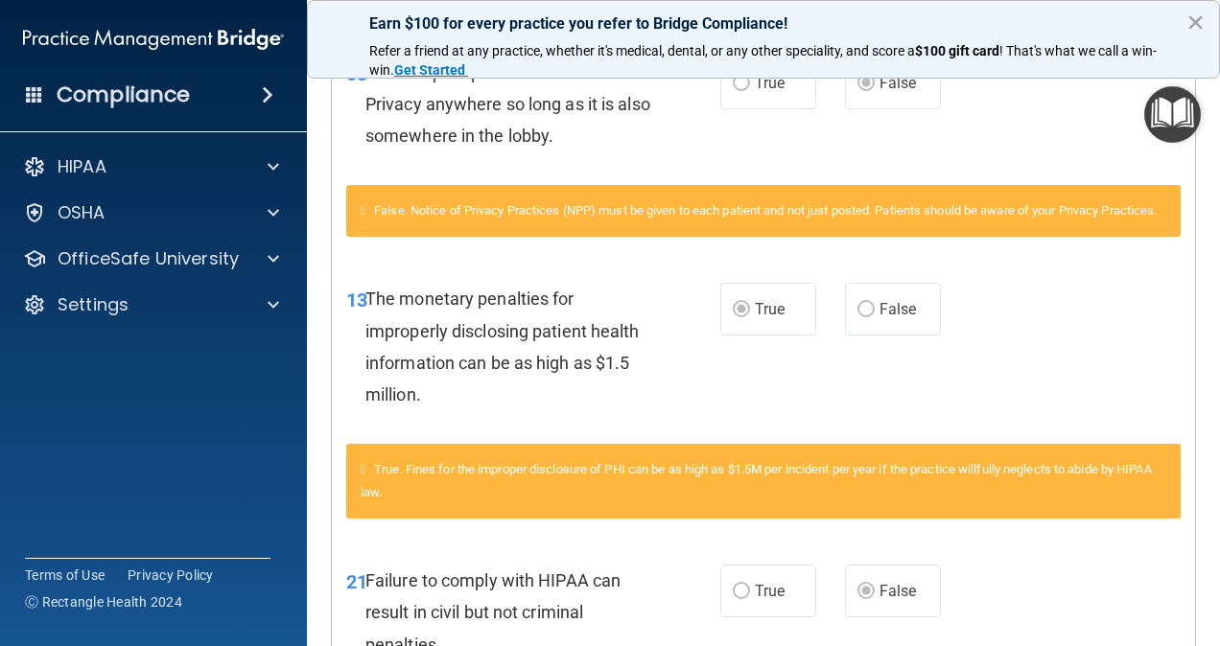
scroll to position [0, 0]
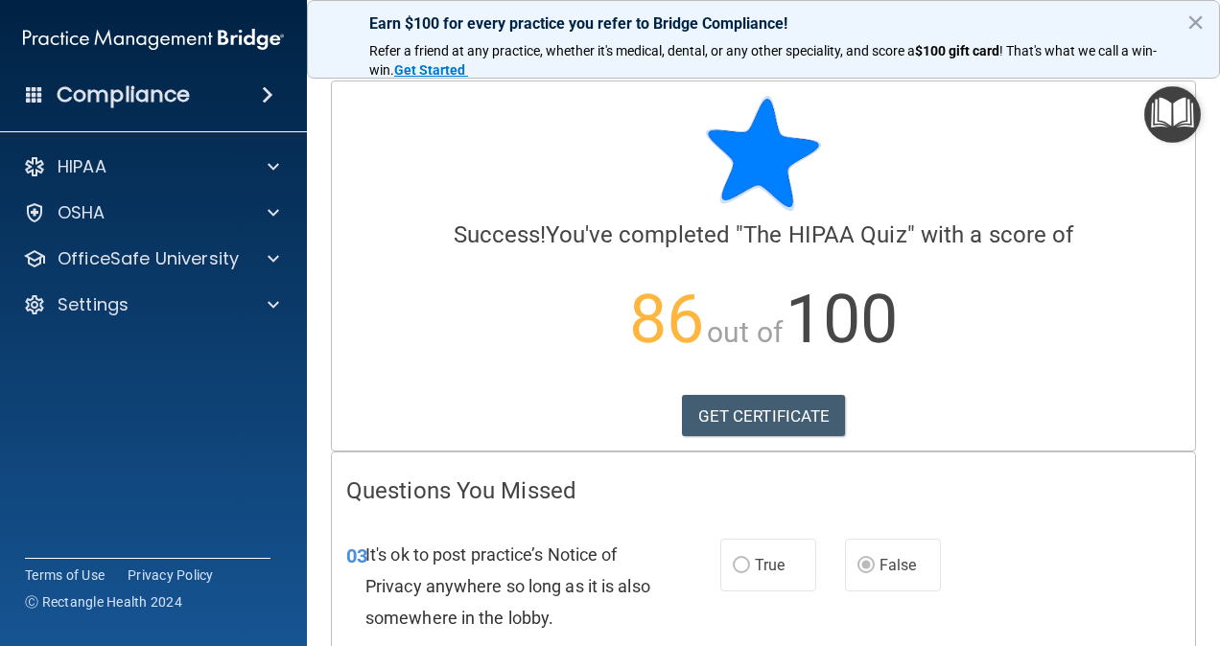
click at [472, 148] on div at bounding box center [763, 153] width 834 height 115
